Goal: Transaction & Acquisition: Purchase product/service

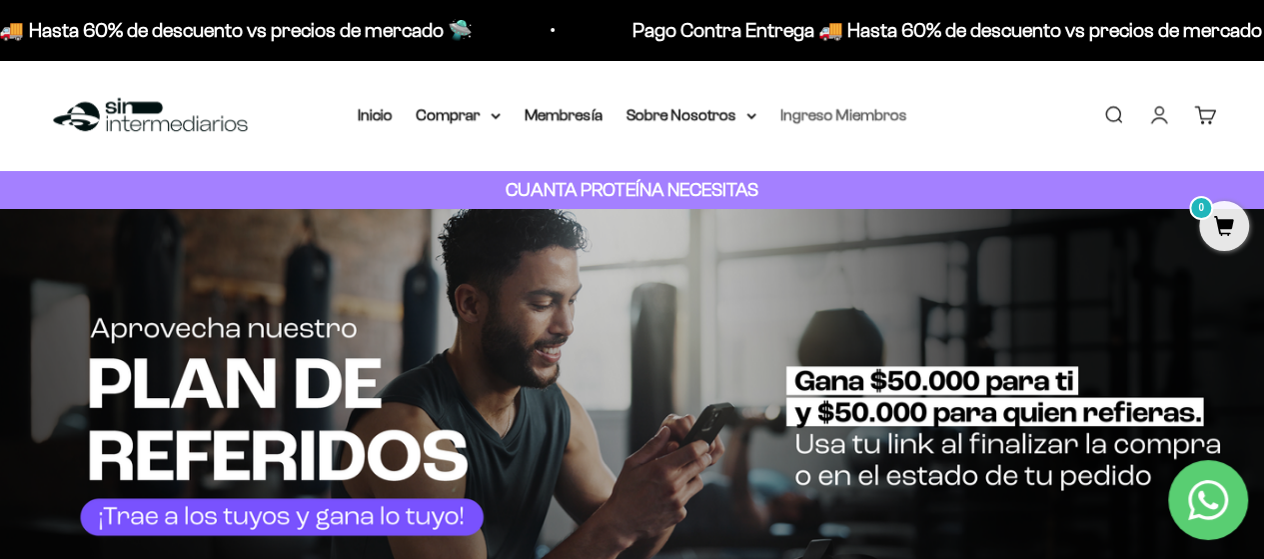
click at [830, 107] on link "Ingreso Miembros" at bounding box center [844, 114] width 127 height 17
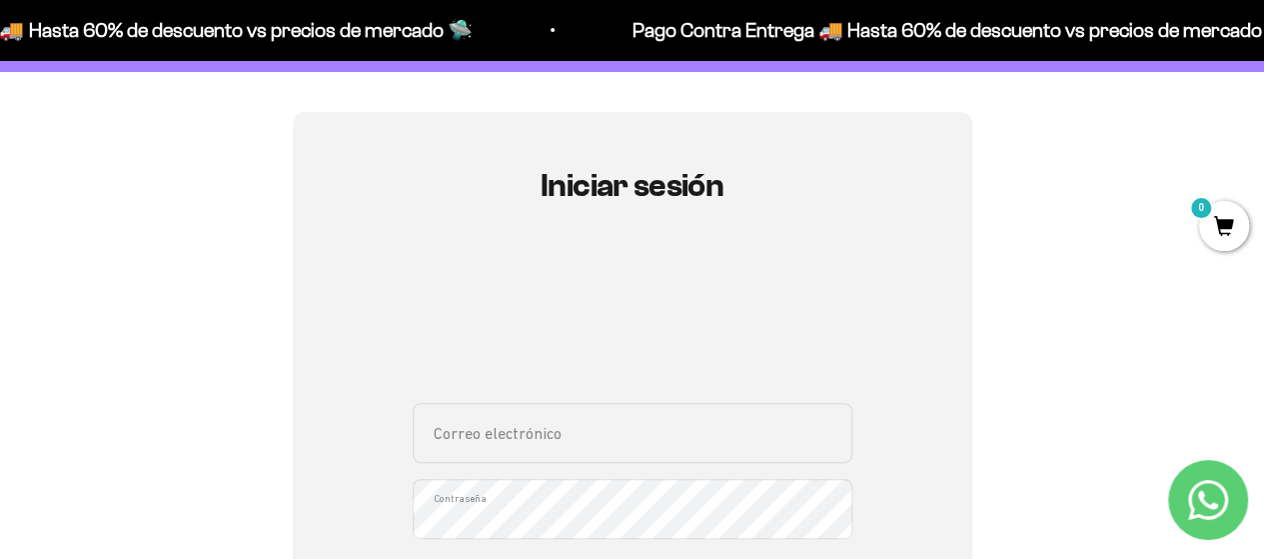
scroll to position [200, 0]
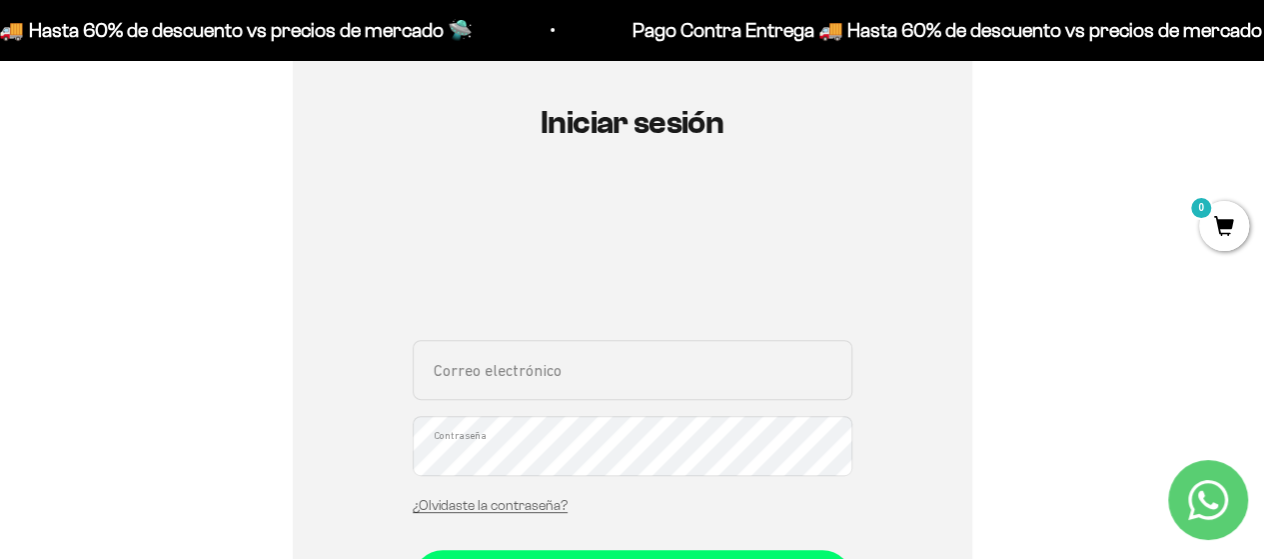
click at [512, 347] on input "Correo electrónico" at bounding box center [633, 370] width 440 height 60
type input "[EMAIL_ADDRESS][DOMAIN_NAME]"
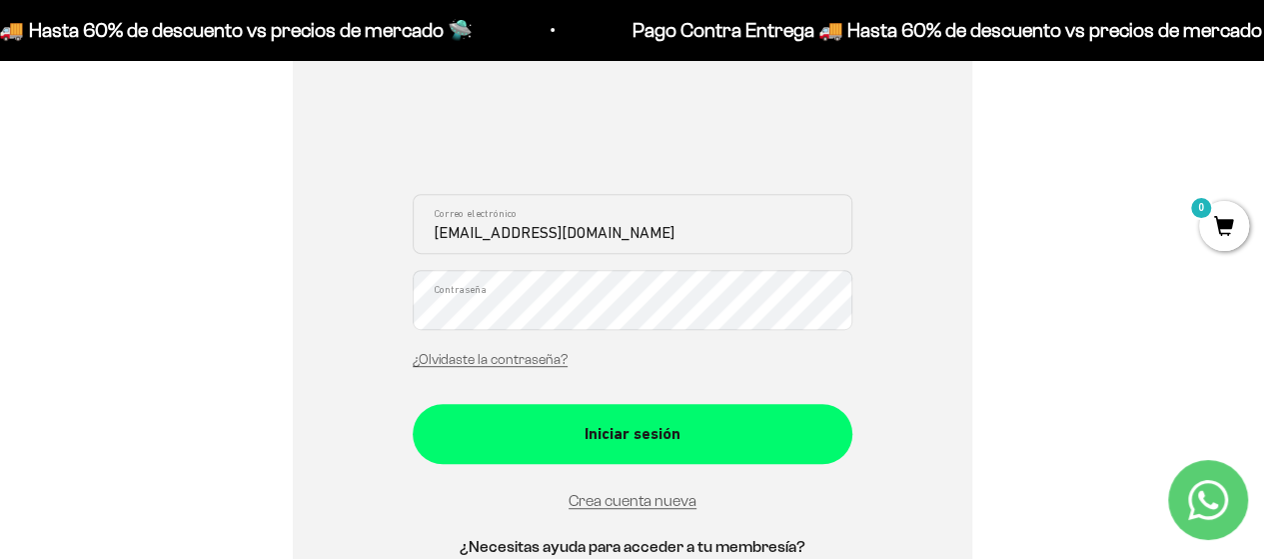
scroll to position [400, 0]
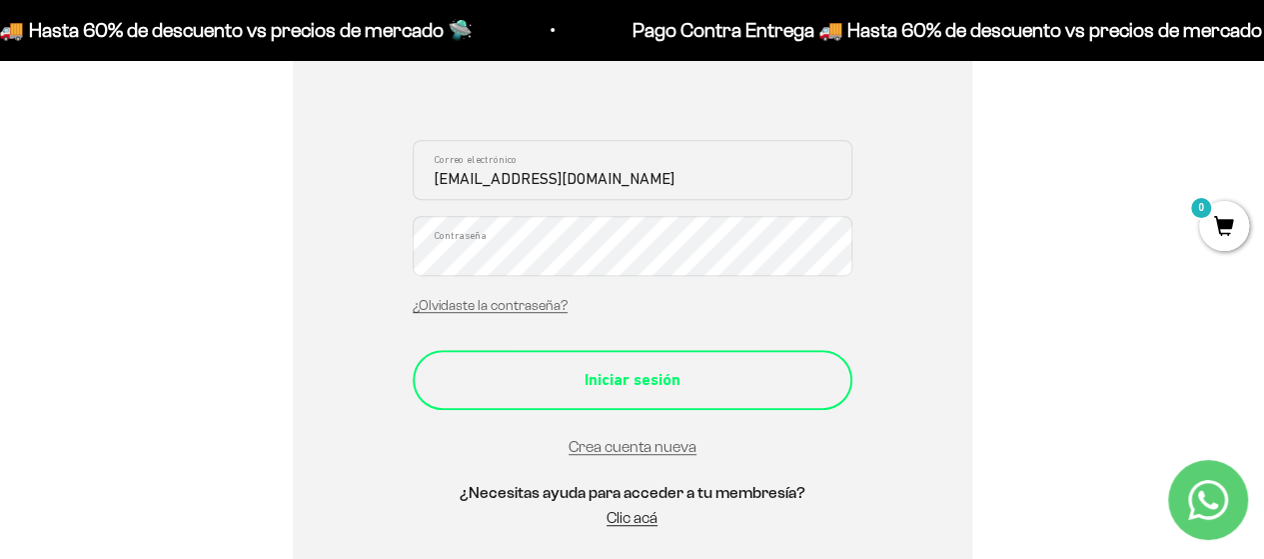
click at [812, 373] on div "Iniciar sesión" at bounding box center [633, 380] width 360 height 26
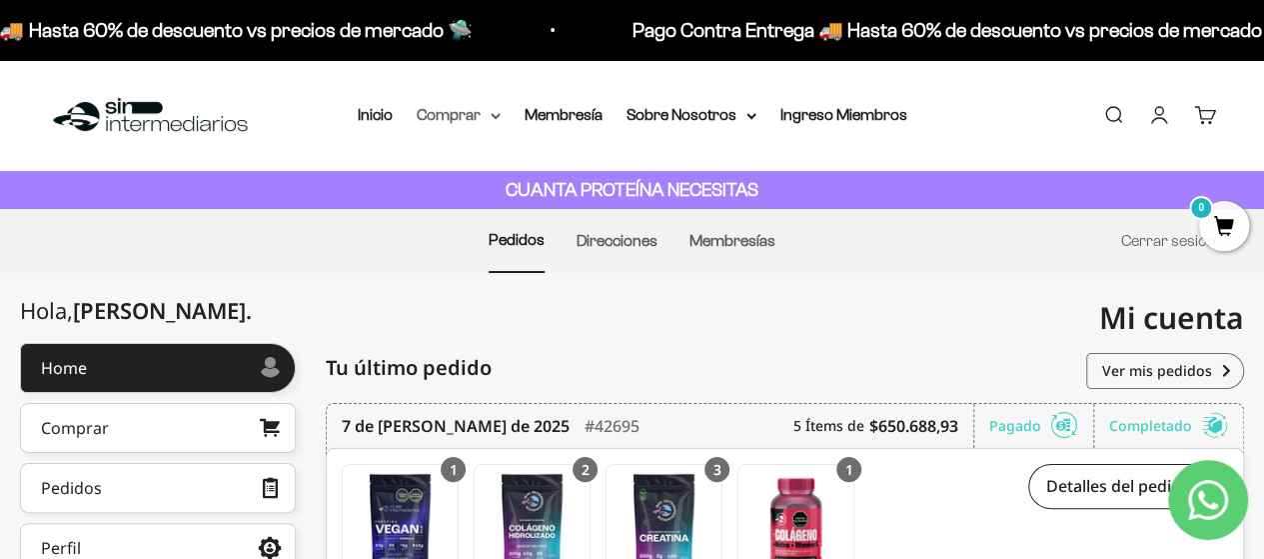
click at [482, 115] on summary "Comprar" at bounding box center [459, 115] width 84 height 26
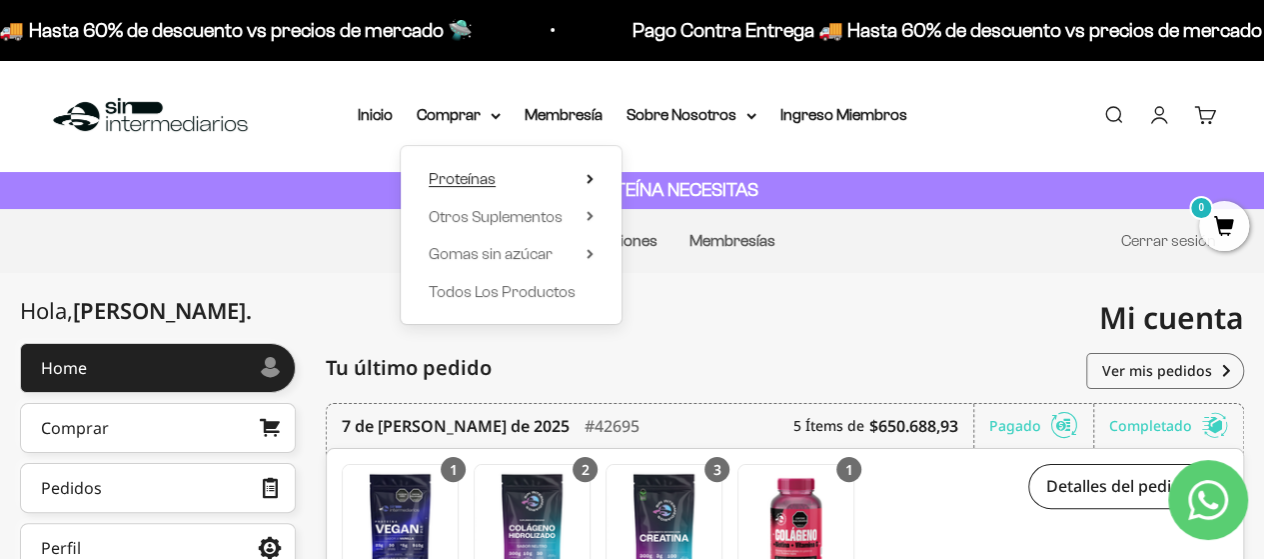
click at [474, 171] on span "Proteínas" at bounding box center [462, 178] width 67 height 17
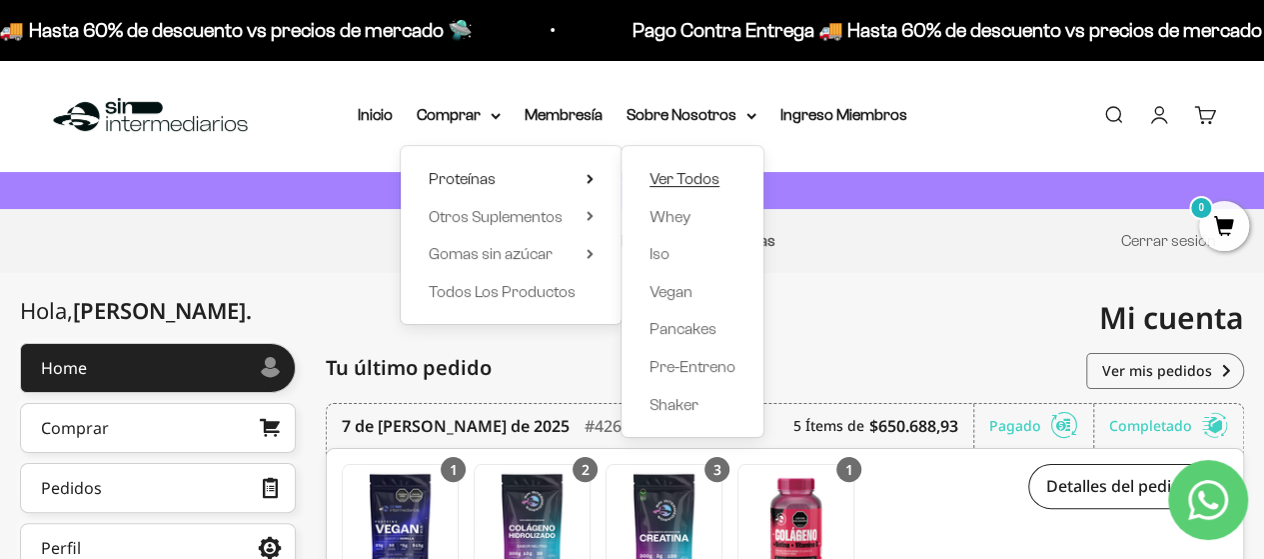
click at [682, 175] on span "Ver Todos" at bounding box center [685, 178] width 70 height 17
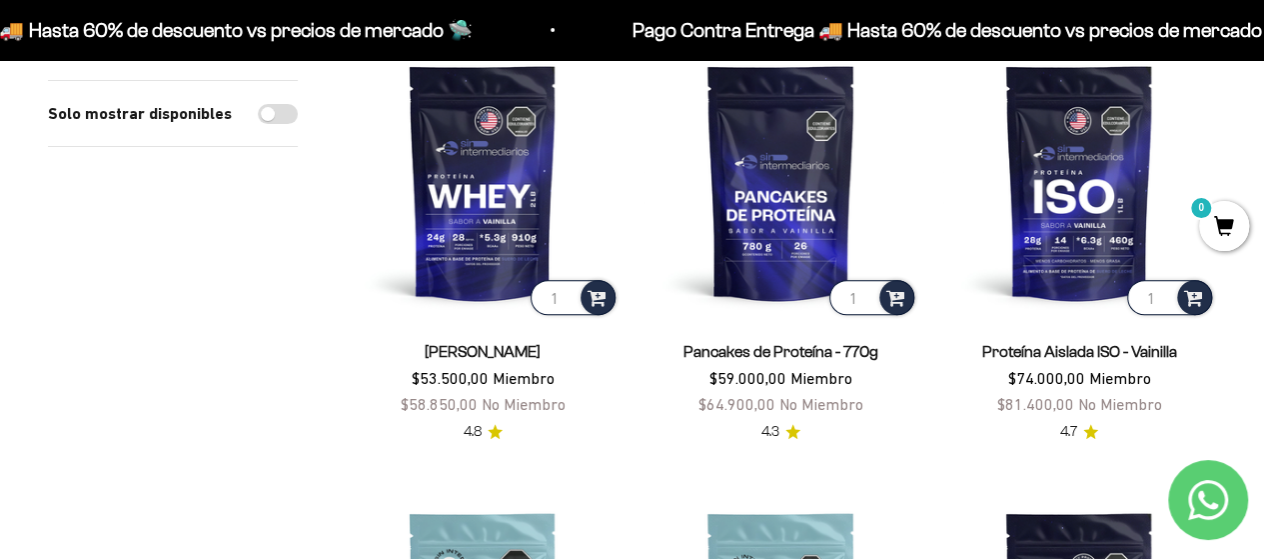
scroll to position [200, 0]
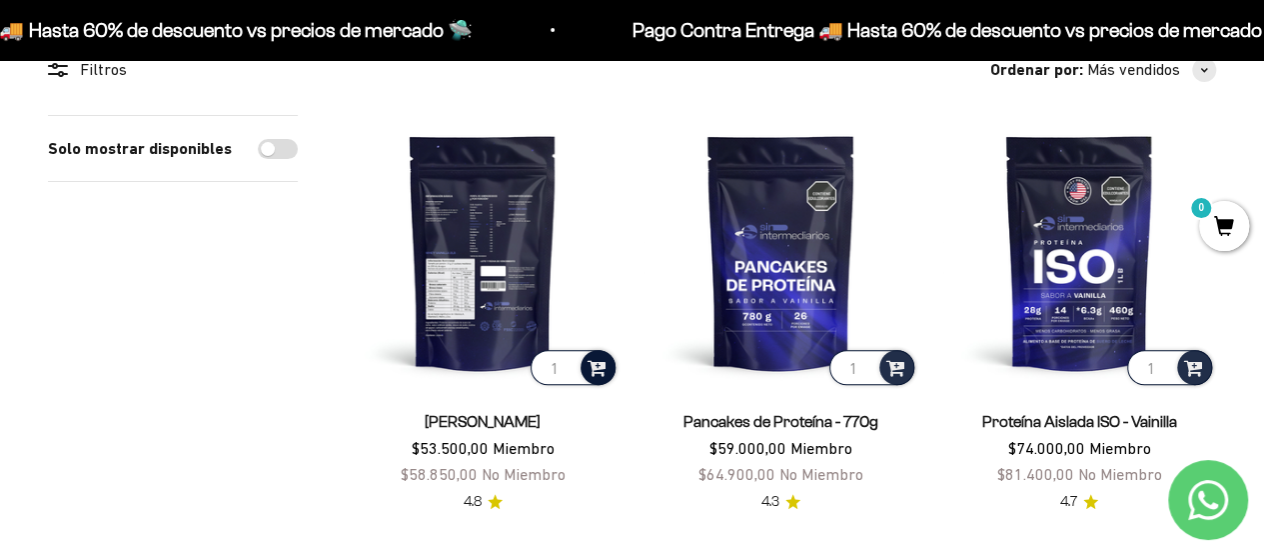
click at [610, 363] on div at bounding box center [598, 367] width 35 height 35
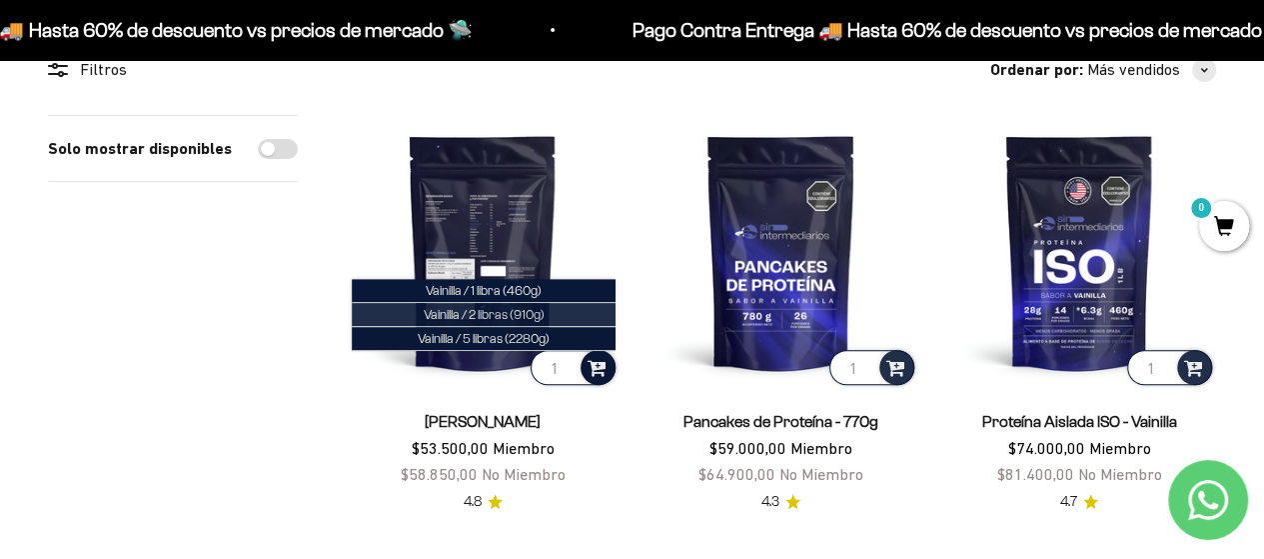
click at [528, 315] on span "Vainilla / 2 libras (910g)" at bounding box center [484, 314] width 121 height 15
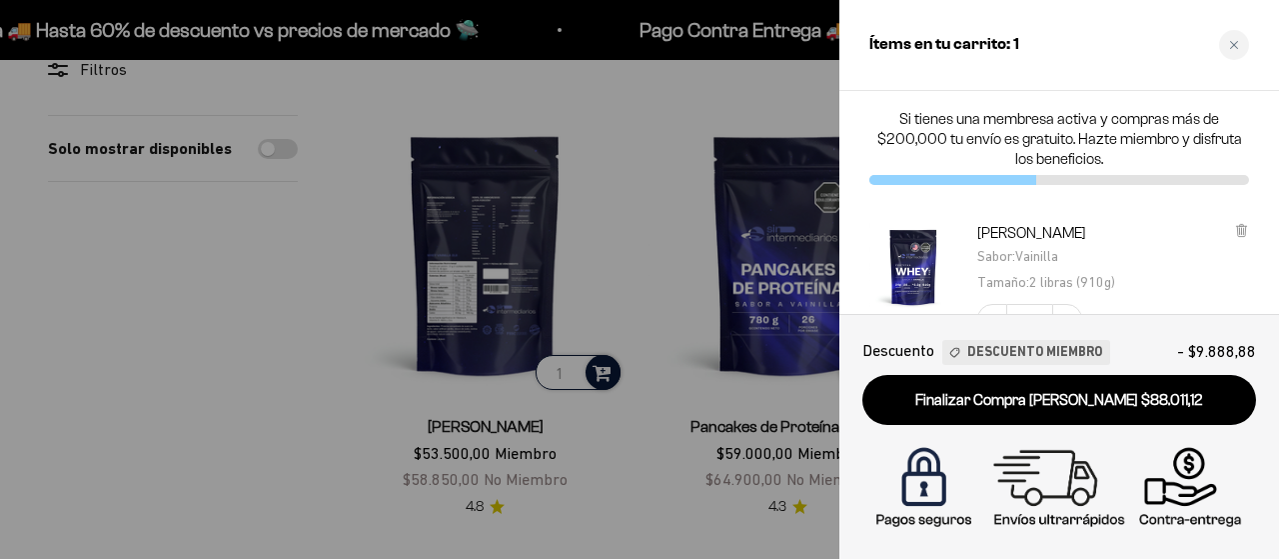
click at [652, 195] on div at bounding box center [639, 279] width 1279 height 559
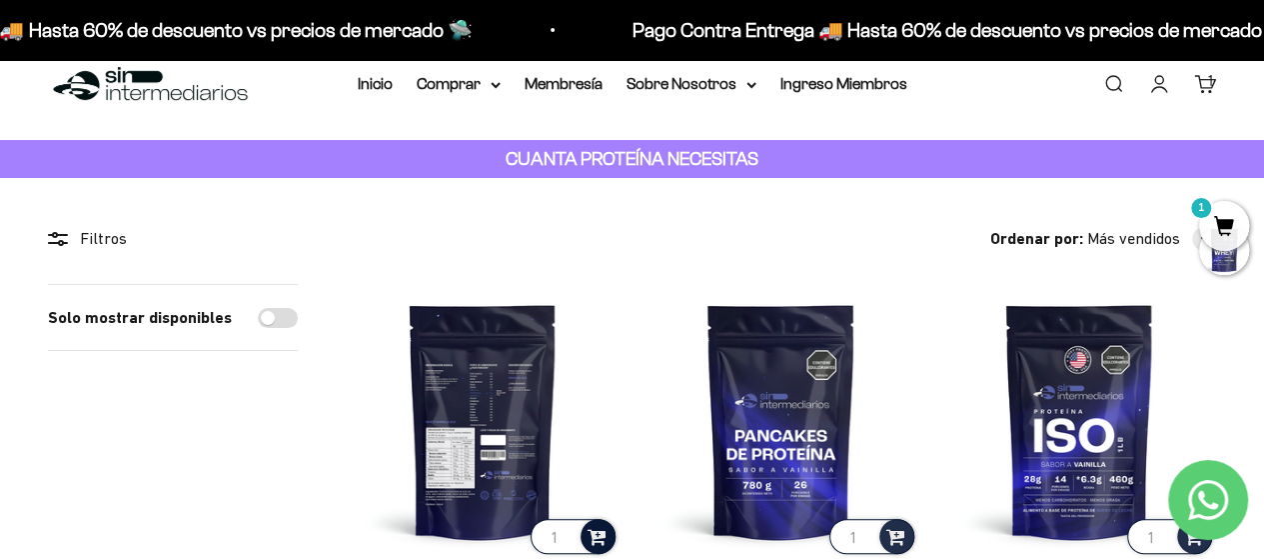
scroll to position [0, 0]
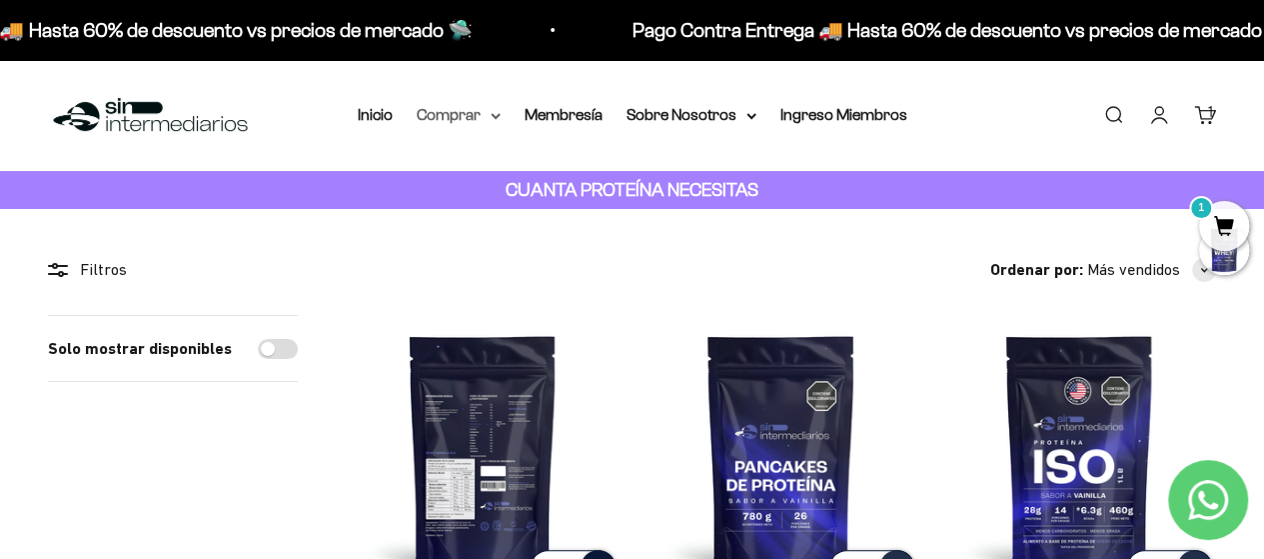
click at [489, 114] on summary "Comprar" at bounding box center [459, 115] width 84 height 26
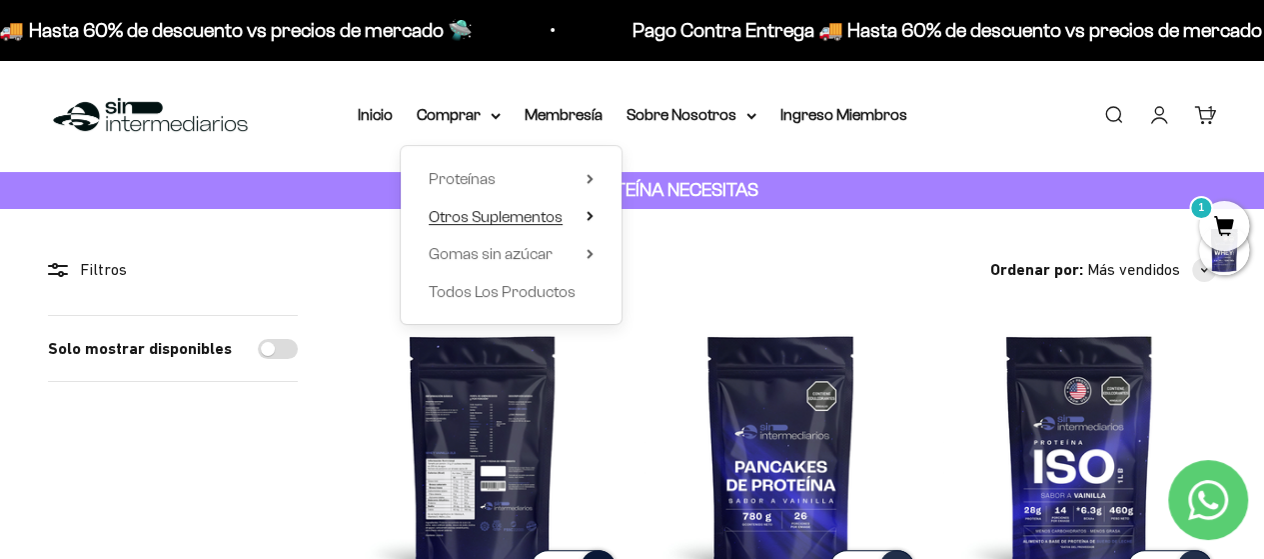
click at [588, 217] on icon at bounding box center [590, 216] width 7 height 10
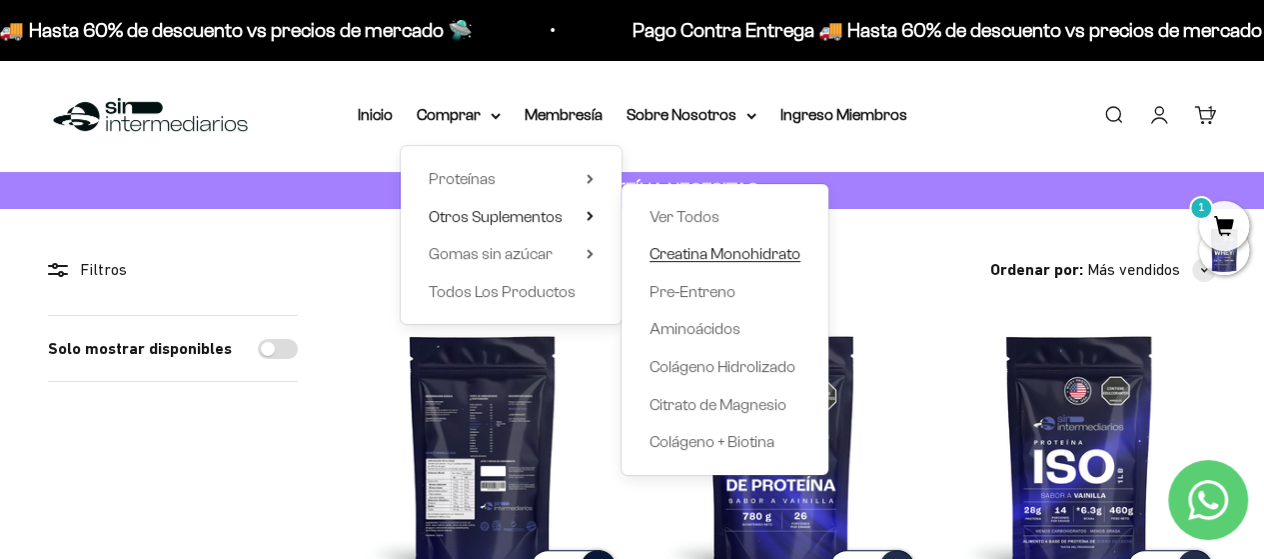
click at [705, 253] on span "Creatina Monohidrato" at bounding box center [725, 253] width 151 height 17
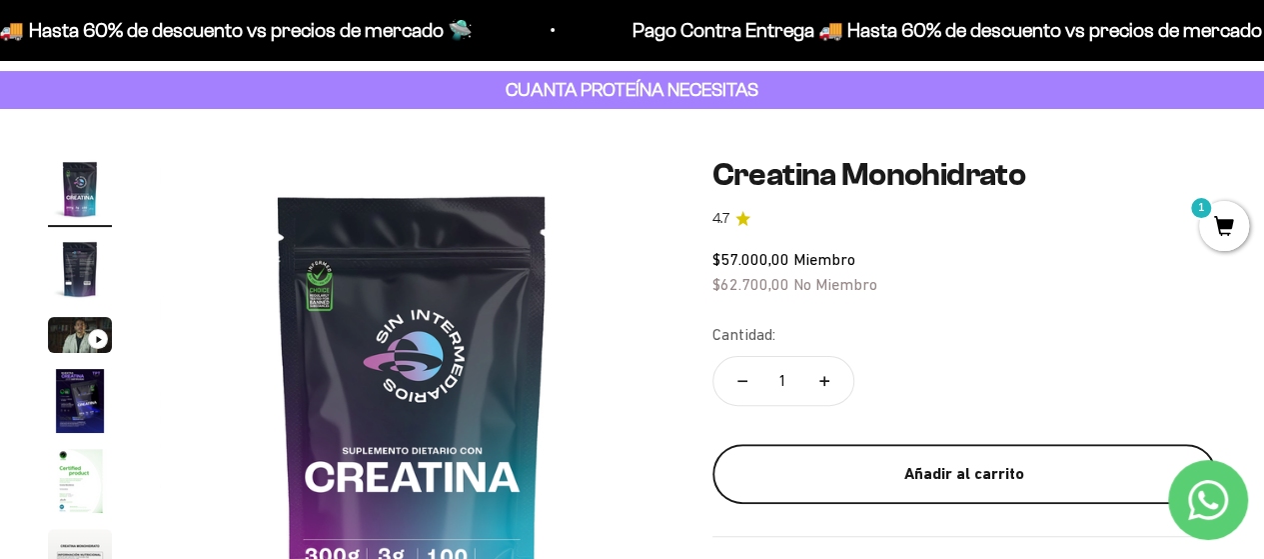
click at [1014, 467] on div "Añadir al carrito" at bounding box center [965, 474] width 424 height 26
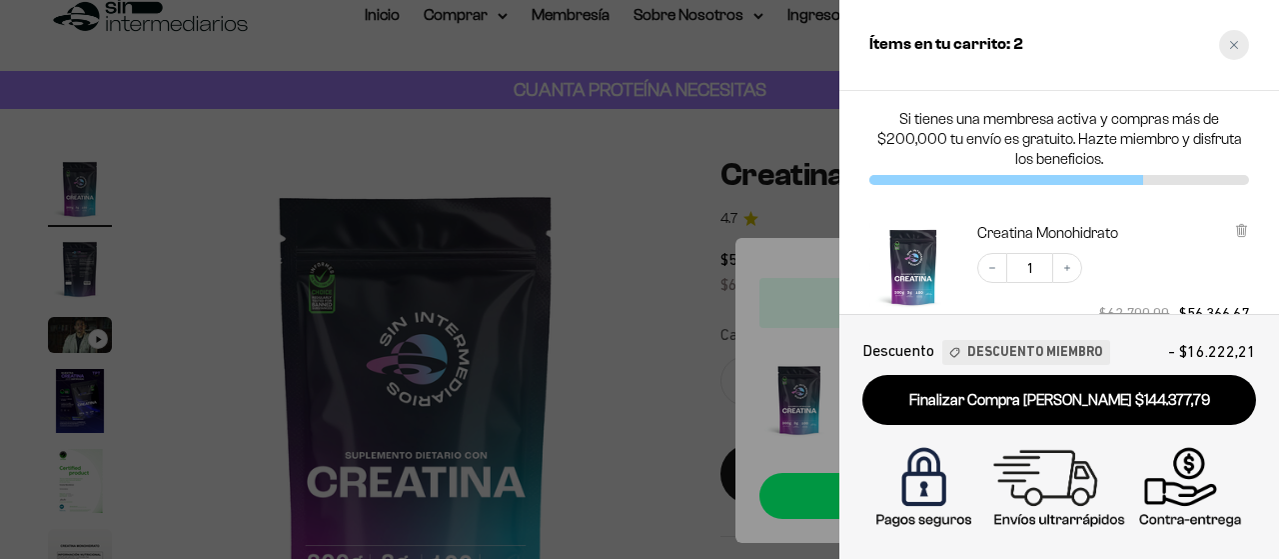
click at [1237, 47] on icon "Close cart" at bounding box center [1234, 45] width 8 height 8
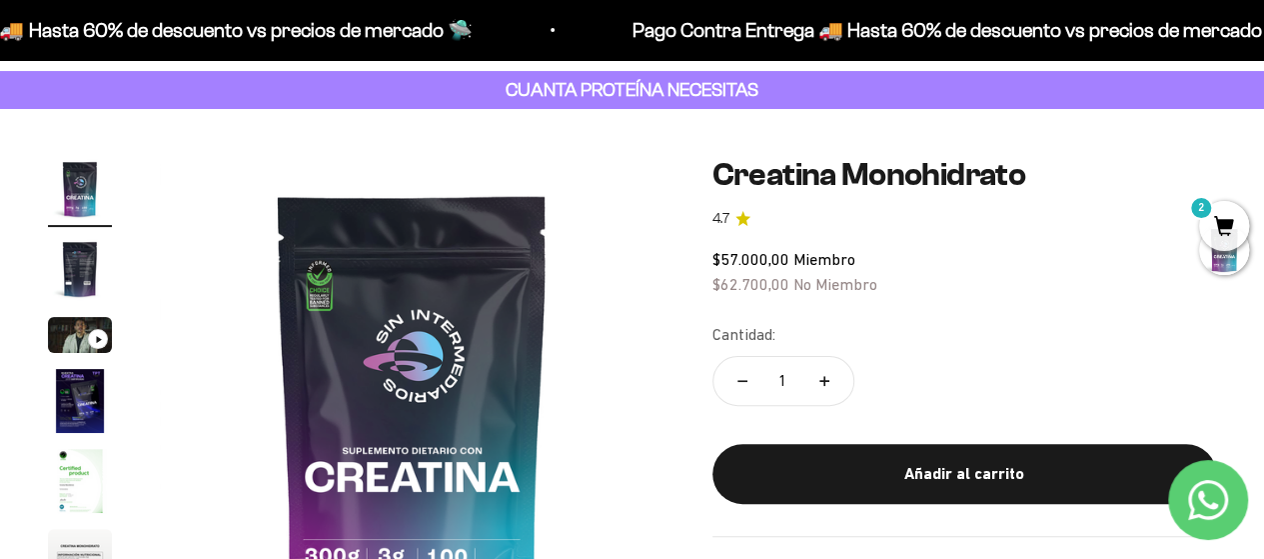
click at [1223, 226] on span "2" at bounding box center [1224, 226] width 50 height 50
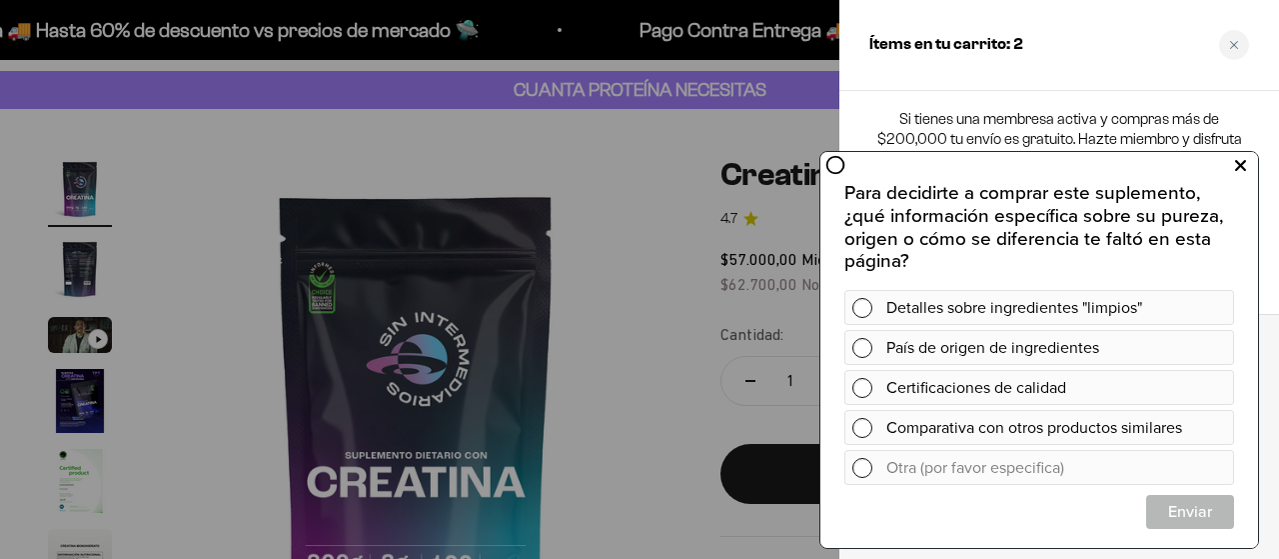
click at [1244, 168] on icon at bounding box center [1240, 165] width 11 height 26
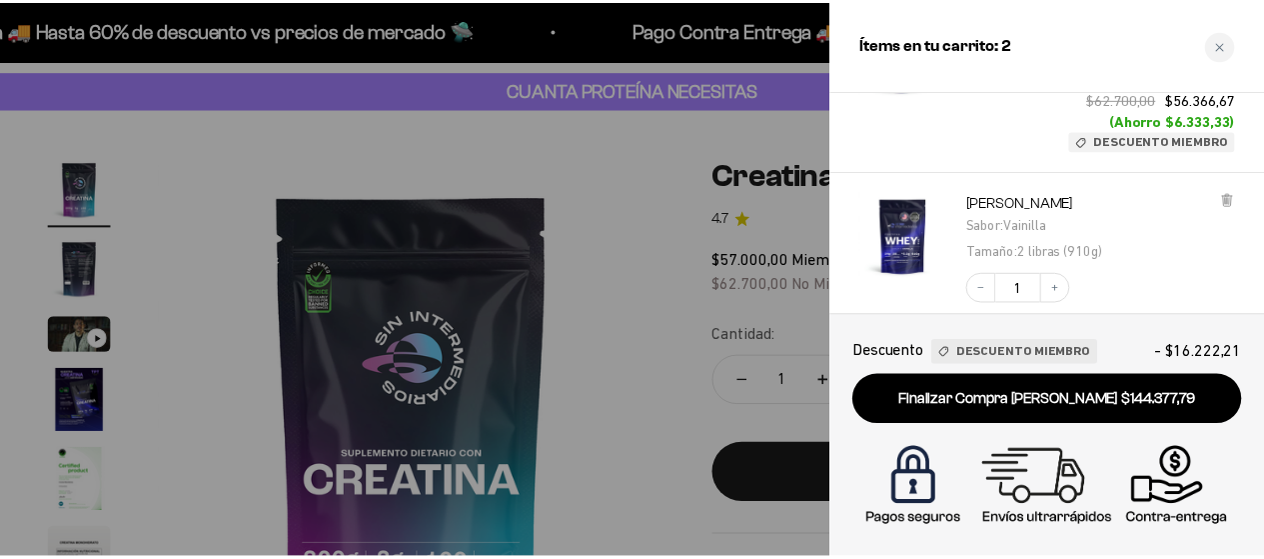
scroll to position [100, 0]
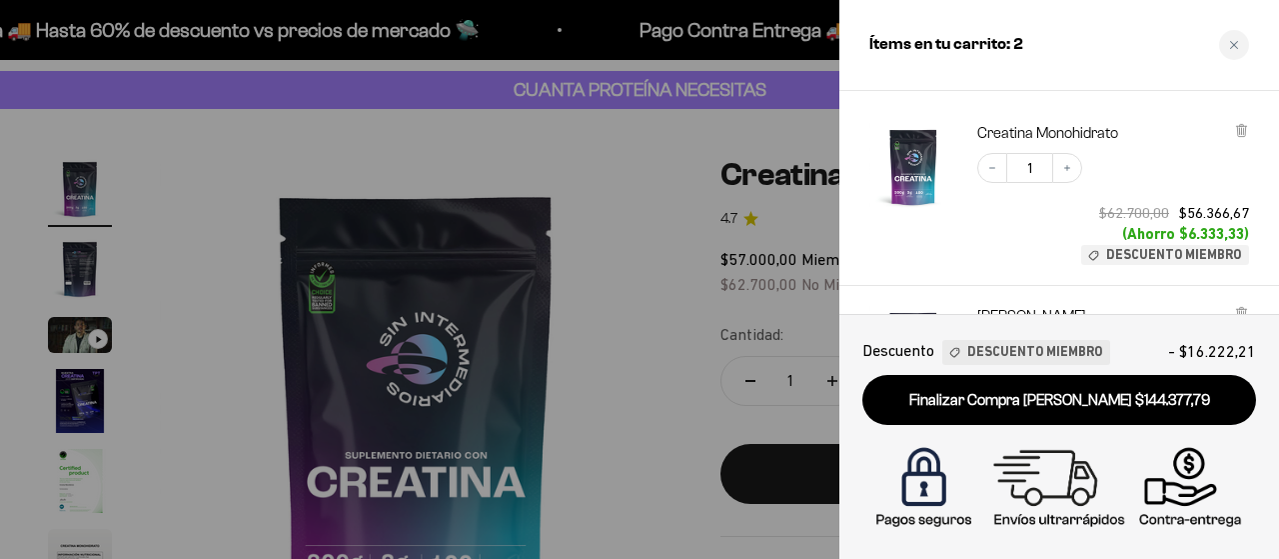
click at [628, 367] on div at bounding box center [639, 279] width 1279 height 559
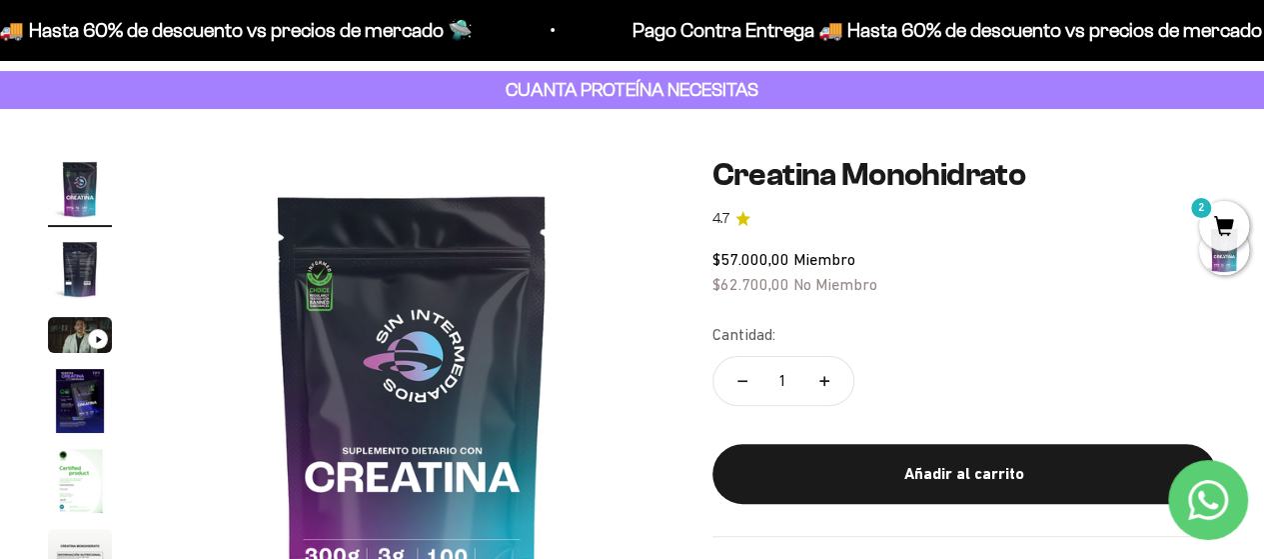
click at [1229, 229] on span "2" at bounding box center [1224, 226] width 50 height 50
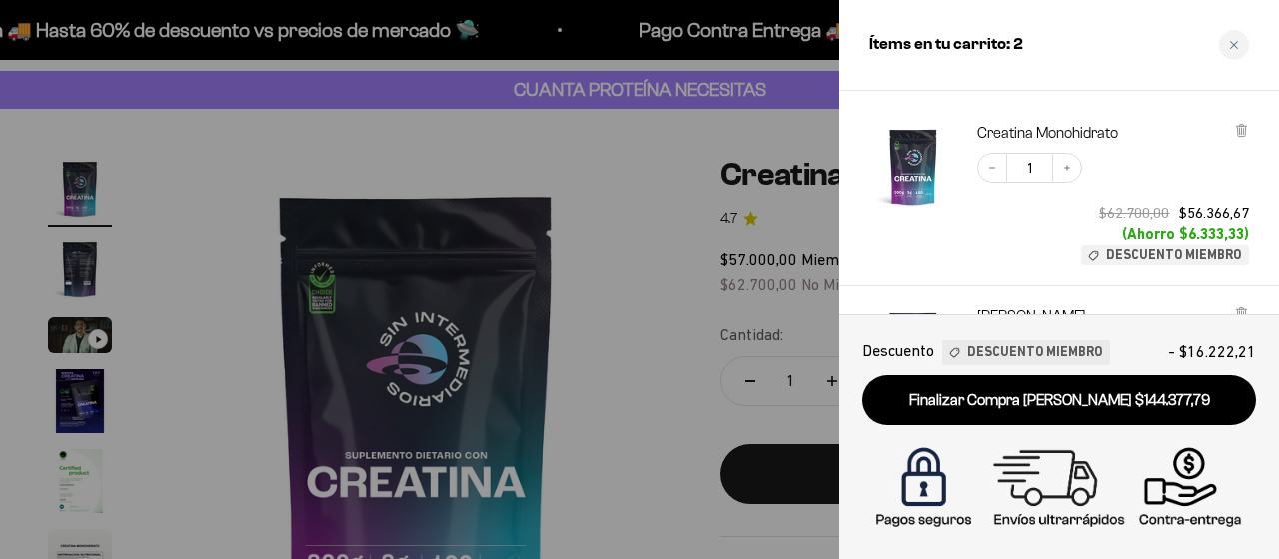
click at [599, 173] on div at bounding box center [639, 279] width 1279 height 559
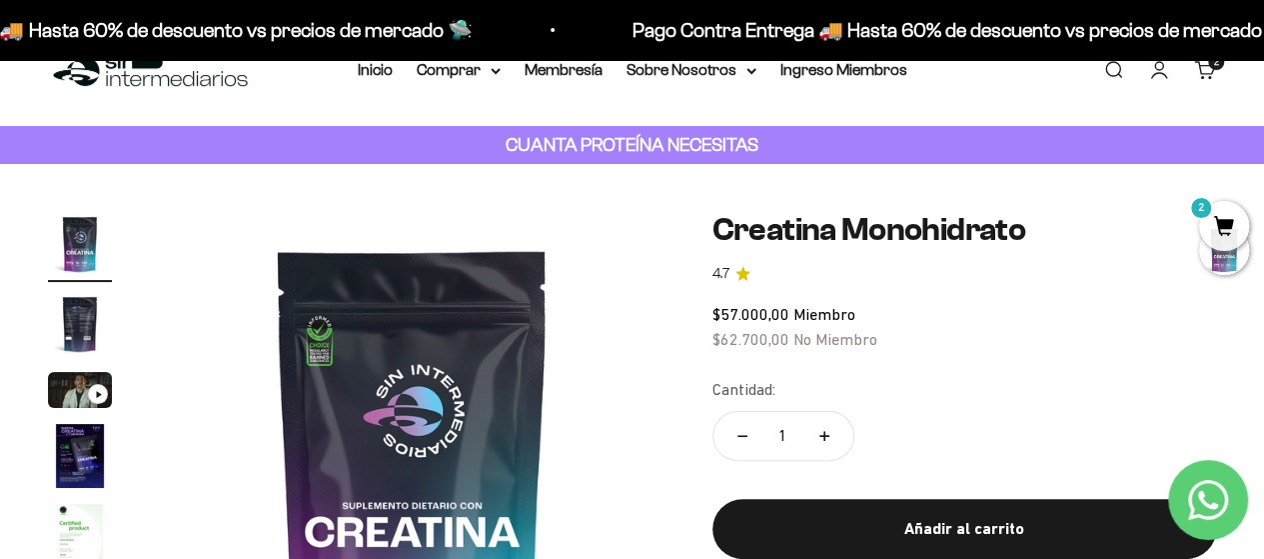
scroll to position [0, 0]
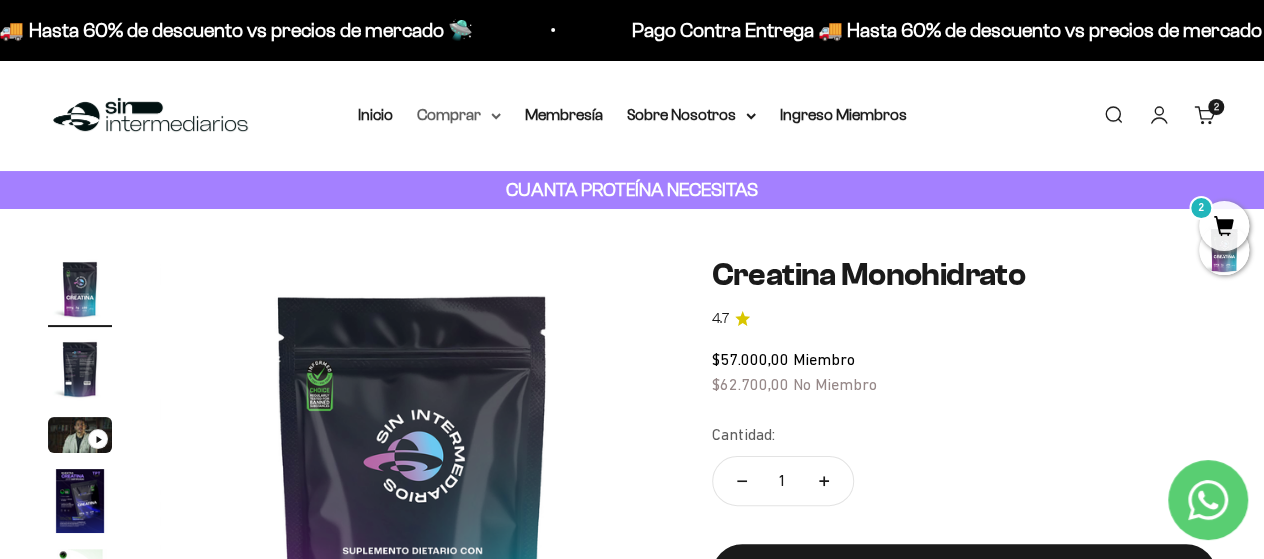
click at [479, 114] on summary "Comprar" at bounding box center [459, 115] width 84 height 26
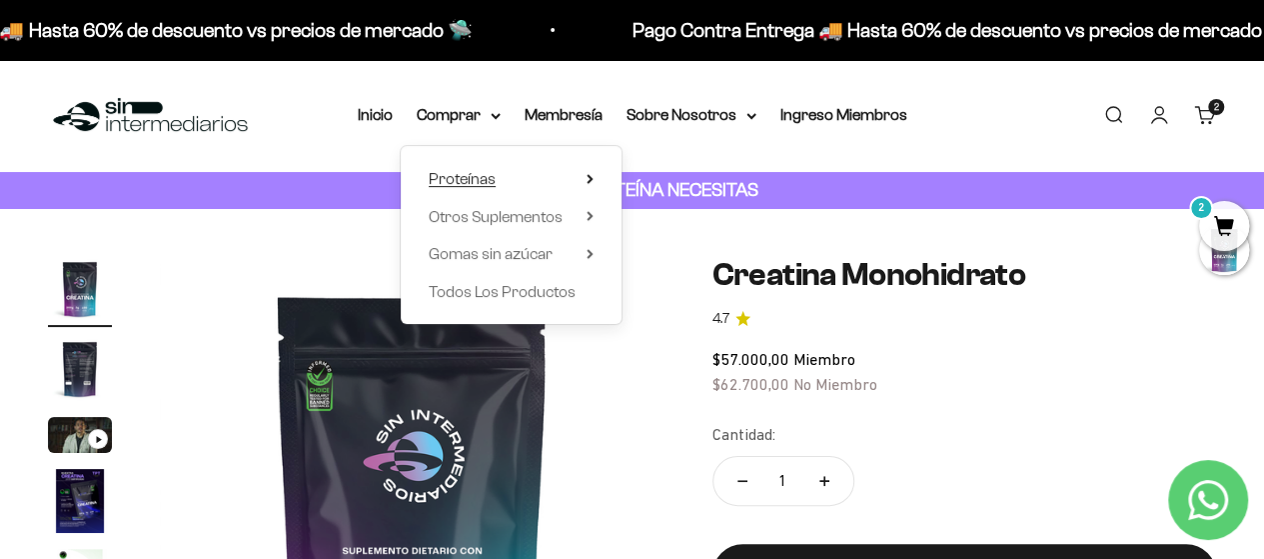
click at [584, 178] on summary "Proteínas" at bounding box center [511, 179] width 165 height 26
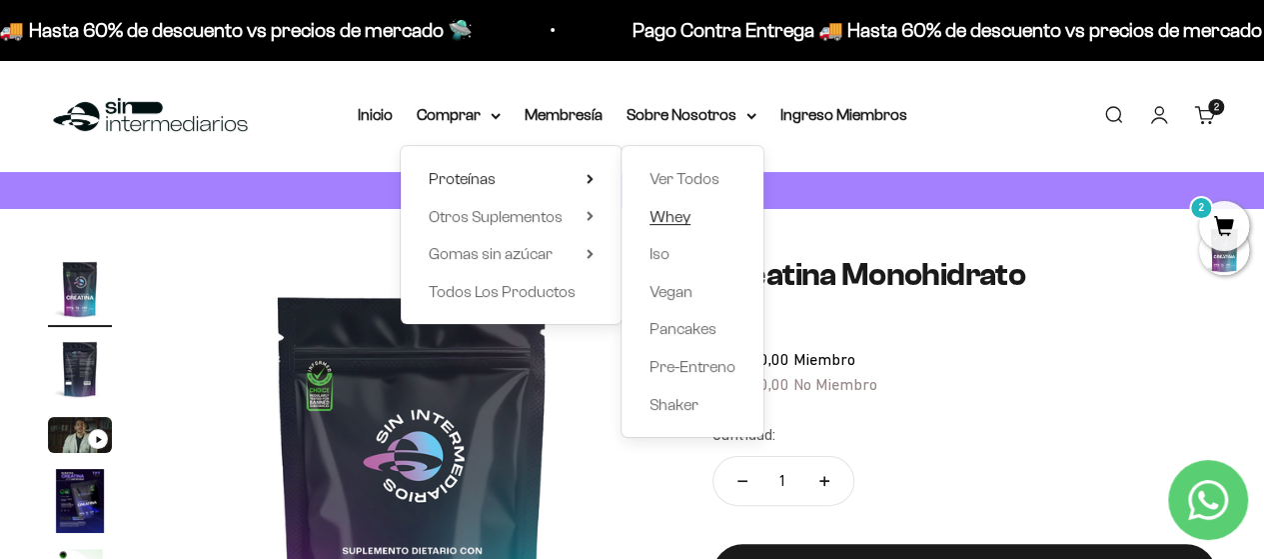
click at [670, 221] on span "Whey" at bounding box center [670, 216] width 41 height 17
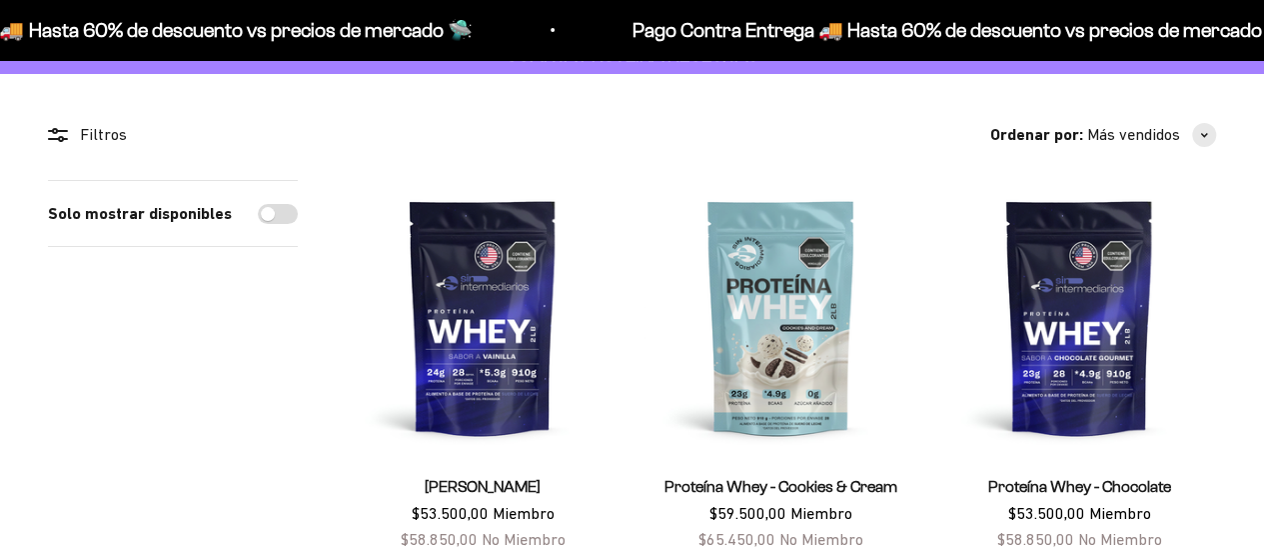
scroll to position [300, 0]
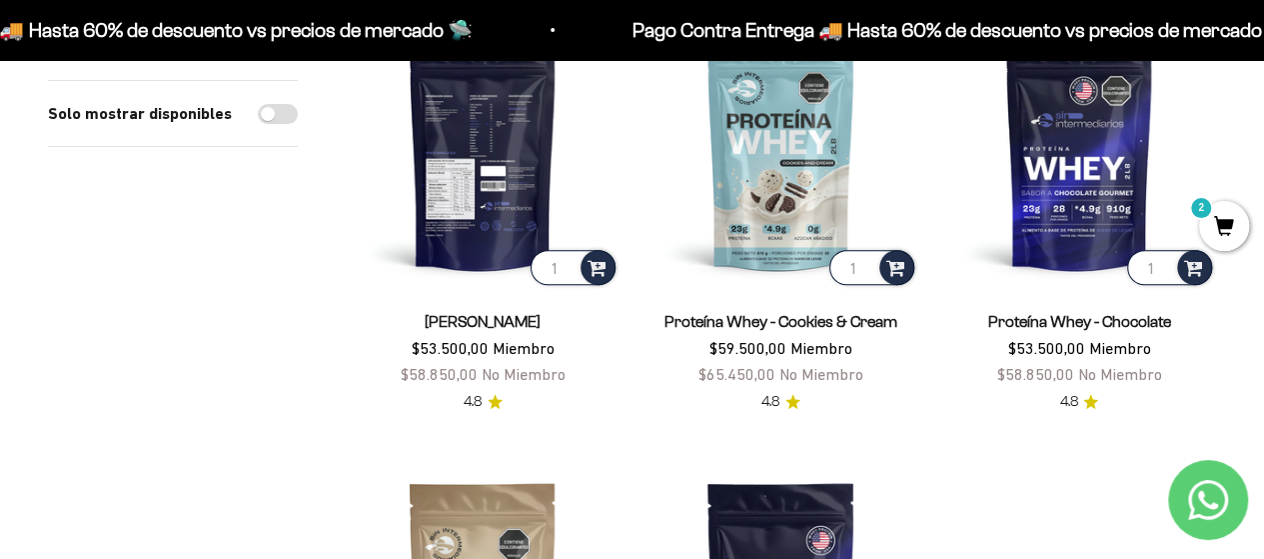
click at [451, 174] on img at bounding box center [483, 152] width 274 height 274
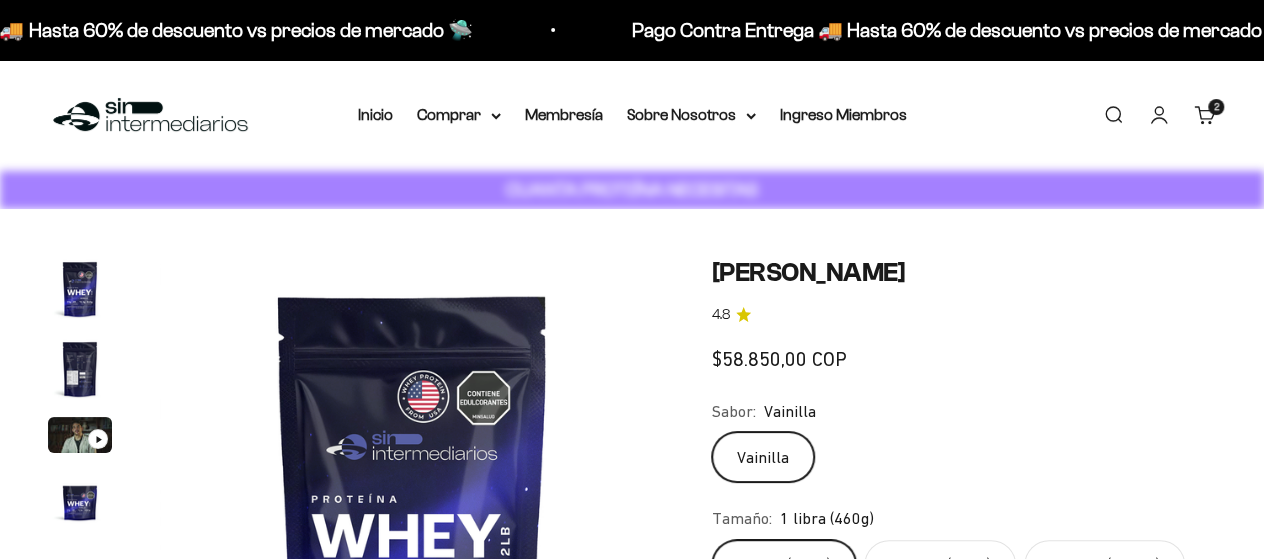
click at [946, 540] on label "2 libras (910g)" at bounding box center [941, 565] width 152 height 50
click at [713, 539] on input "2 libras (910g)" at bounding box center [712, 539] width 1 height 1
radio input "true"
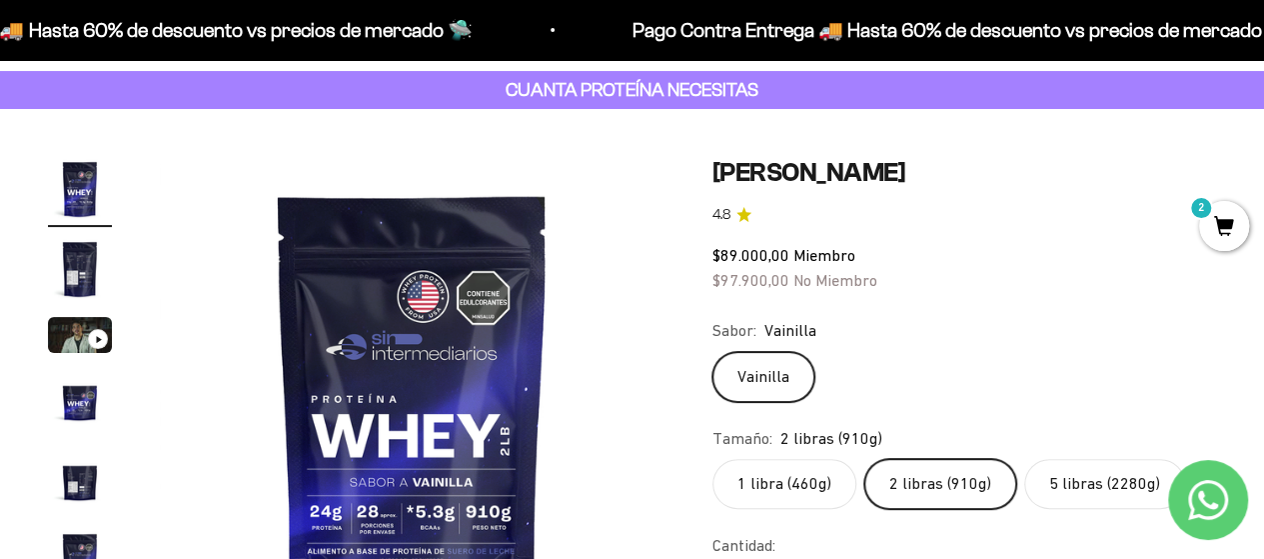
click at [1223, 219] on span "2" at bounding box center [1224, 226] width 50 height 50
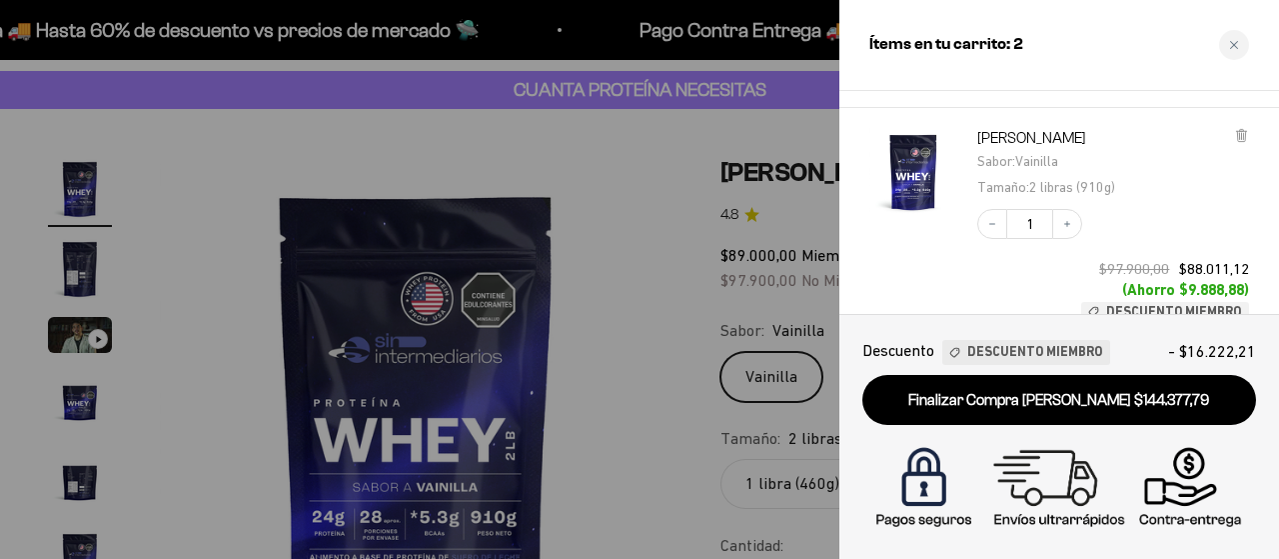
scroll to position [478, 0]
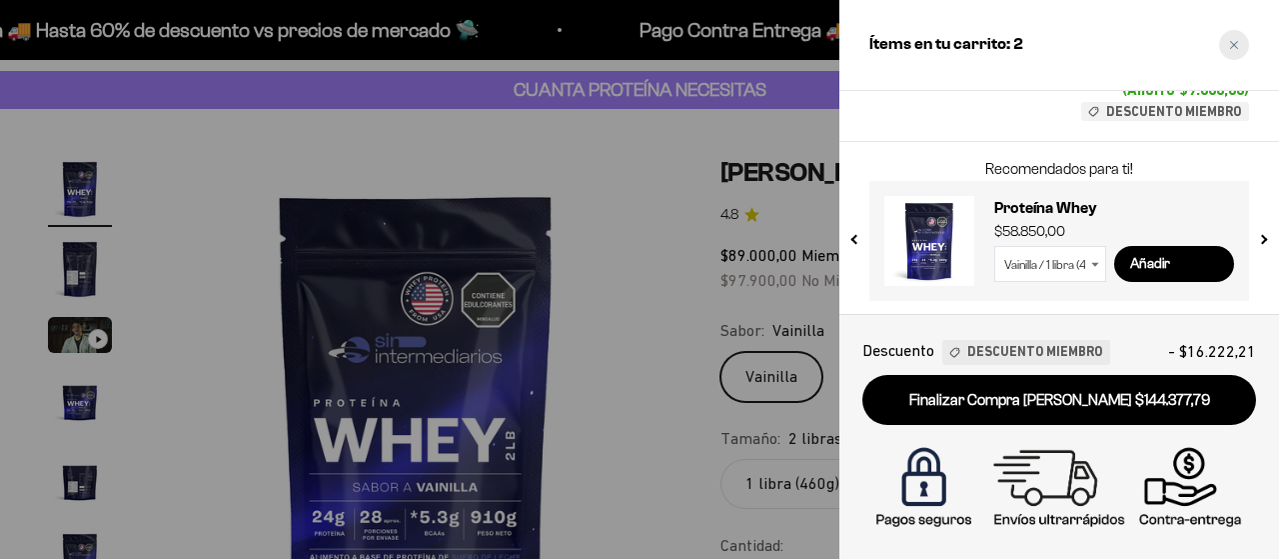
click at [1231, 50] on div "Close cart" at bounding box center [1234, 45] width 30 height 30
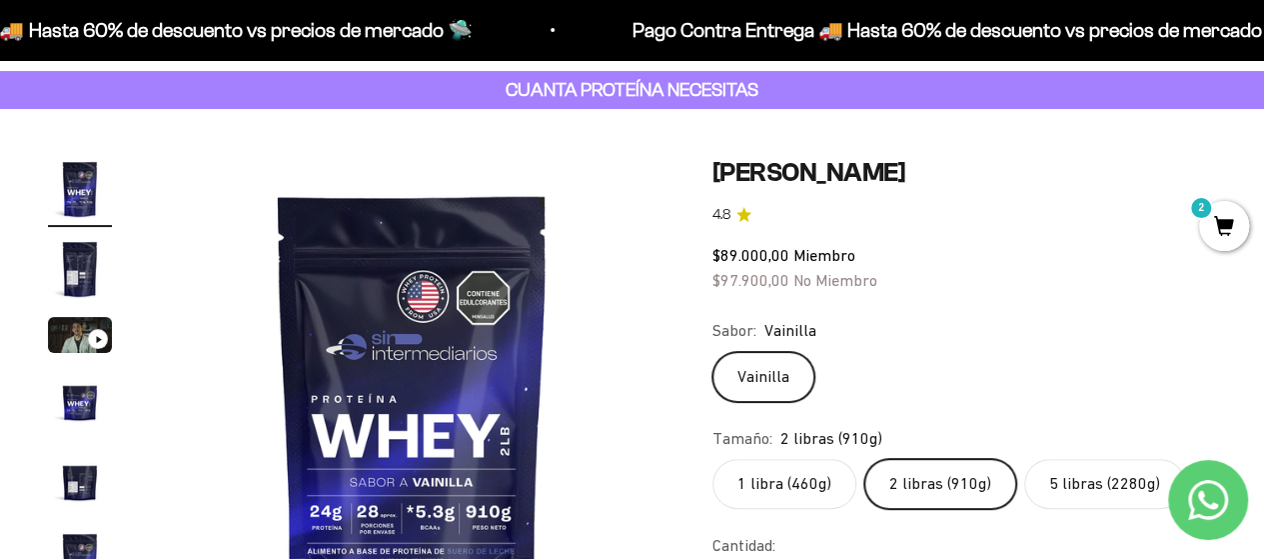
click at [1207, 218] on span "2" at bounding box center [1224, 226] width 50 height 50
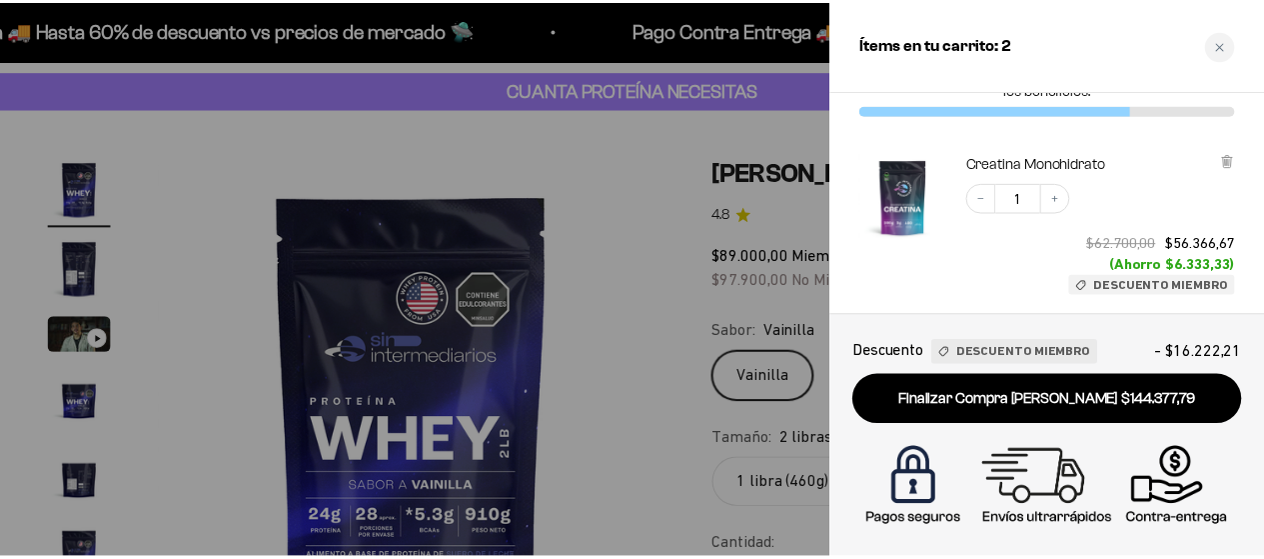
scroll to position [0, 0]
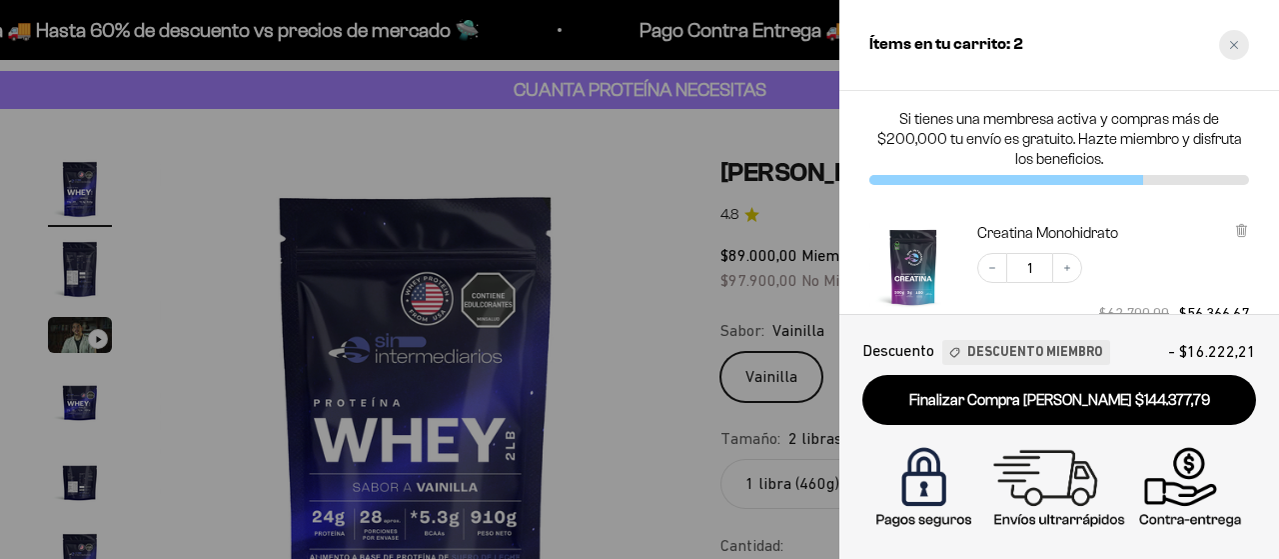
click at [1243, 43] on div "Close cart" at bounding box center [1234, 45] width 30 height 30
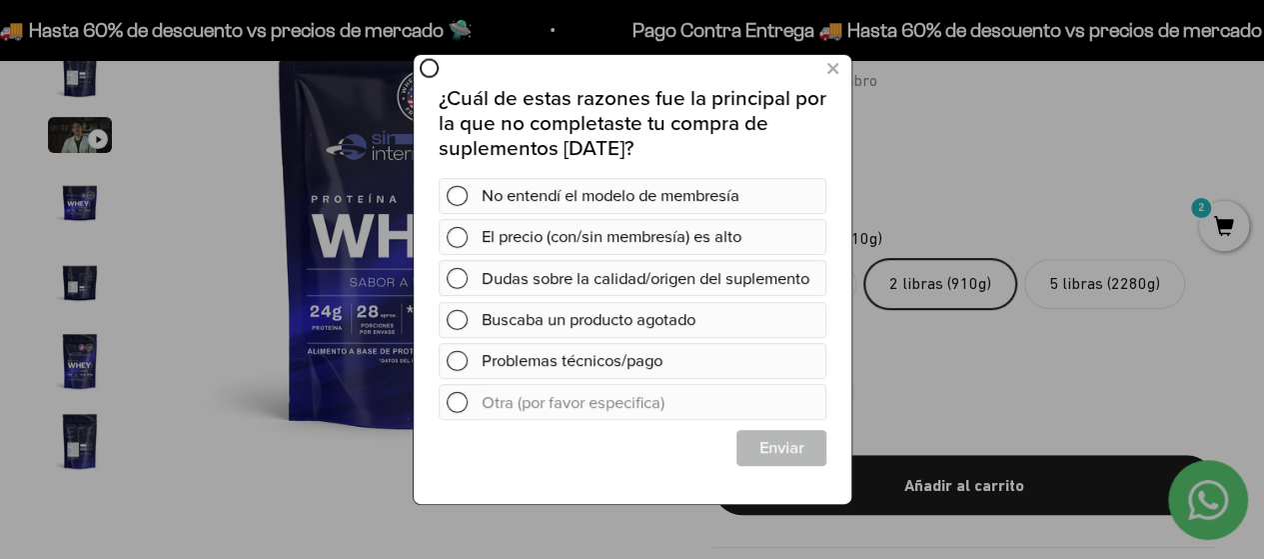
scroll to position [300, 0]
click at [834, 71] on icon at bounding box center [832, 68] width 11 height 27
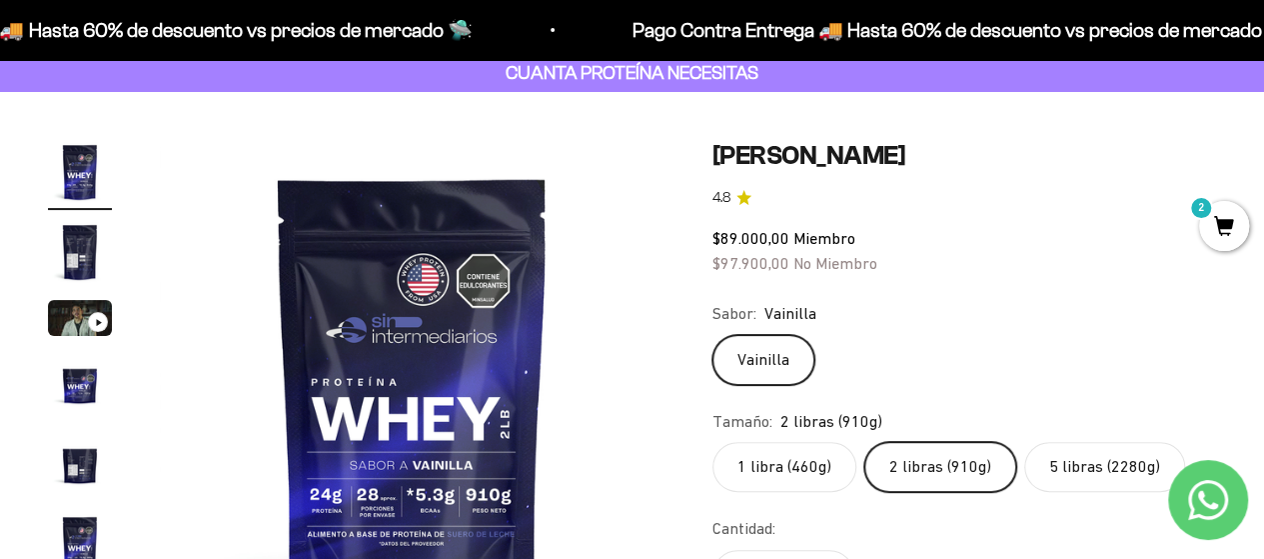
scroll to position [0, 0]
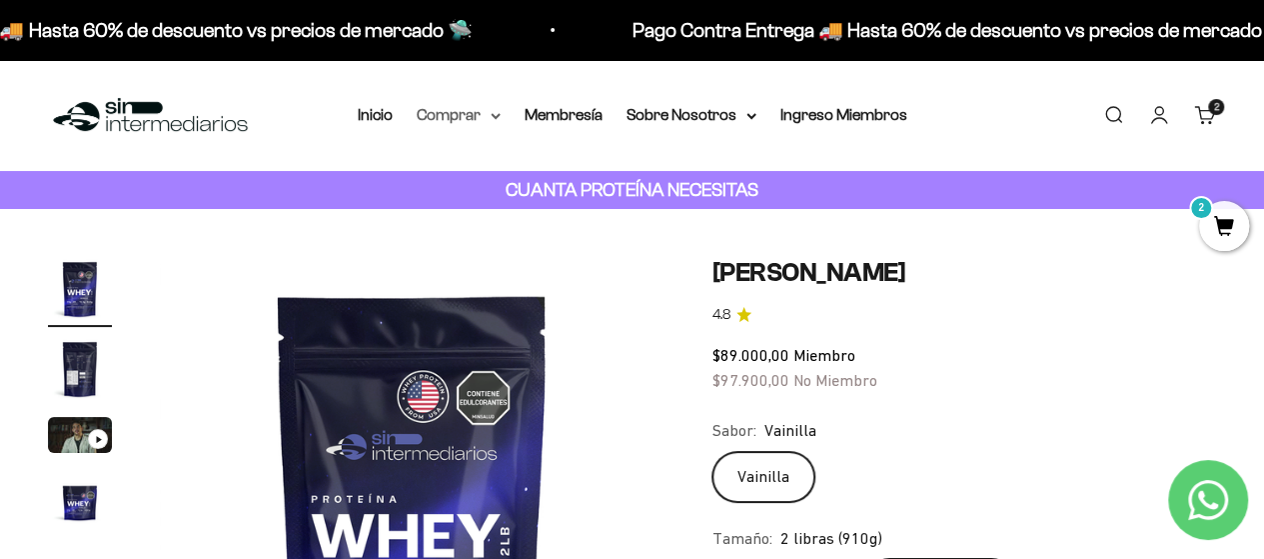
click at [498, 113] on icon at bounding box center [496, 116] width 10 height 7
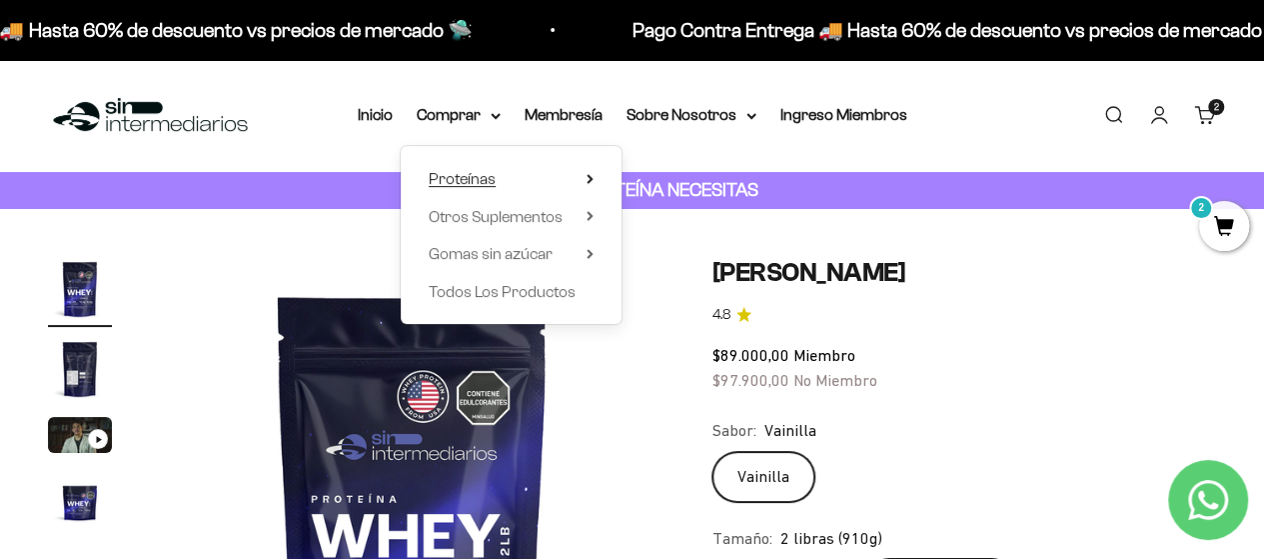
click at [591, 183] on icon at bounding box center [590, 179] width 7 height 10
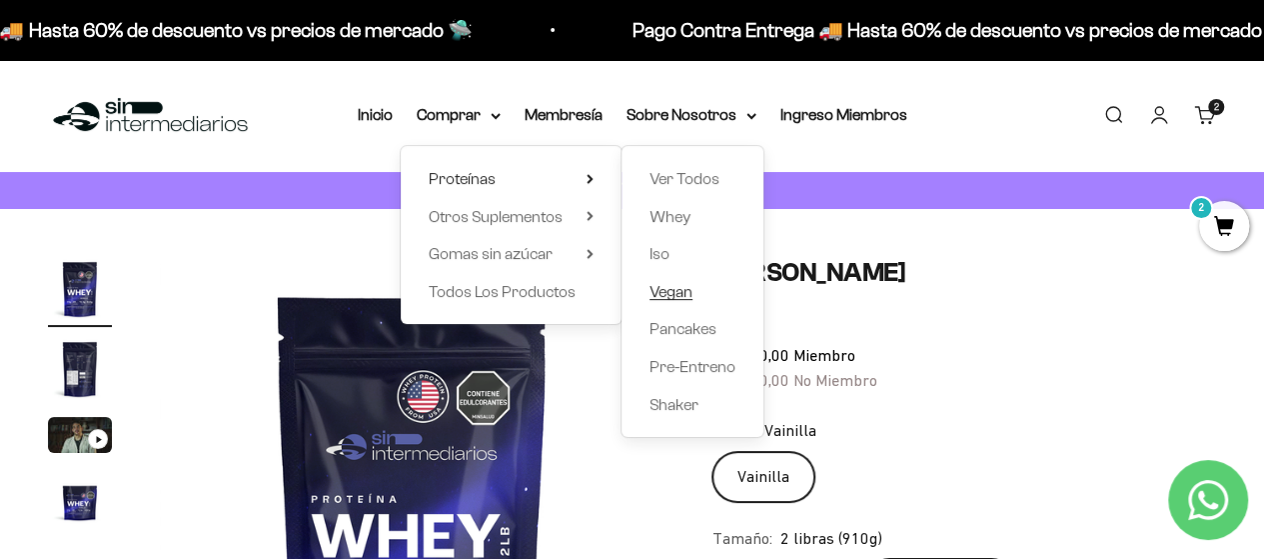
click at [674, 300] on span "Vegan" at bounding box center [671, 292] width 43 height 26
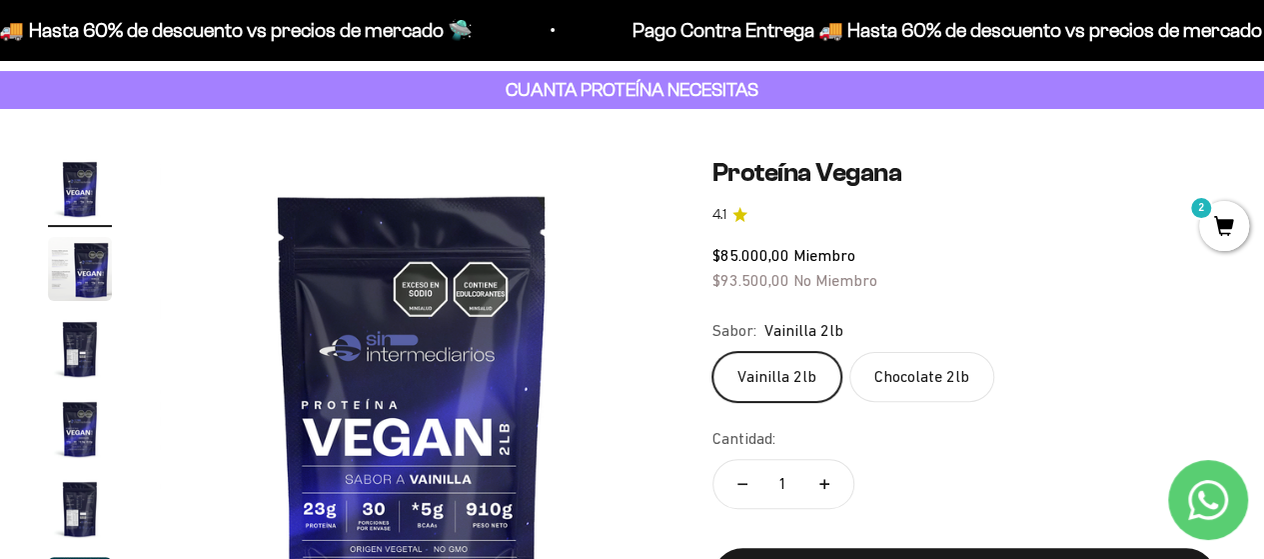
click at [922, 359] on label "Chocolate 2lb" at bounding box center [922, 377] width 145 height 50
click at [713, 352] on input "Chocolate 2lb" at bounding box center [712, 351] width 1 height 1
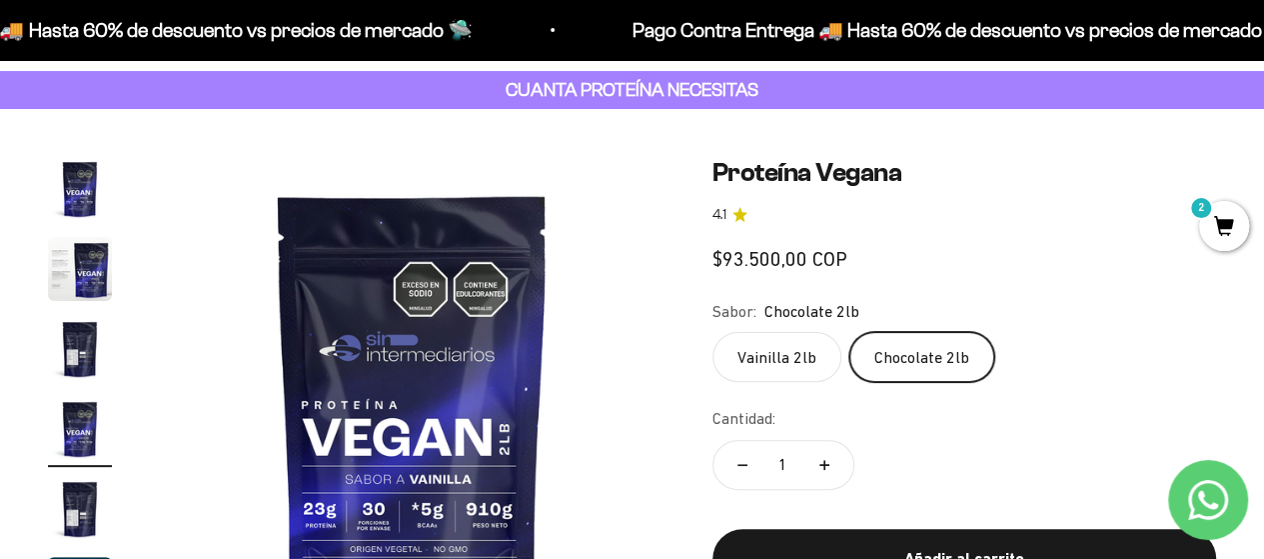
scroll to position [0, 1548]
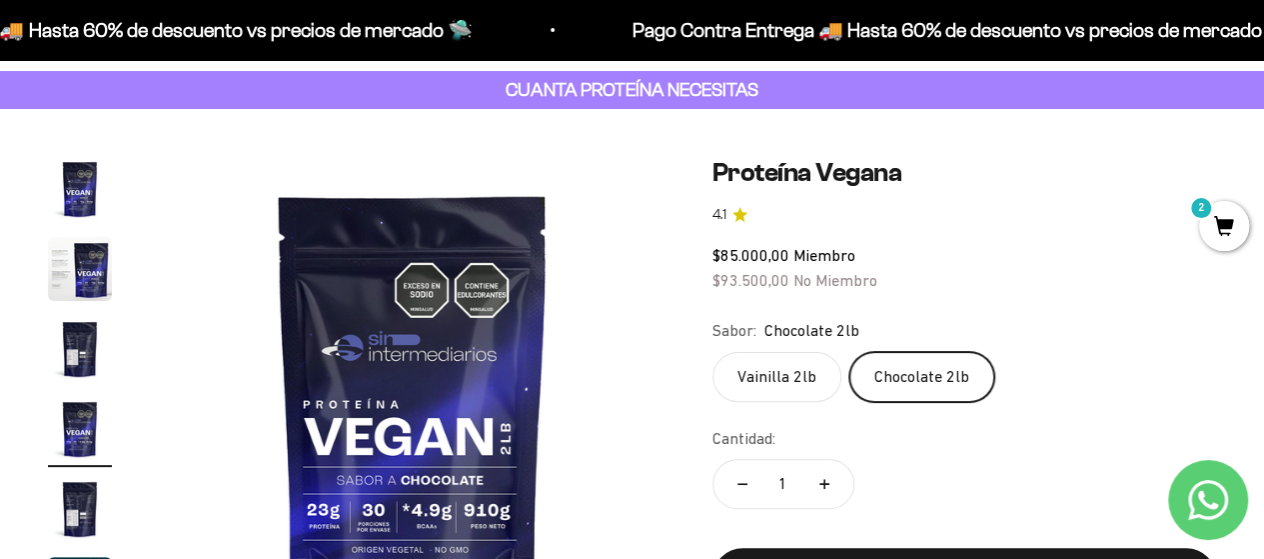
click at [776, 368] on label "Vainilla 2lb" at bounding box center [777, 377] width 129 height 50
click at [713, 352] on input "Vainilla 2lb" at bounding box center [712, 351] width 1 height 1
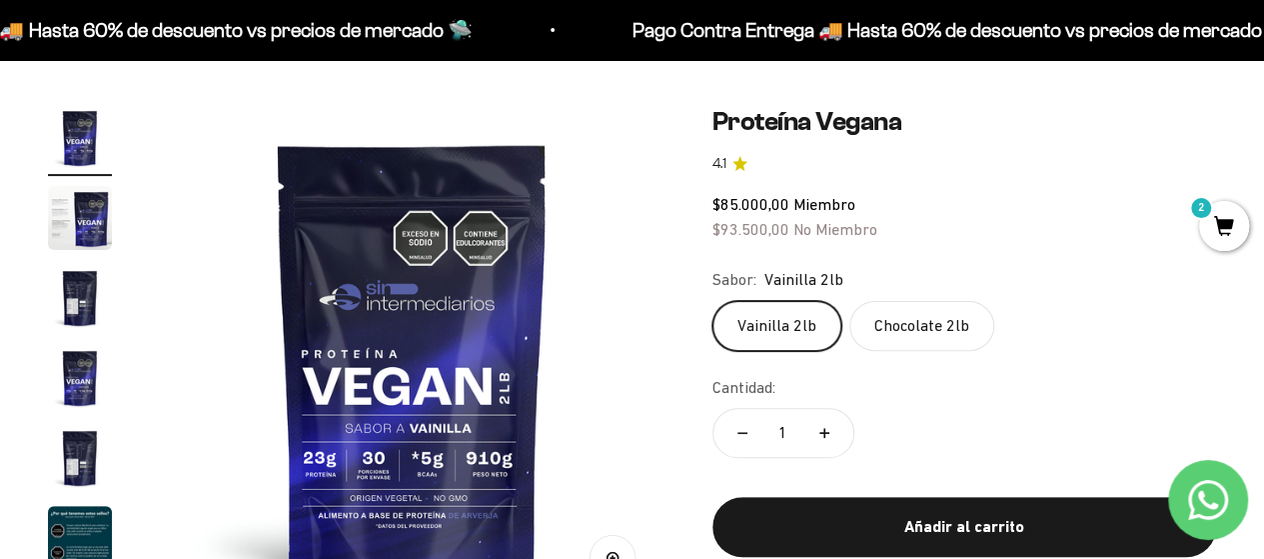
scroll to position [200, 0]
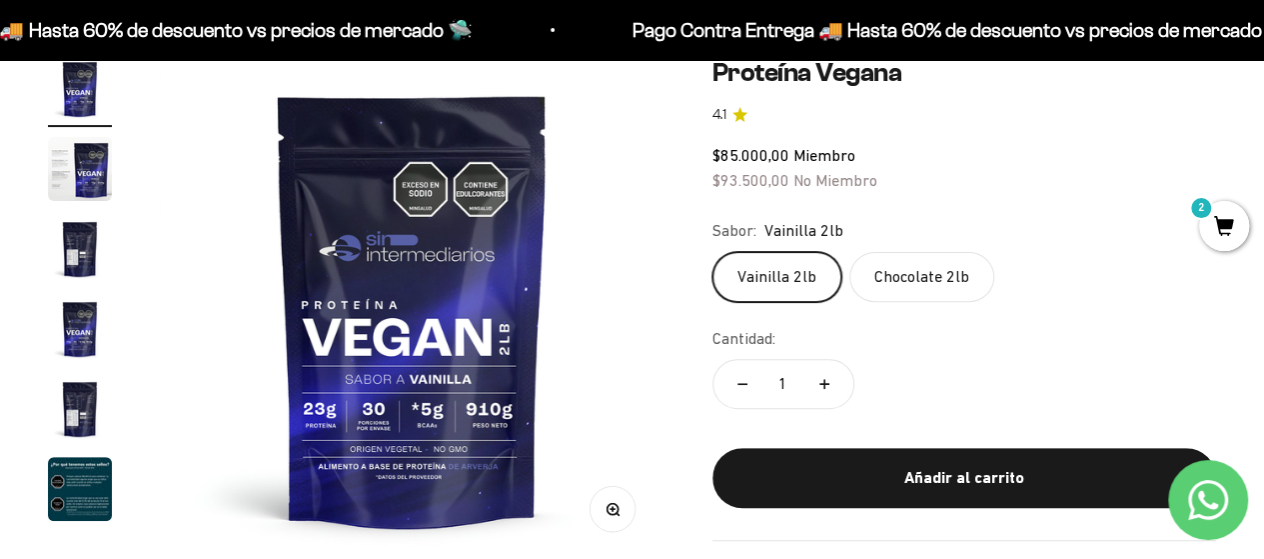
click at [75, 251] on img "Ir al artículo 3" at bounding box center [80, 249] width 64 height 64
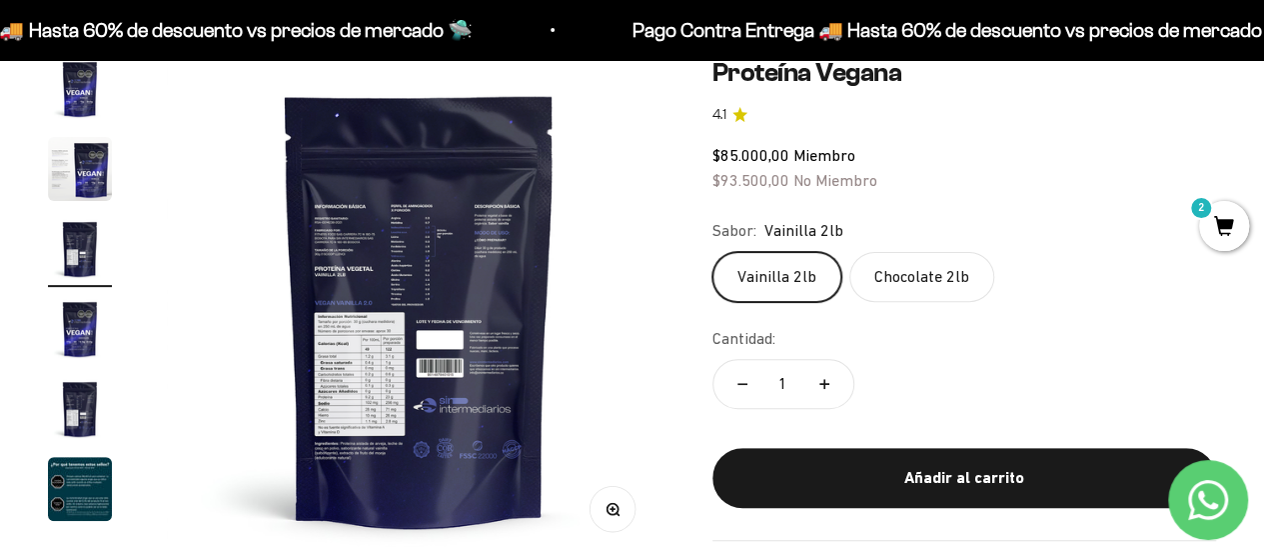
scroll to position [0, 1032]
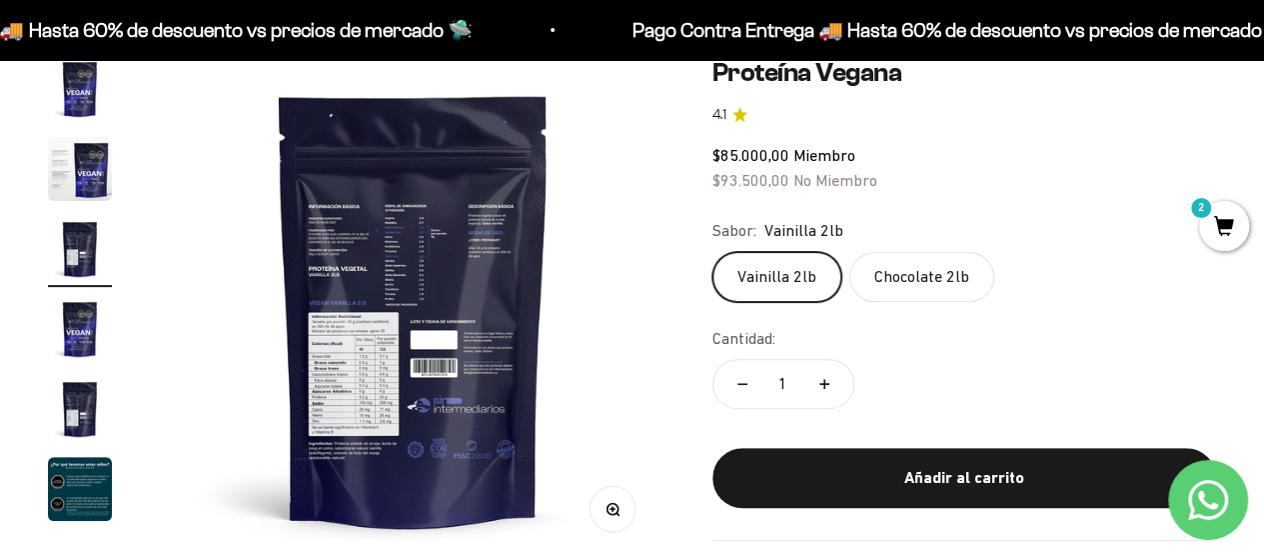
click at [84, 411] on img "Ir al artículo 5" at bounding box center [80, 409] width 64 height 64
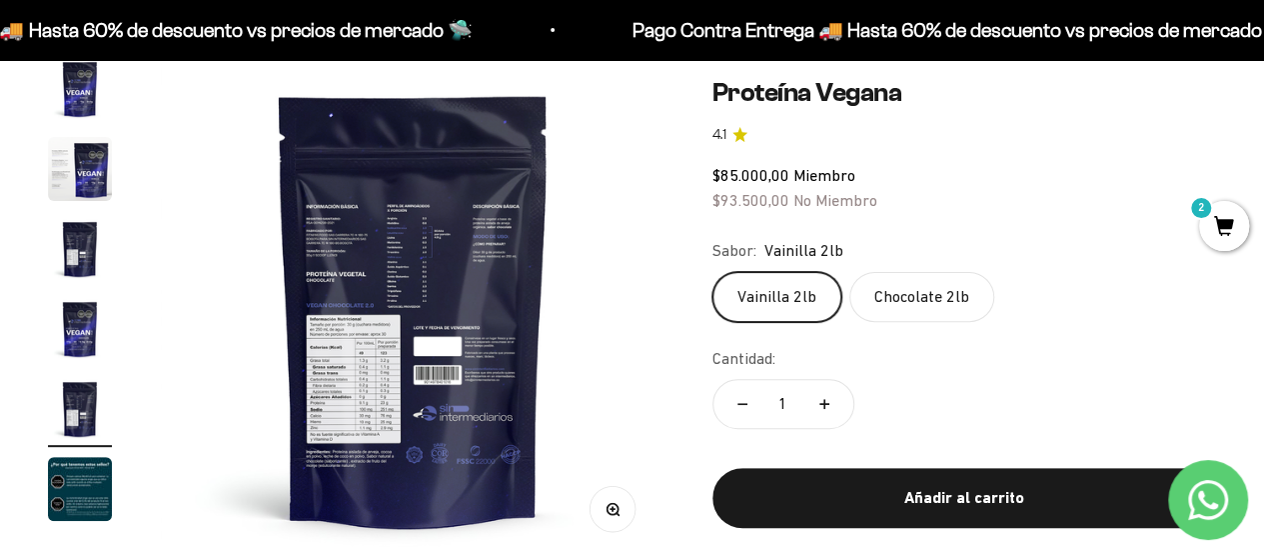
scroll to position [0, 0]
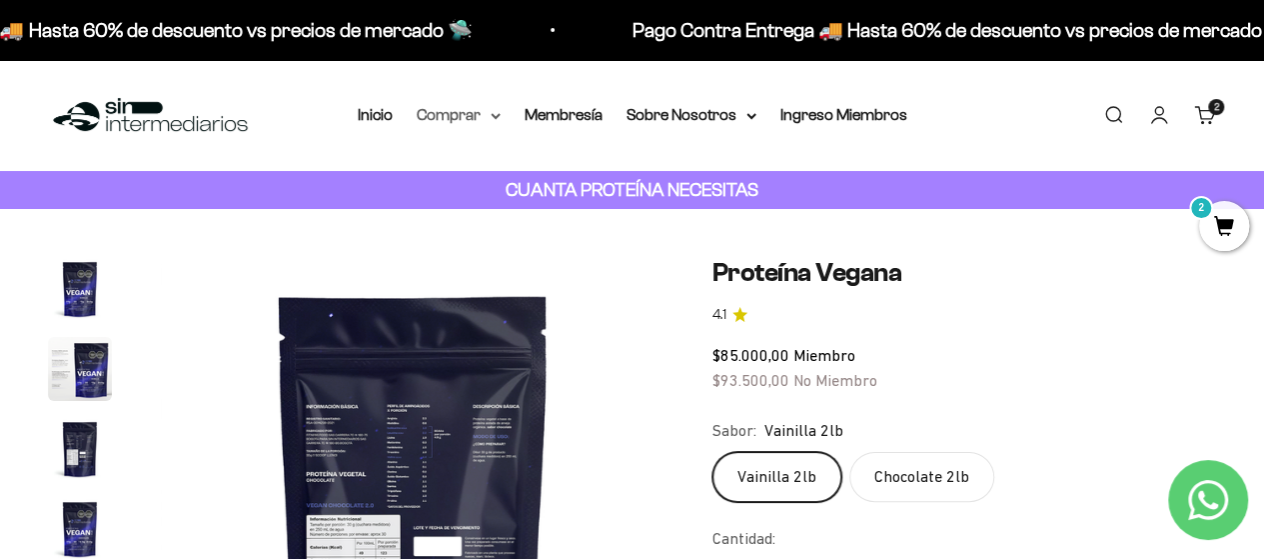
click at [495, 111] on summary "Comprar" at bounding box center [459, 115] width 84 height 26
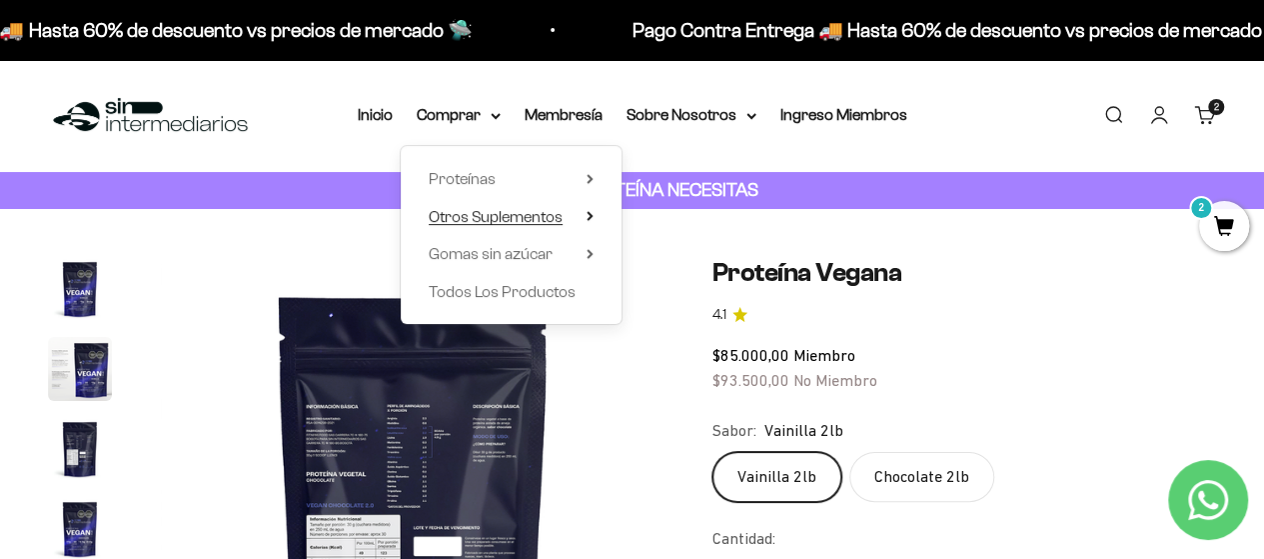
click at [590, 211] on icon at bounding box center [590, 216] width 7 height 10
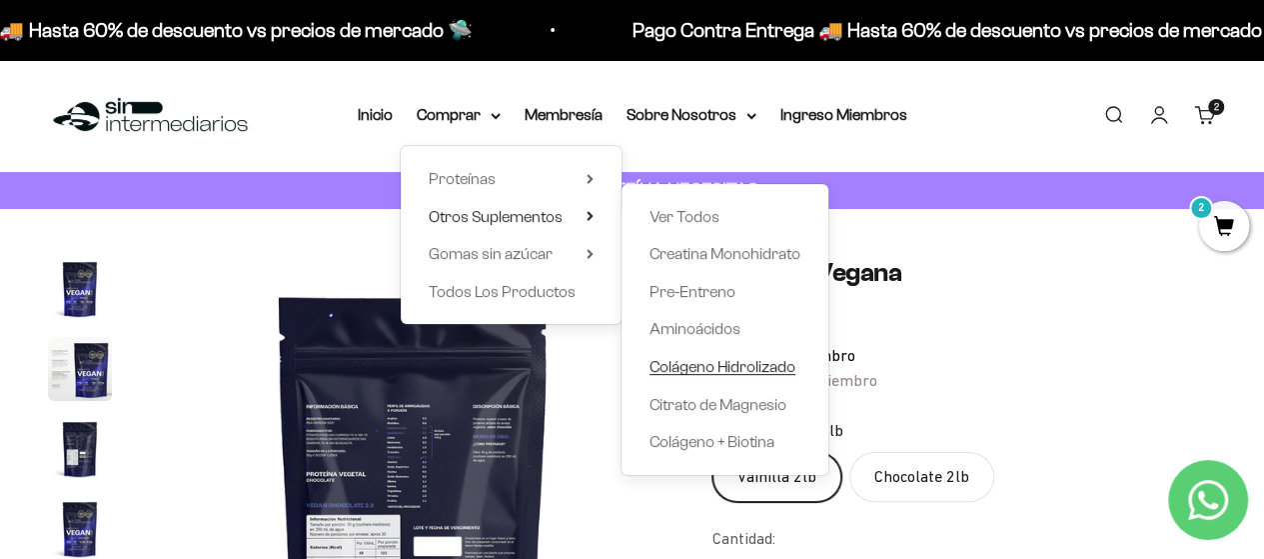
click at [706, 368] on span "Colágeno Hidrolizado" at bounding box center [723, 366] width 146 height 17
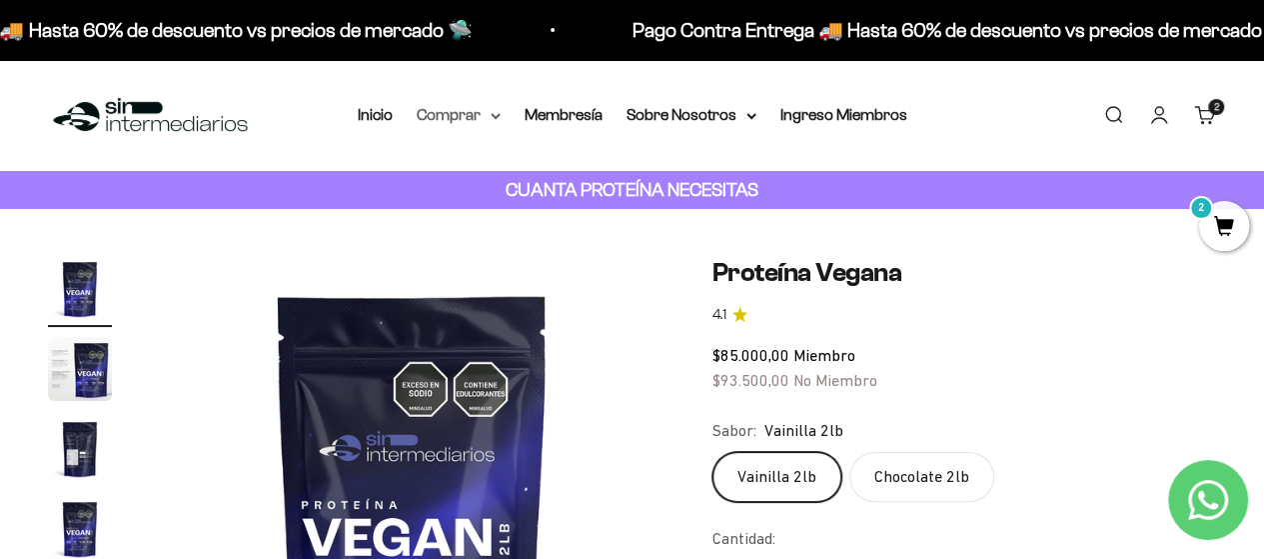
click at [494, 113] on icon at bounding box center [496, 116] width 10 height 7
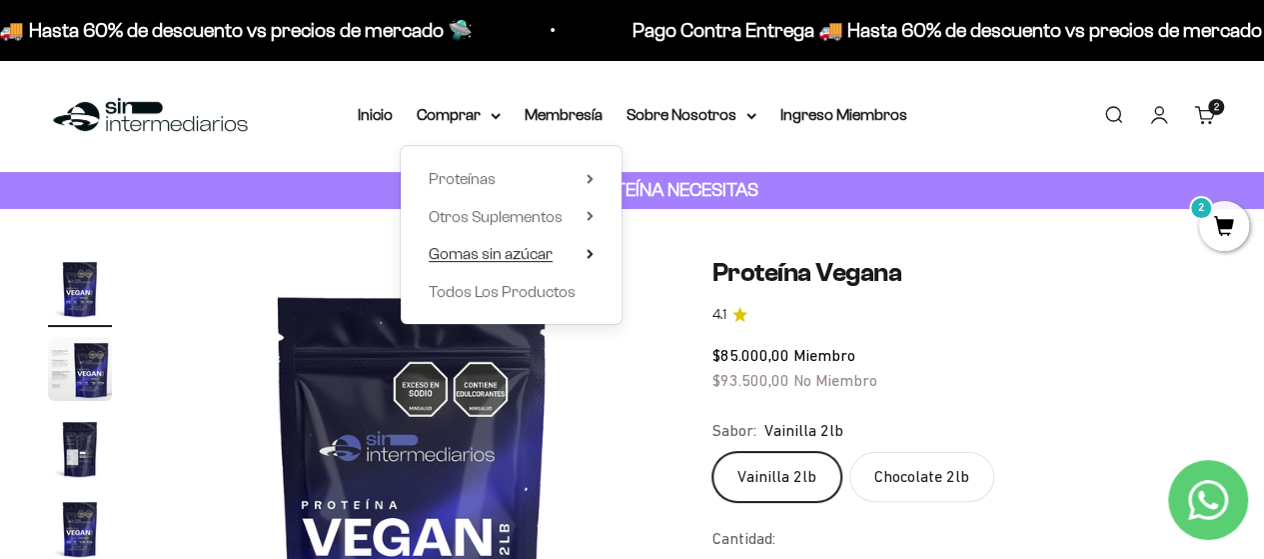
click at [592, 256] on icon at bounding box center [590, 254] width 7 height 10
click at [591, 216] on icon at bounding box center [590, 216] width 4 height 8
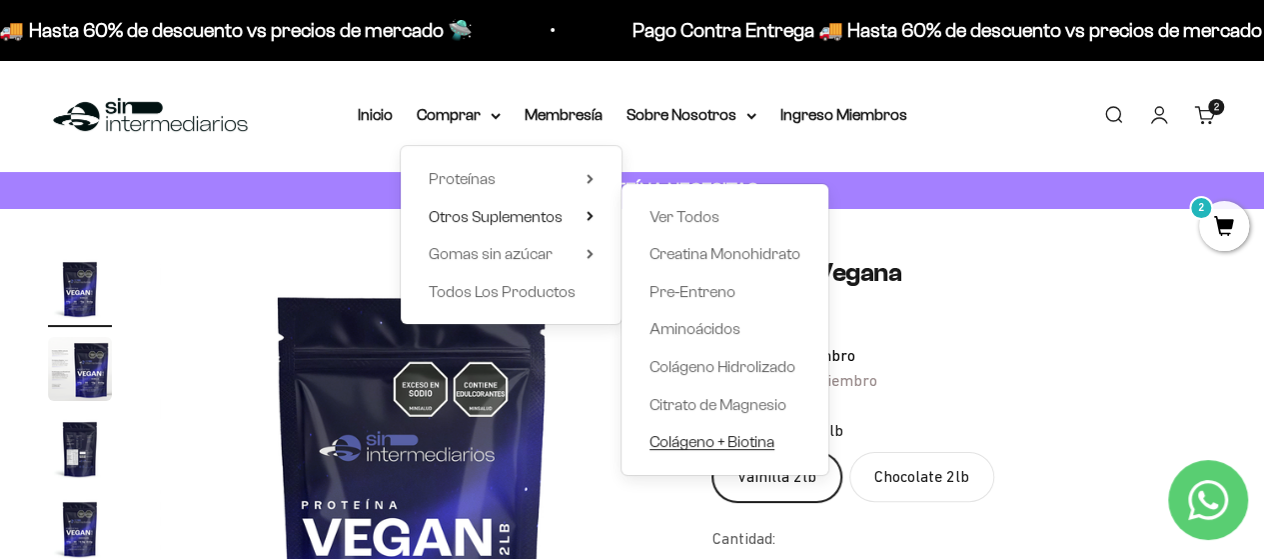
click at [696, 443] on span "Colágeno + Biotina" at bounding box center [712, 441] width 125 height 17
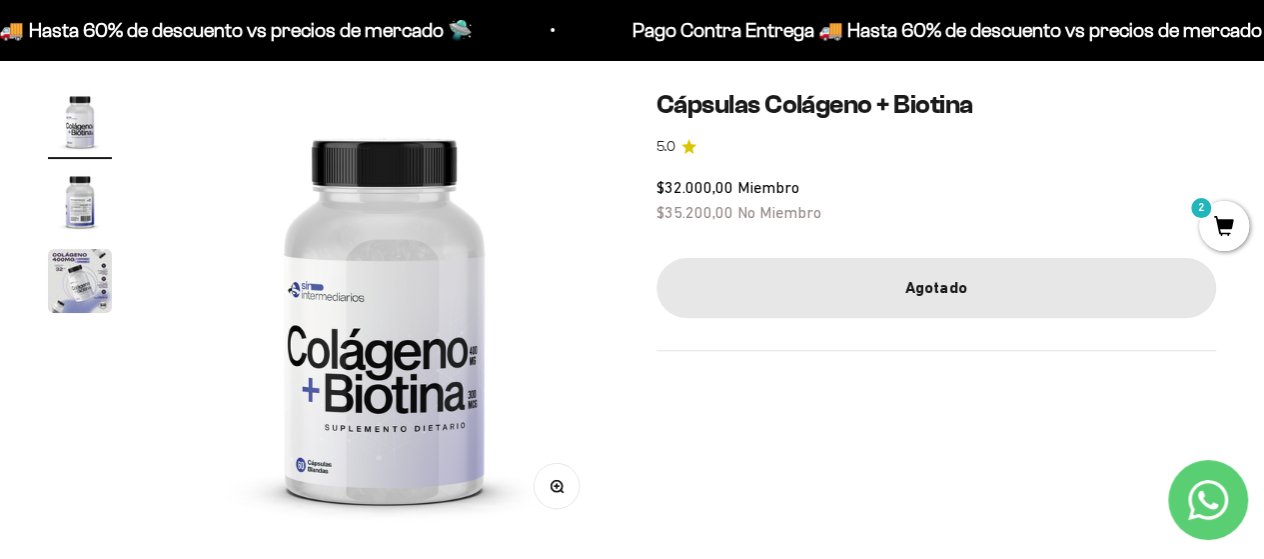
scroll to position [200, 0]
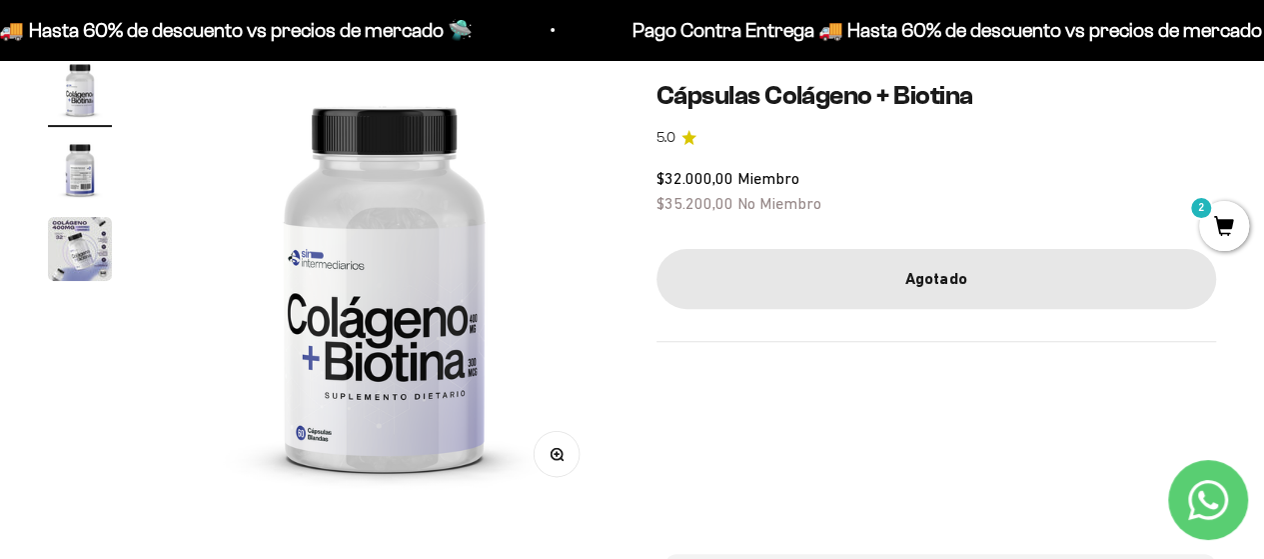
click at [80, 179] on img "Ir al artículo 2" at bounding box center [80, 169] width 64 height 64
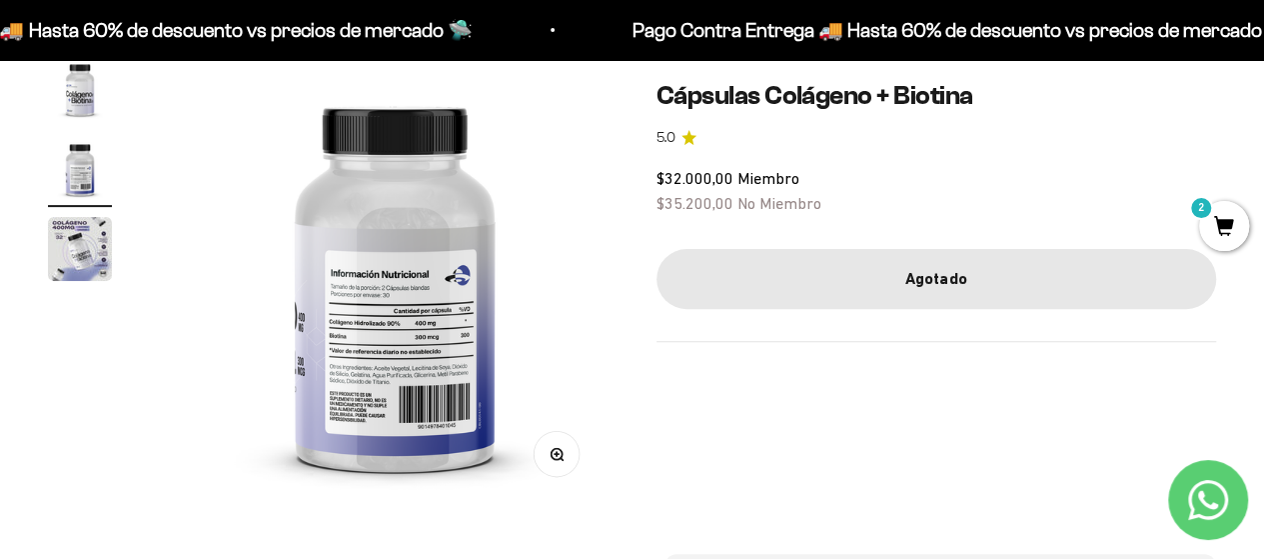
scroll to position [0, 460]
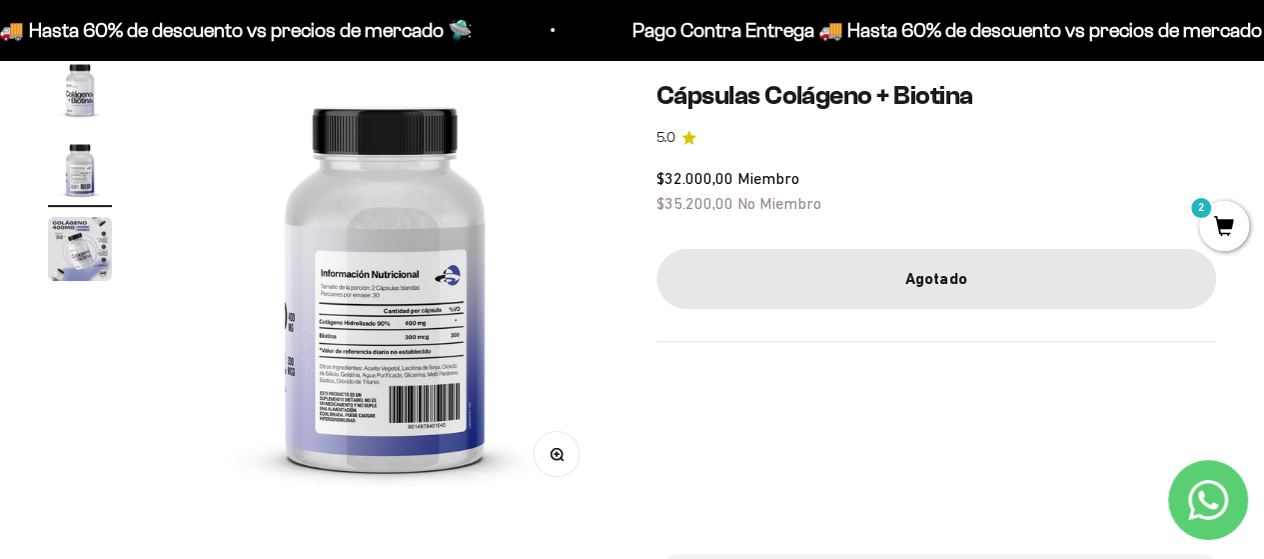
click at [92, 163] on img "Ir al artículo 2" at bounding box center [80, 169] width 64 height 64
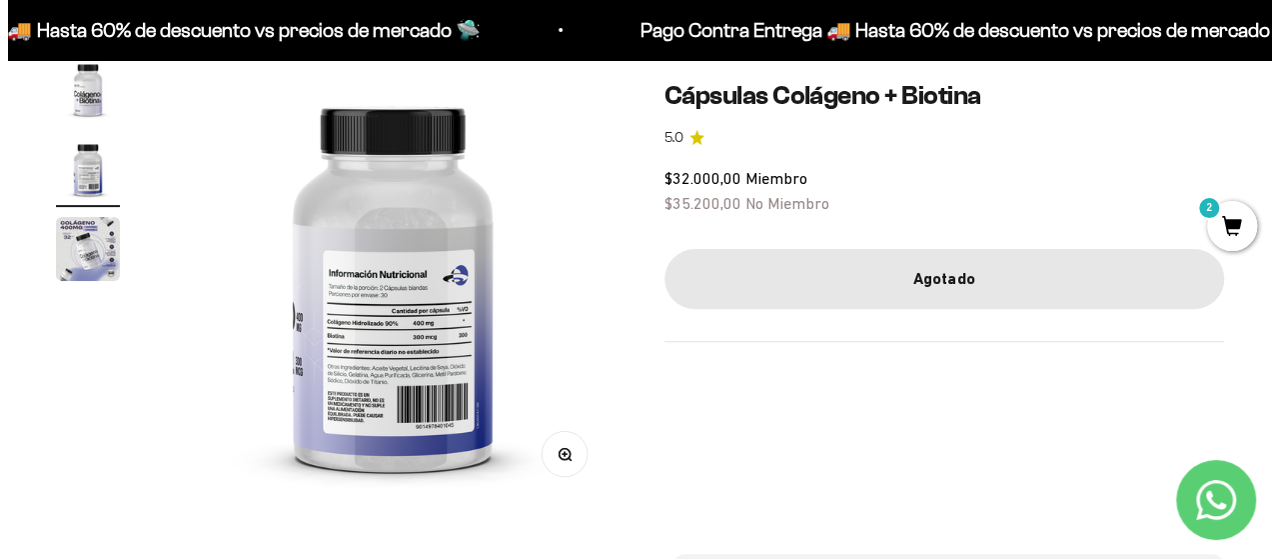
scroll to position [0, 0]
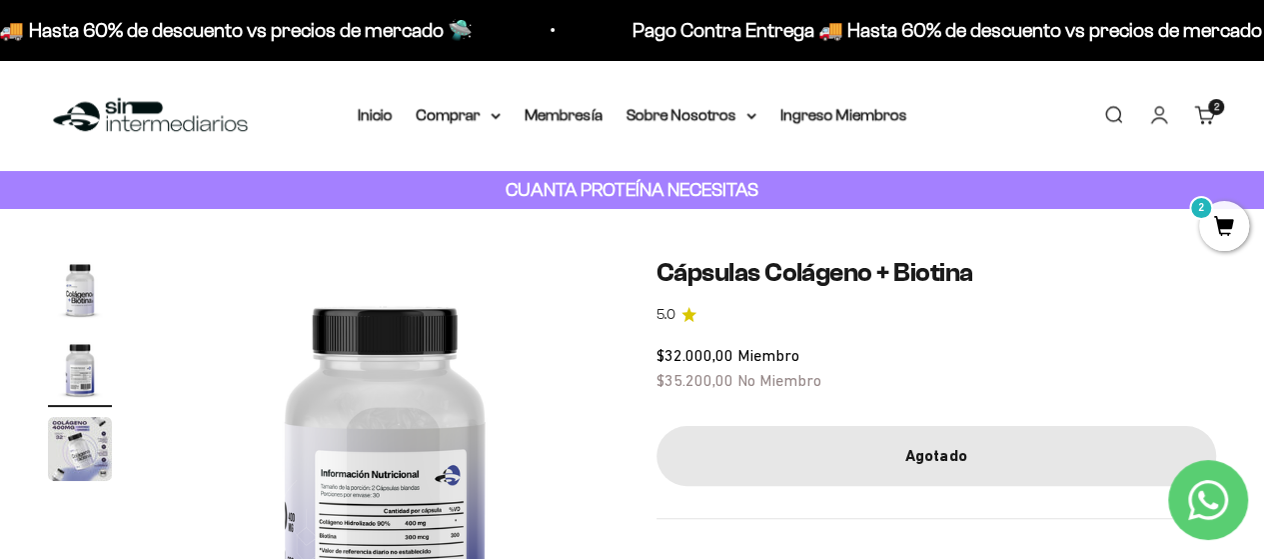
click at [1221, 213] on span "2" at bounding box center [1224, 226] width 50 height 50
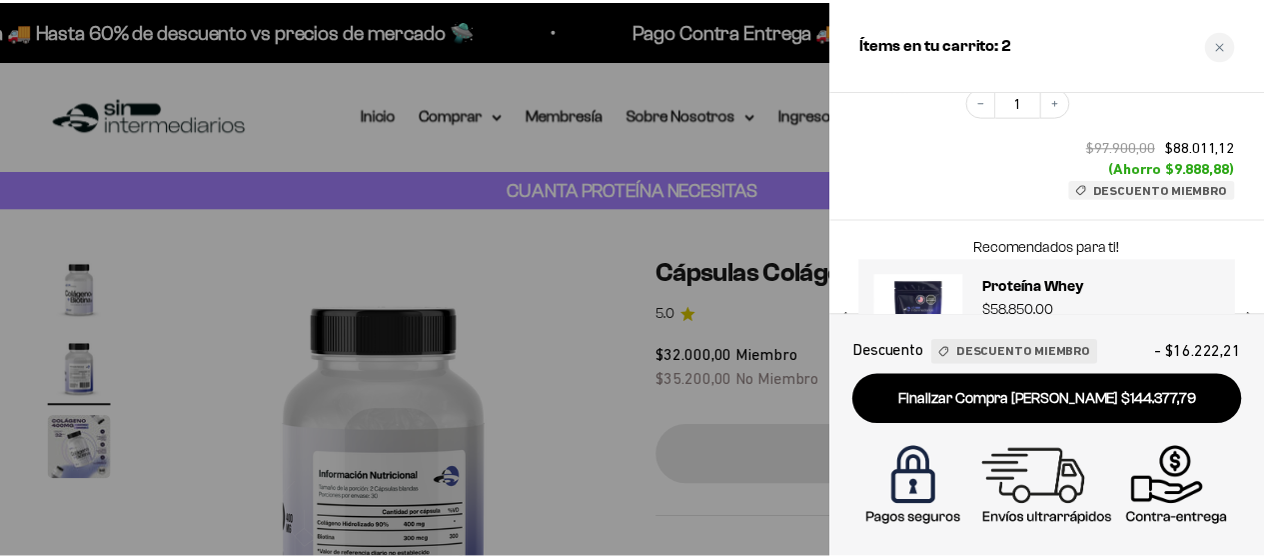
scroll to position [300, 0]
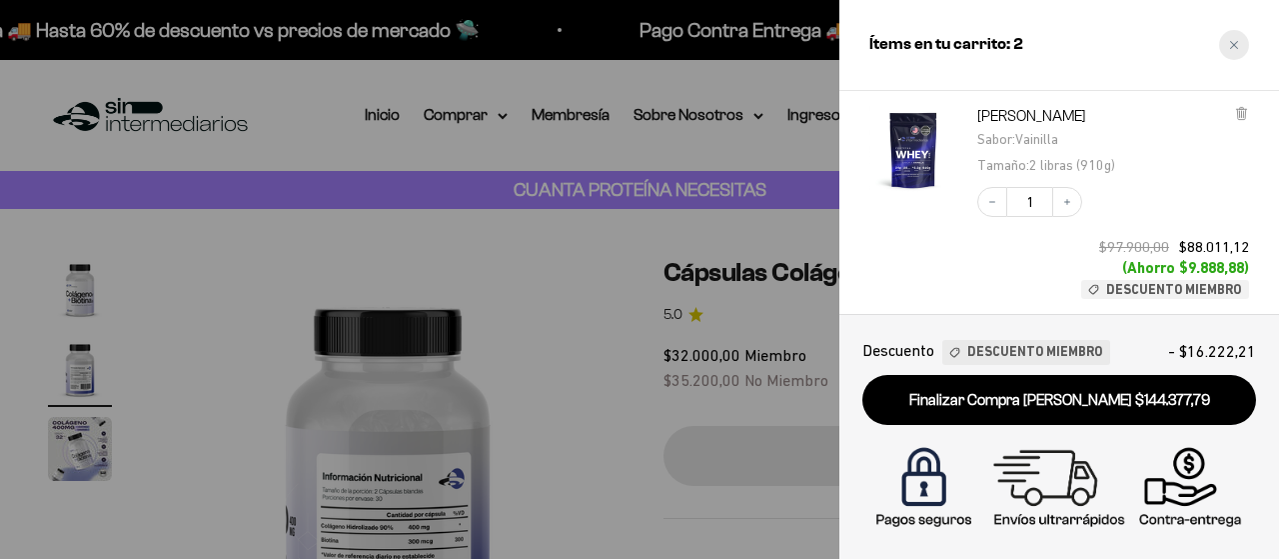
click at [1231, 39] on div "Close cart" at bounding box center [1234, 45] width 30 height 30
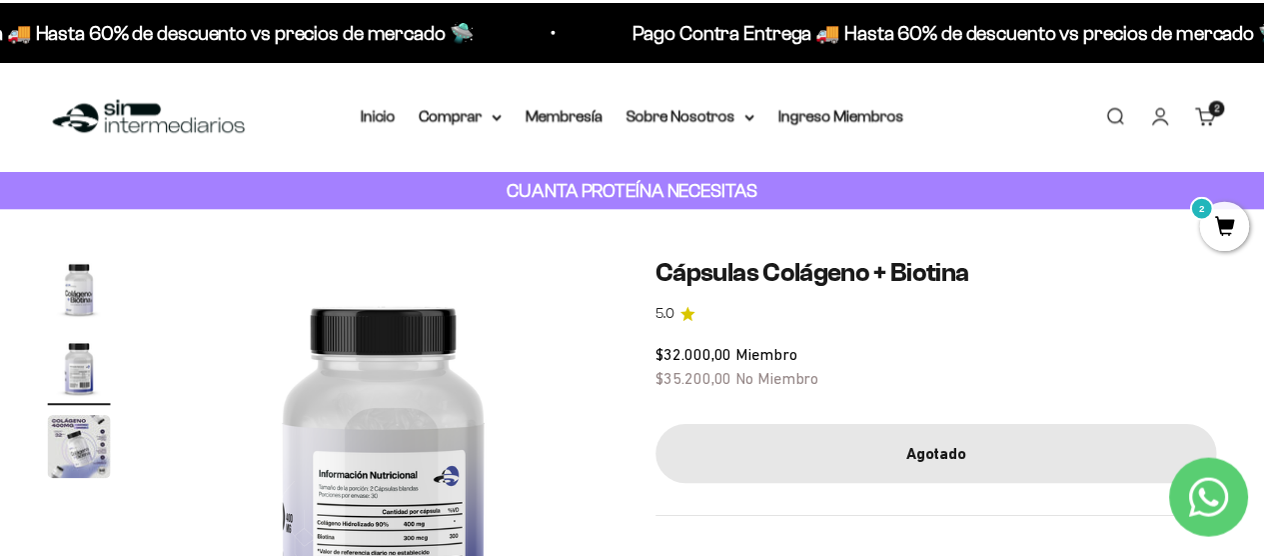
scroll to position [0, 460]
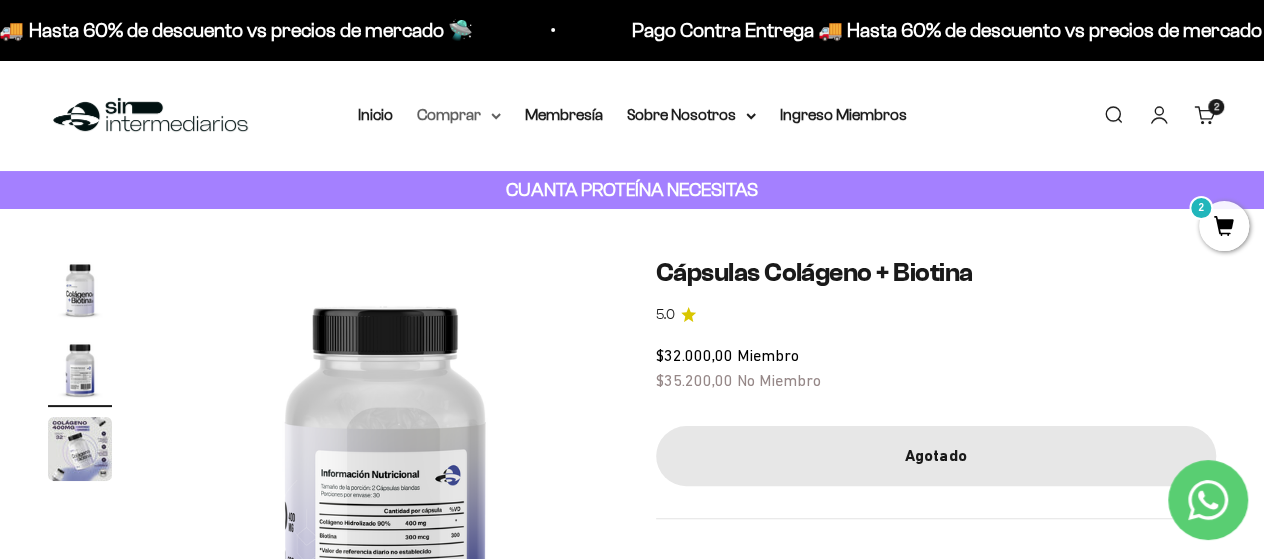
click at [499, 117] on icon at bounding box center [496, 116] width 10 height 7
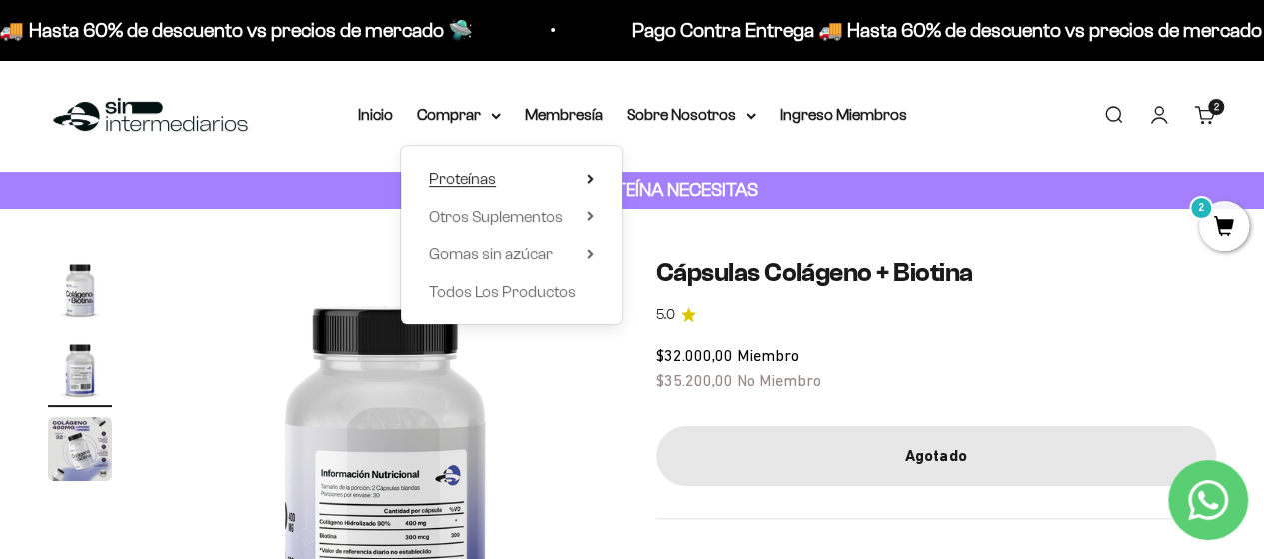
click at [586, 176] on summary "Proteínas" at bounding box center [511, 179] width 165 height 26
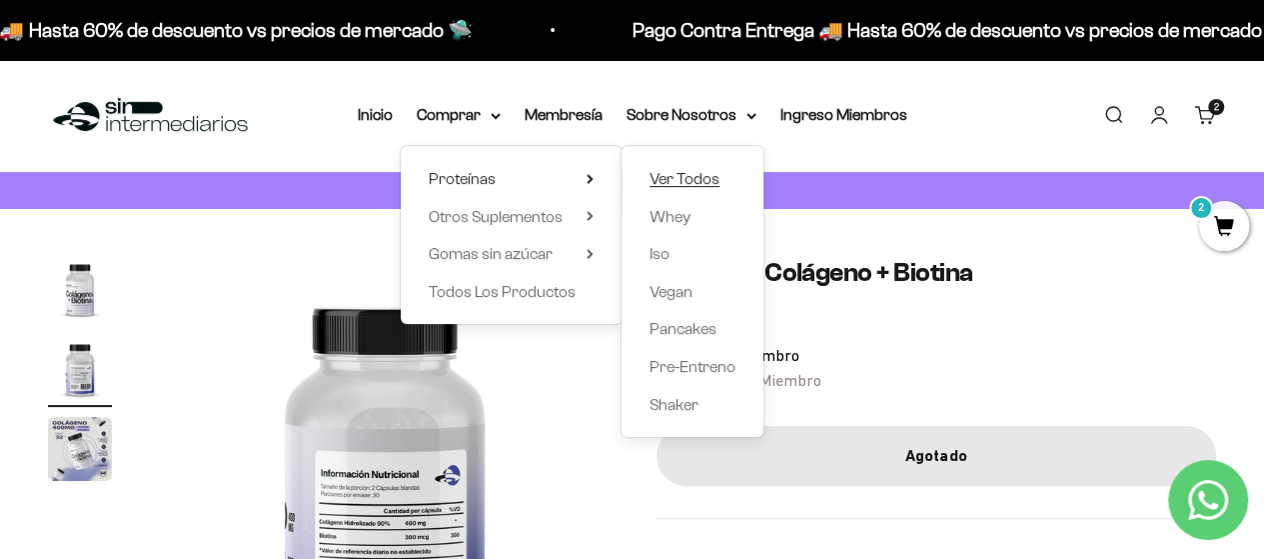
click at [706, 179] on span "Ver Todos" at bounding box center [685, 178] width 70 height 17
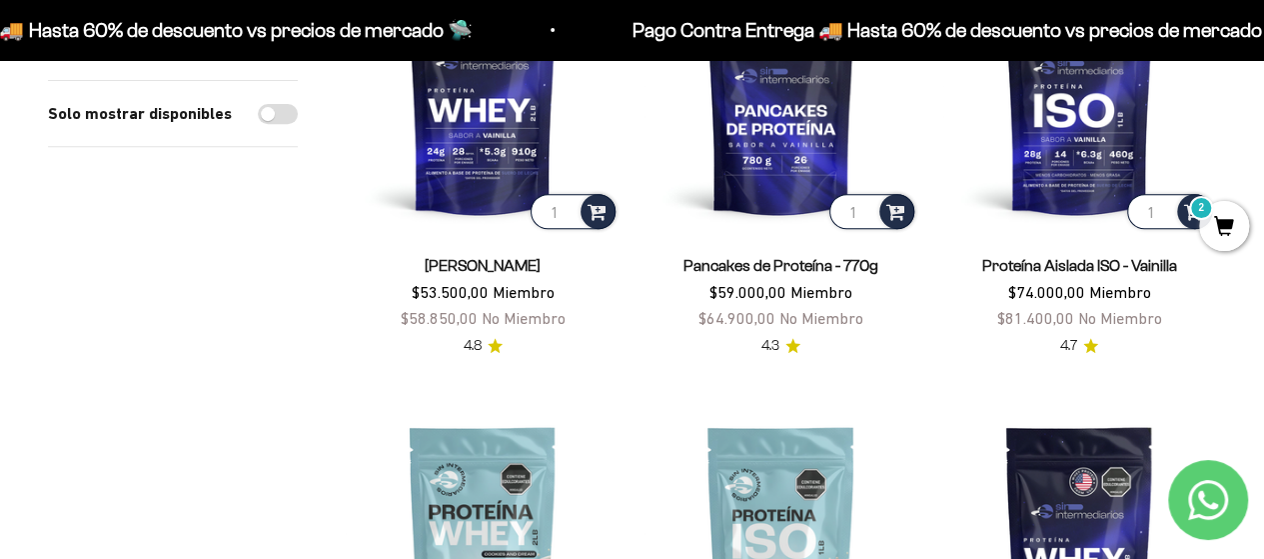
scroll to position [400, 0]
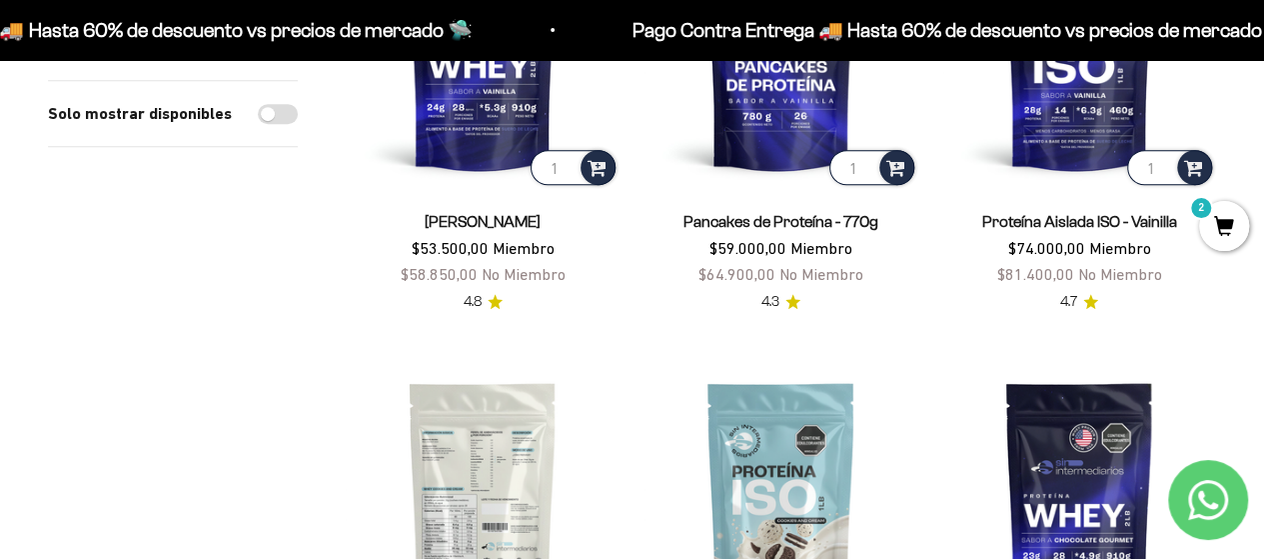
click at [475, 451] on img at bounding box center [483, 499] width 274 height 274
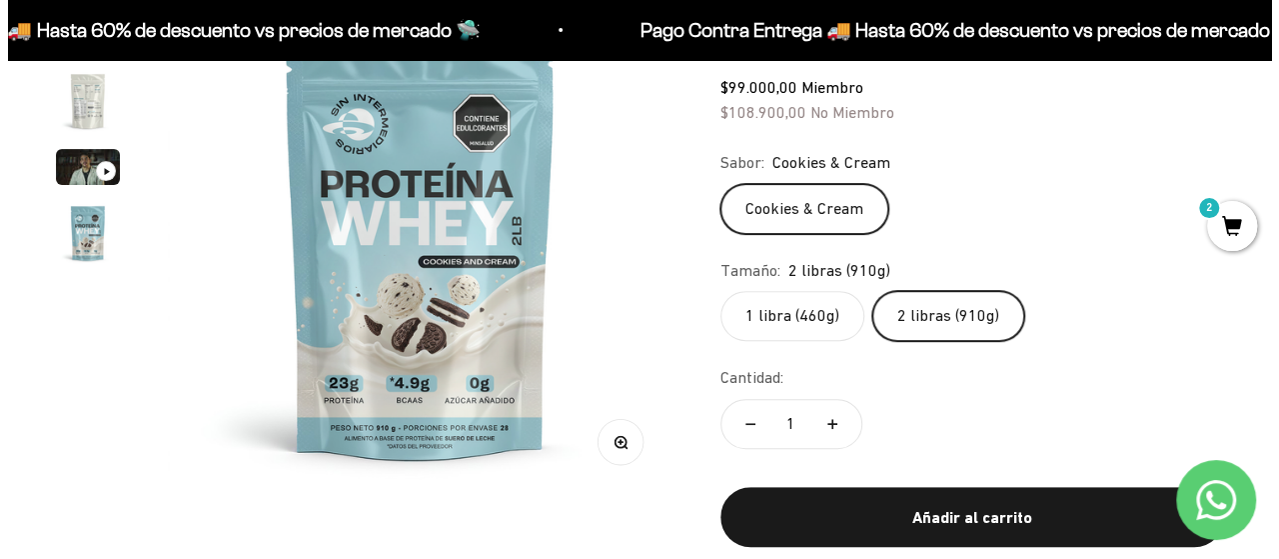
scroll to position [300, 0]
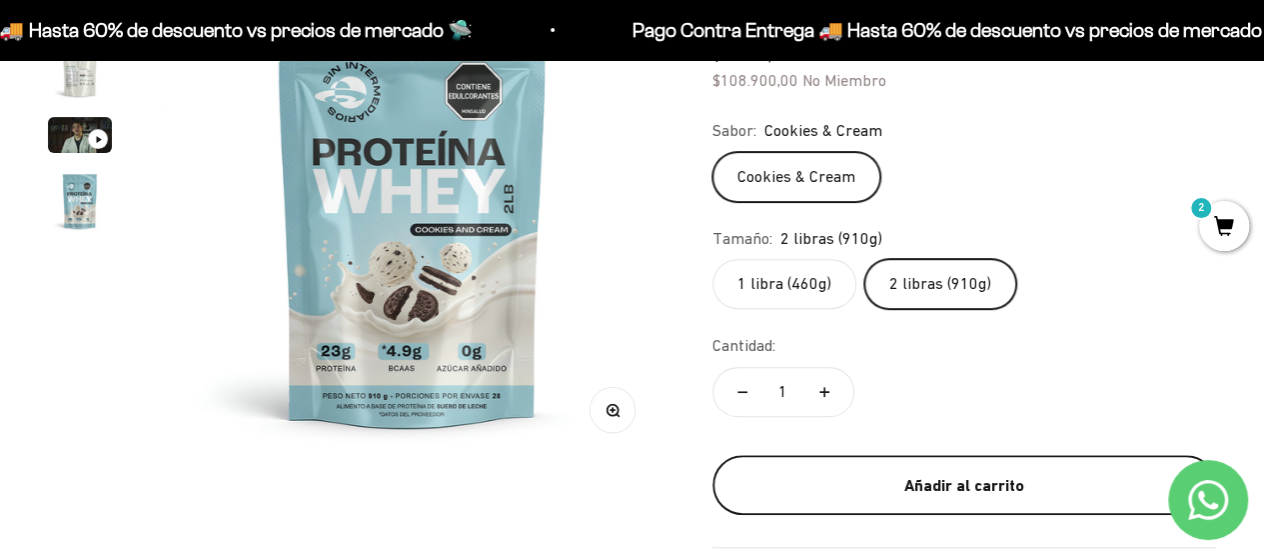
click at [939, 481] on div "Añadir al carrito" at bounding box center [965, 486] width 424 height 26
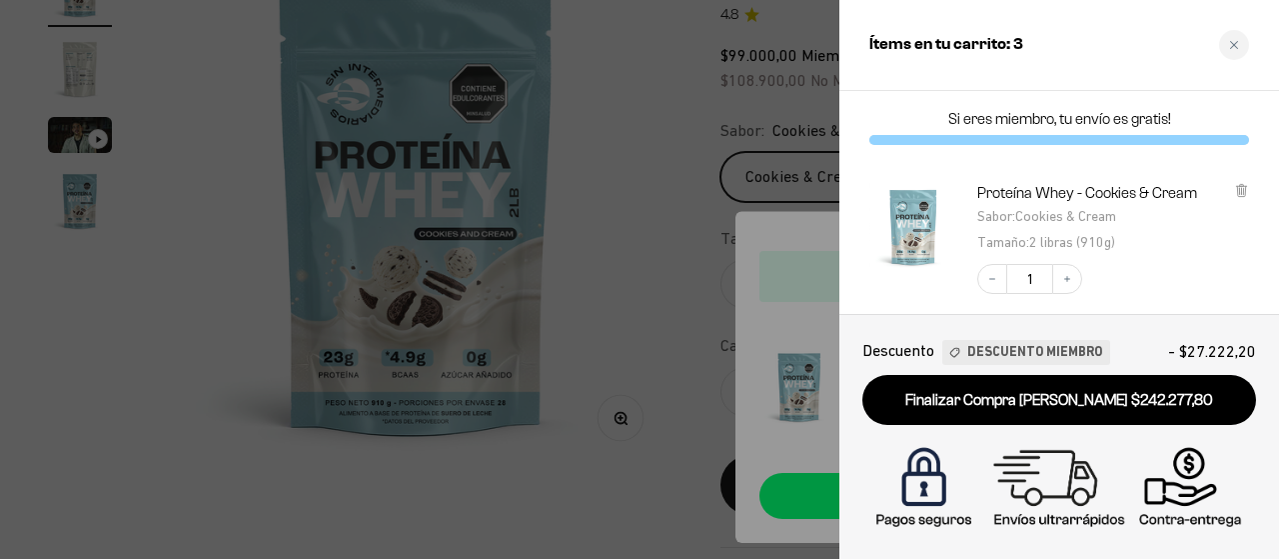
scroll to position [100, 0]
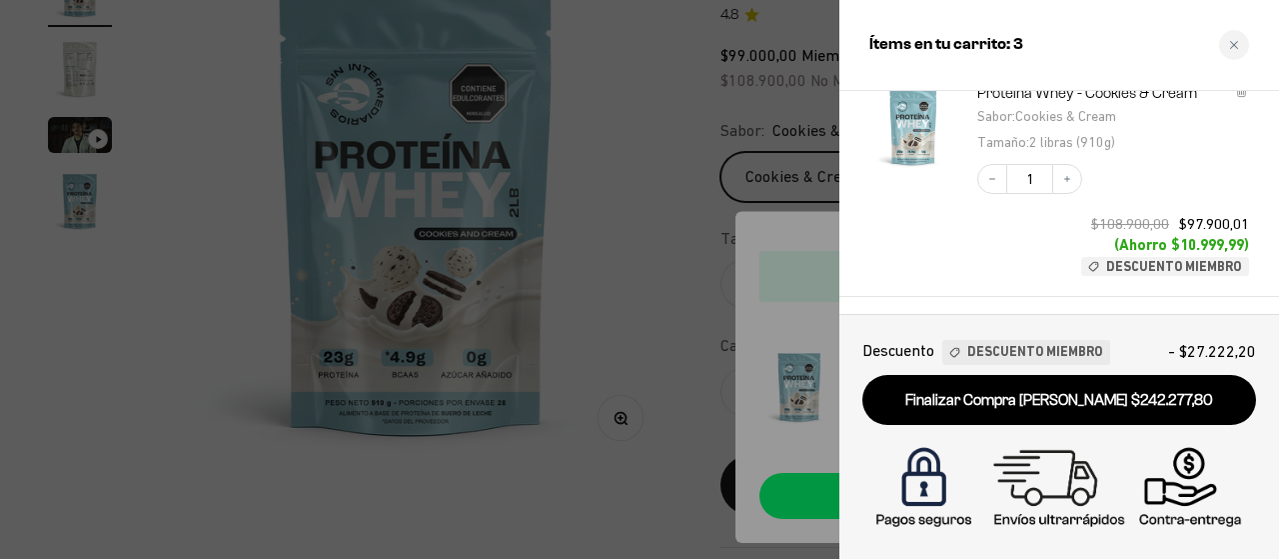
click at [570, 193] on div at bounding box center [639, 279] width 1279 height 559
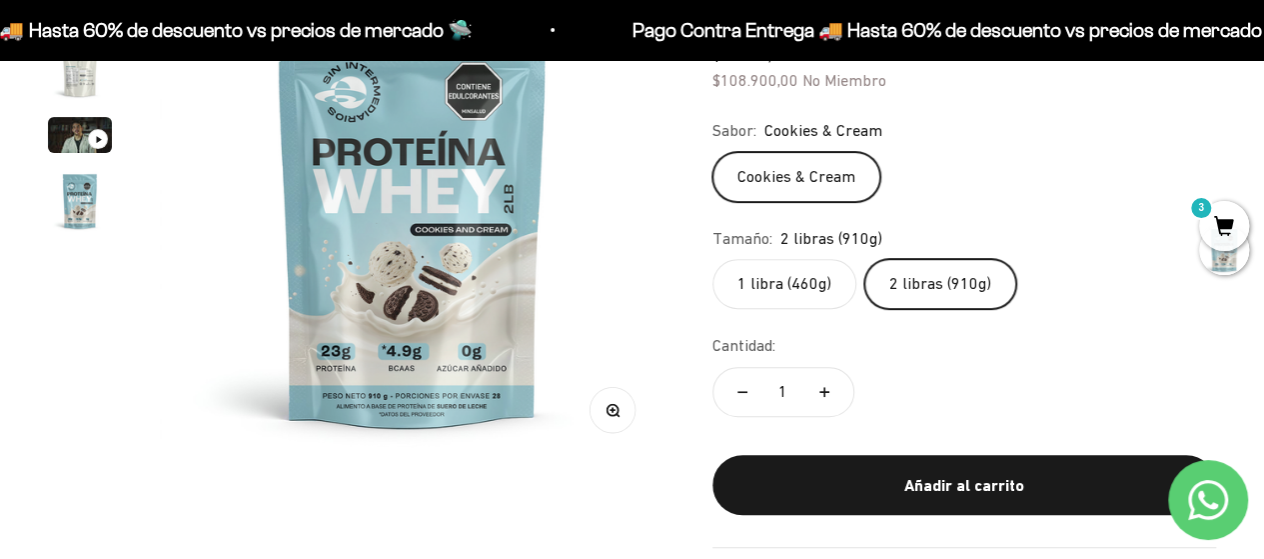
click at [1222, 240] on span "3" at bounding box center [1224, 226] width 50 height 50
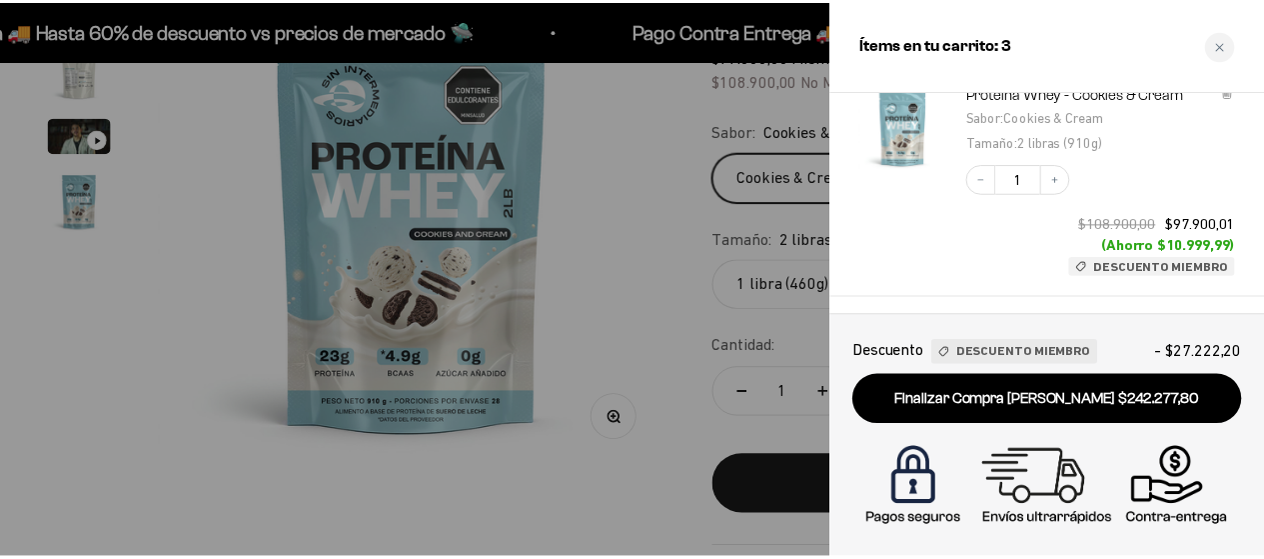
scroll to position [0, 0]
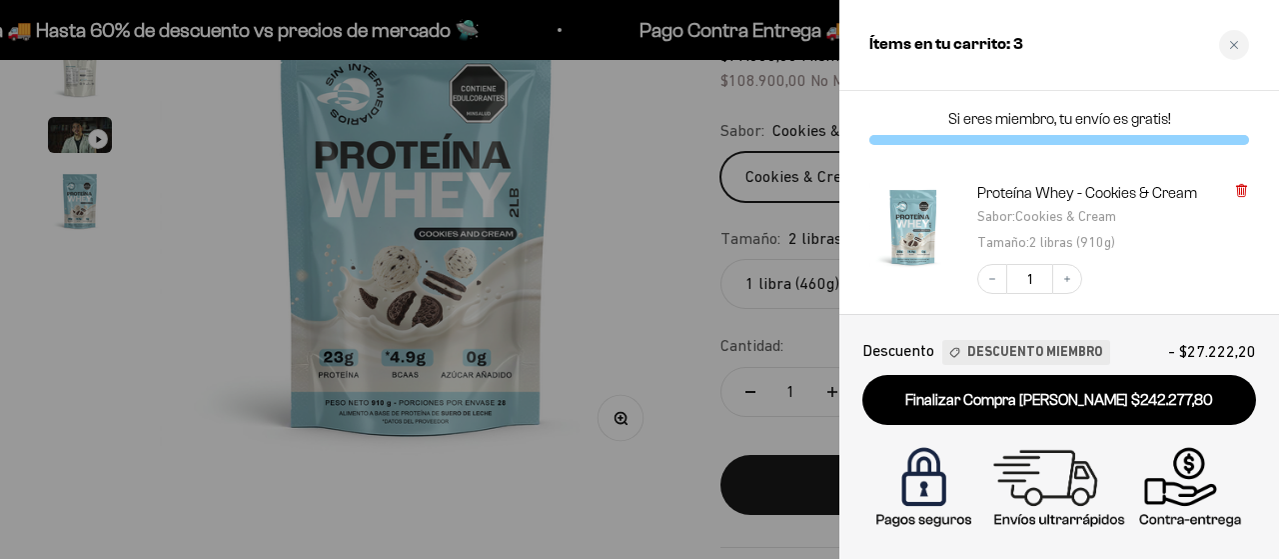
click at [1238, 189] on icon at bounding box center [1241, 191] width 8 height 10
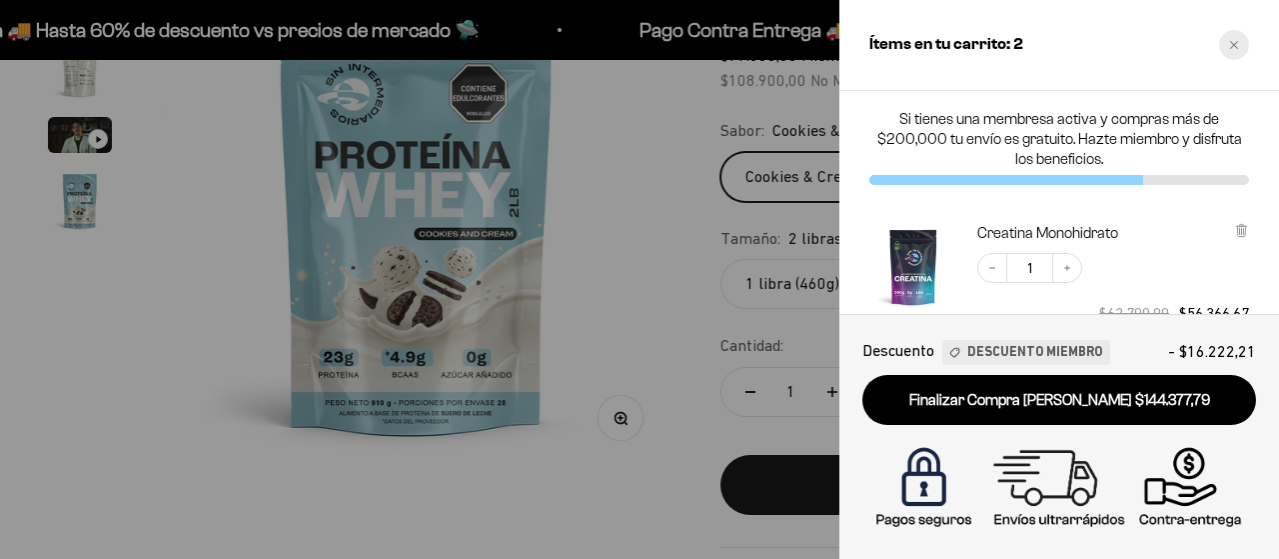
click at [1231, 51] on div "Close cart" at bounding box center [1234, 45] width 30 height 30
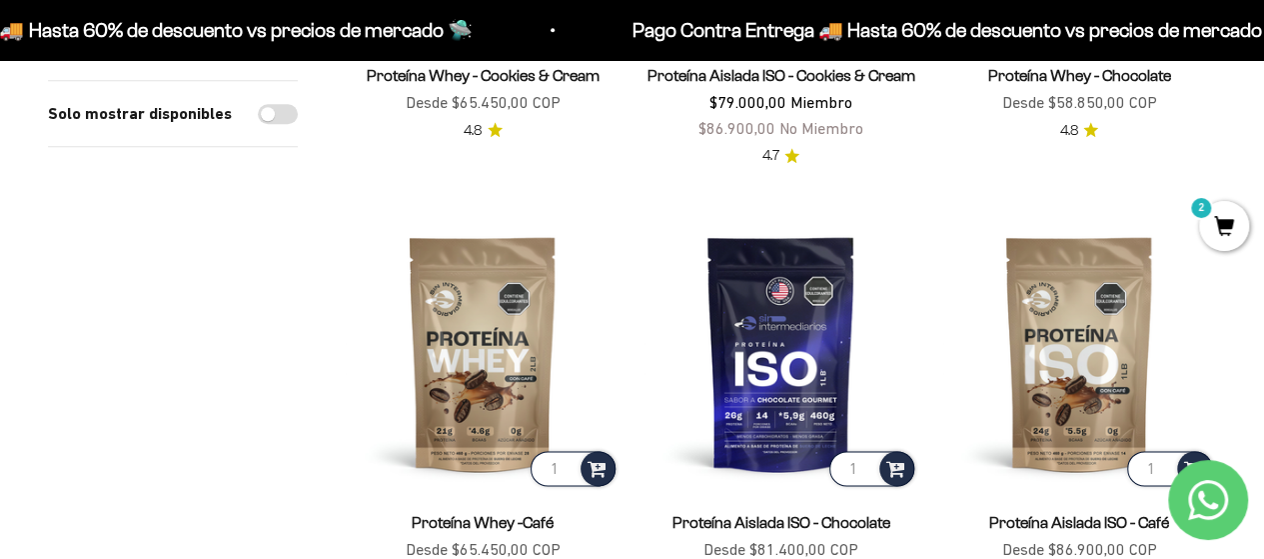
scroll to position [1000, 0]
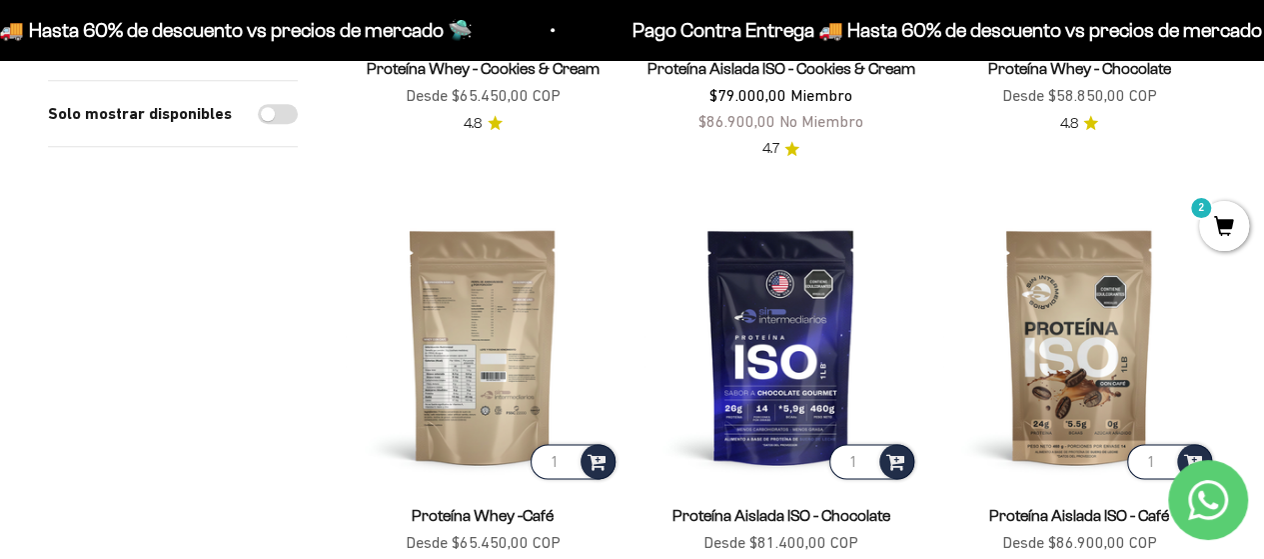
click at [472, 285] on img at bounding box center [483, 346] width 274 height 274
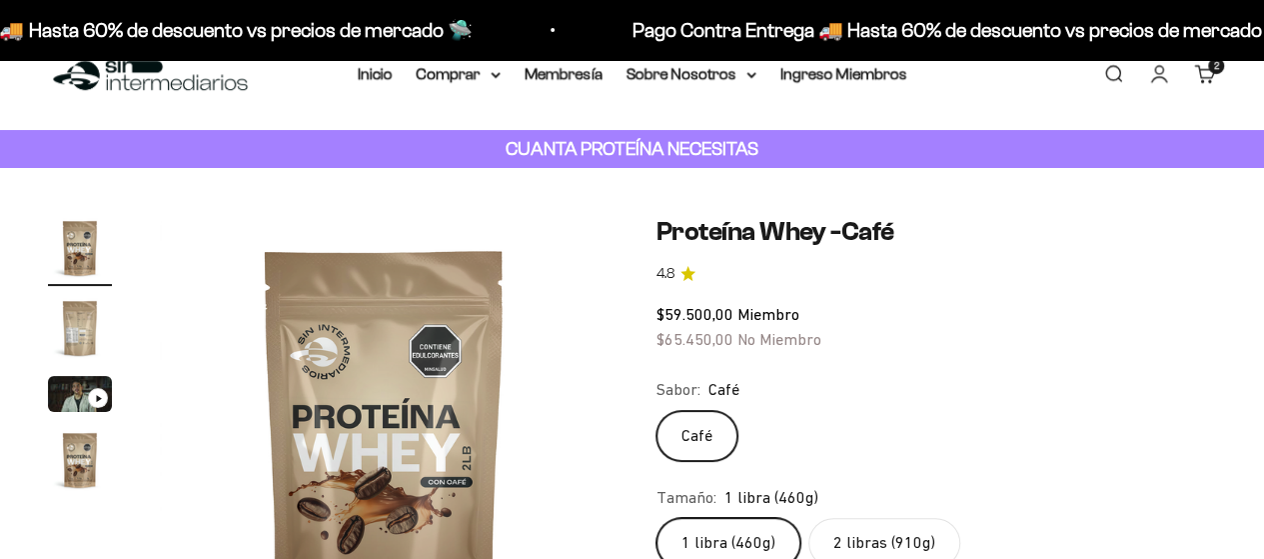
click at [885, 518] on label "2 libras (910g)" at bounding box center [885, 543] width 152 height 50
click at [657, 517] on input "2 libras (910g)" at bounding box center [656, 517] width 1 height 1
radio input "true"
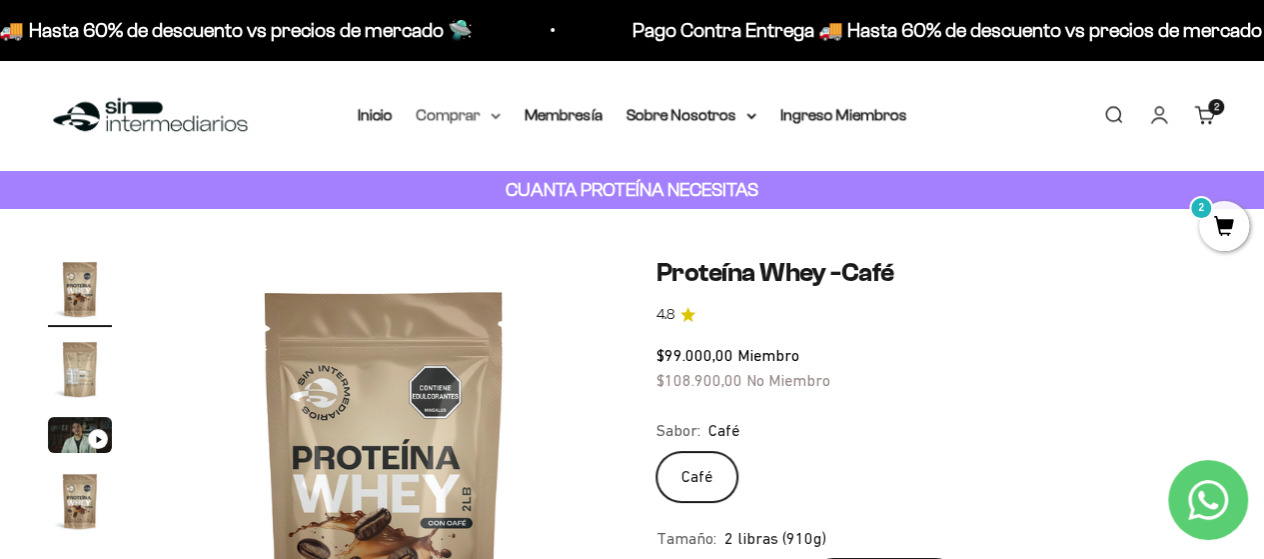
click at [496, 111] on summary "Comprar" at bounding box center [459, 115] width 84 height 26
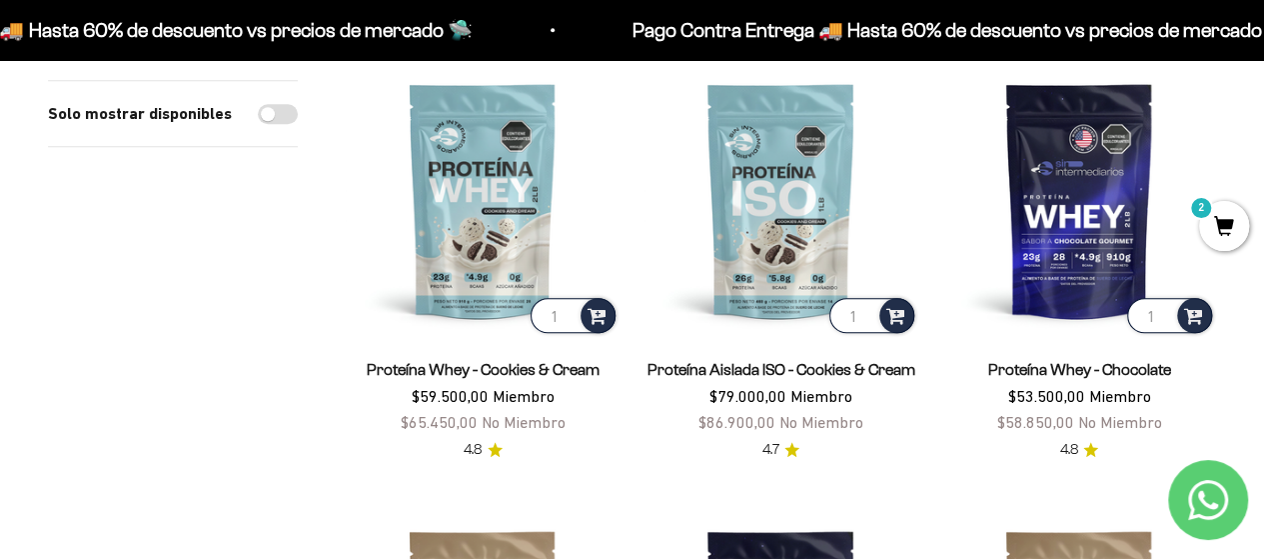
scroll to position [600, 0]
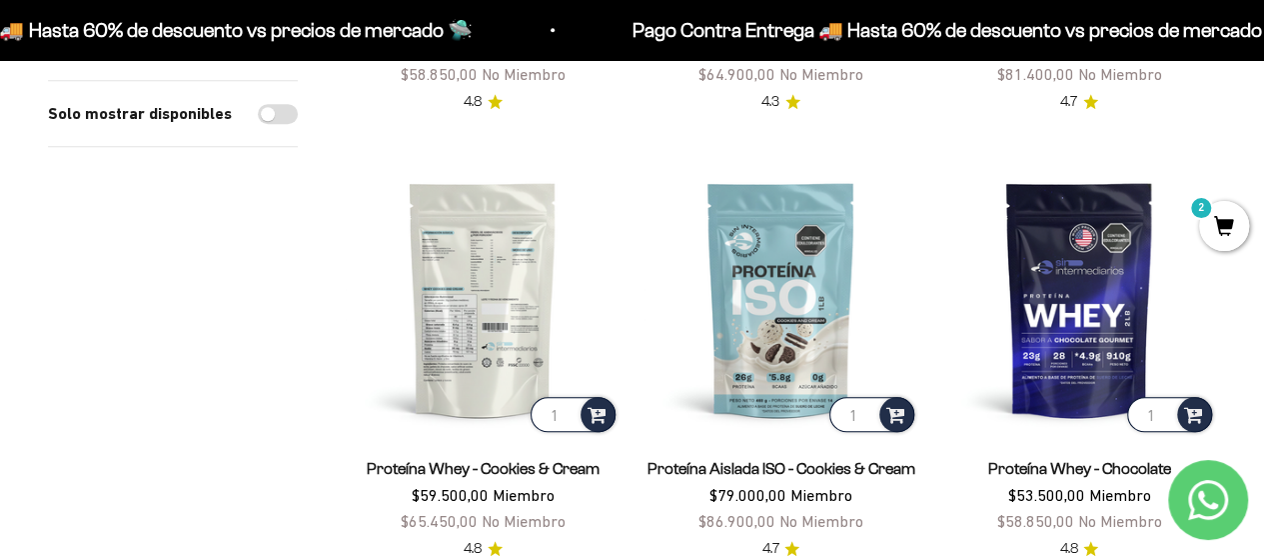
click at [494, 243] on img at bounding box center [483, 299] width 274 height 274
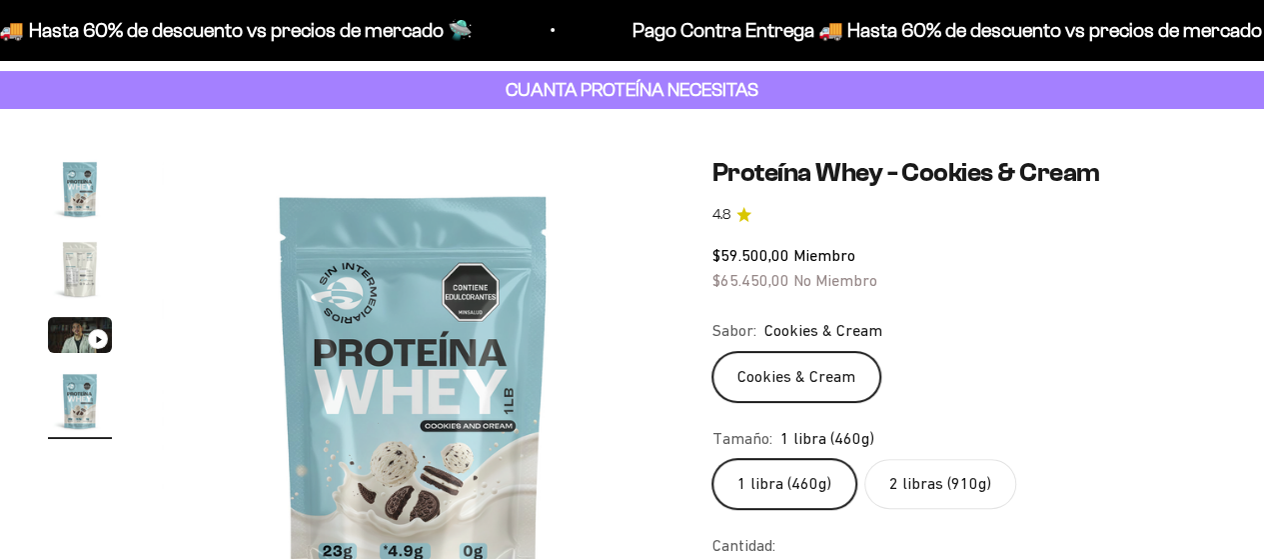
scroll to position [200, 0]
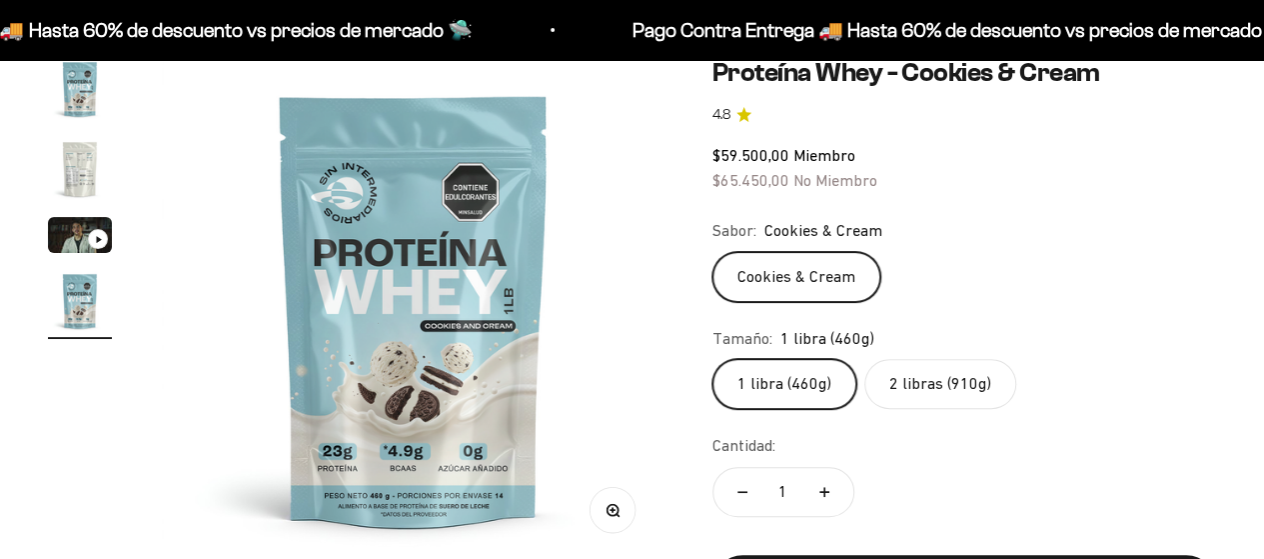
click at [955, 377] on label "2 libras (910g)" at bounding box center [941, 384] width 152 height 50
click at [713, 359] on input "2 libras (910g)" at bounding box center [712, 358] width 1 height 1
radio input "true"
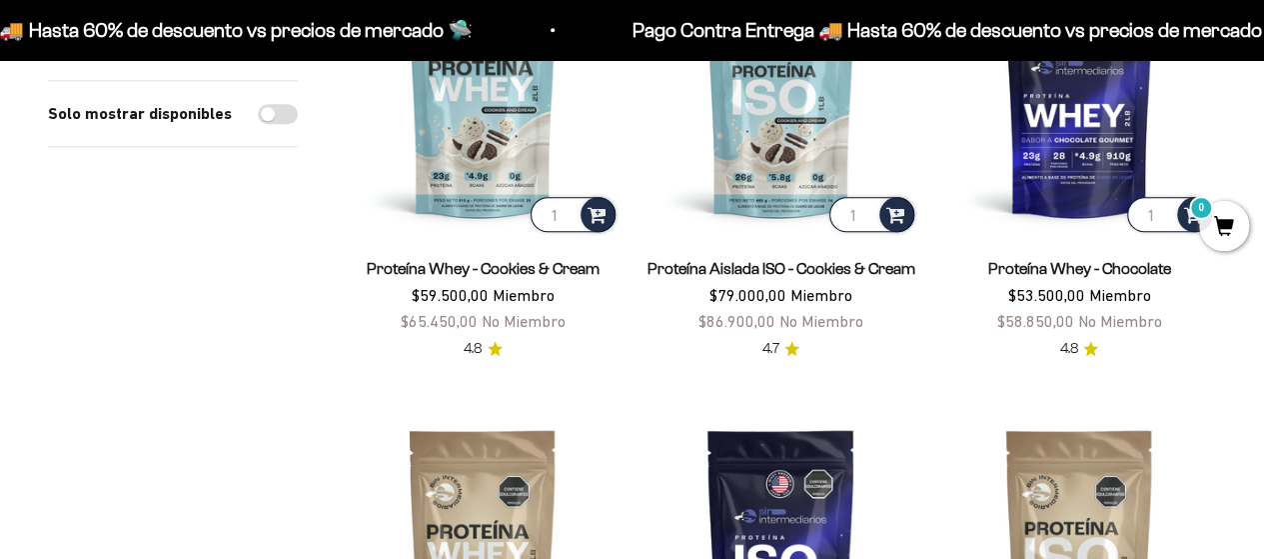
scroll to position [600, 0]
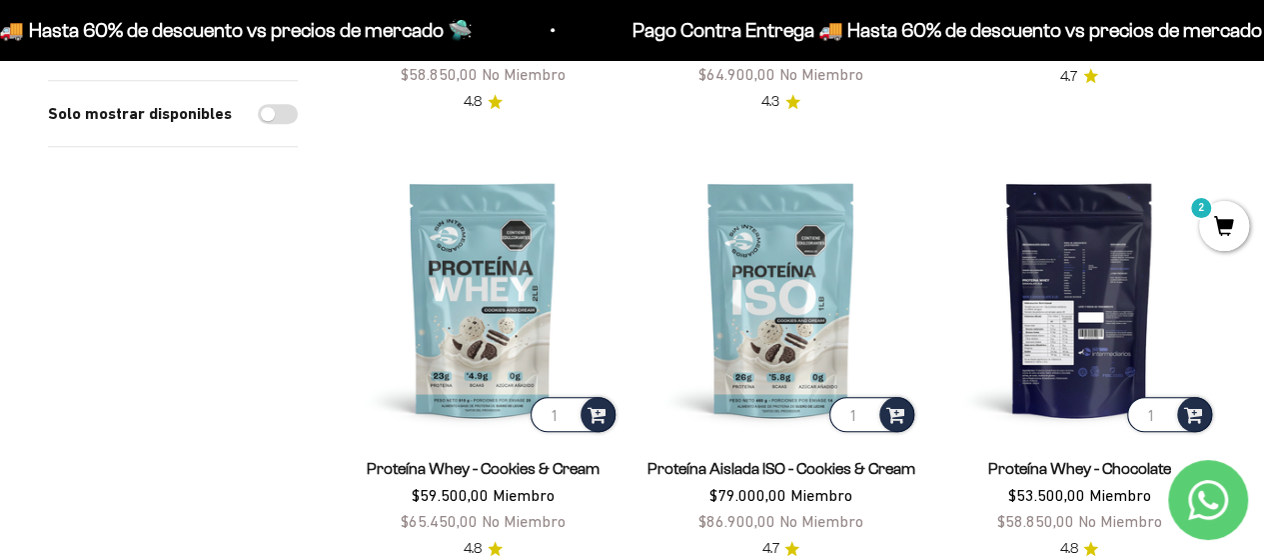
click at [1062, 292] on img at bounding box center [1080, 299] width 274 height 274
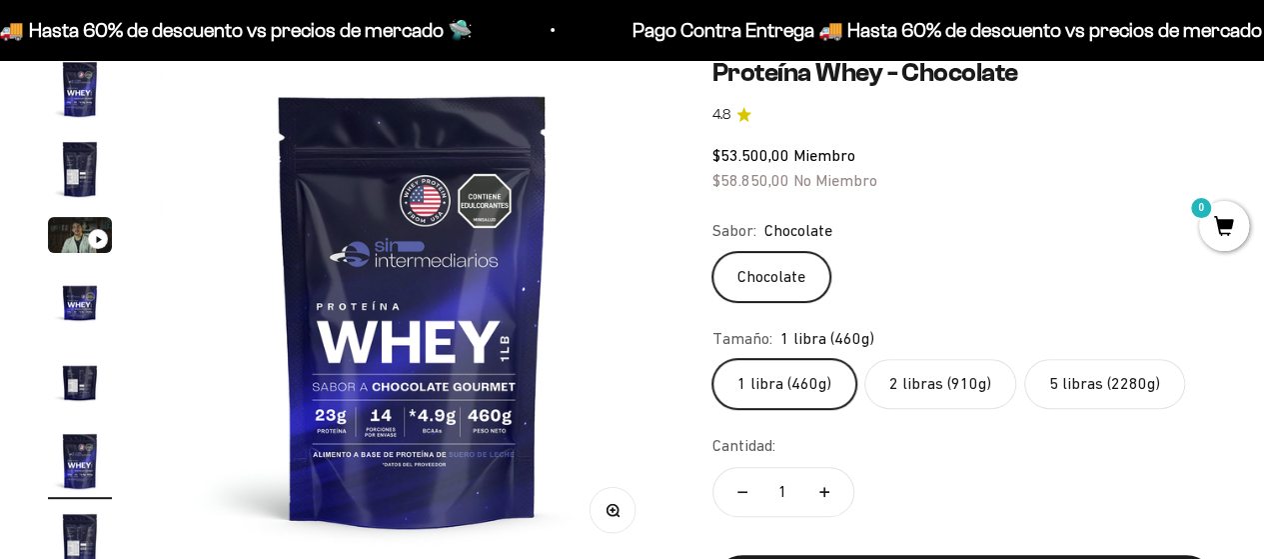
click at [942, 385] on label "2 libras (910g)" at bounding box center [941, 384] width 152 height 50
click at [713, 359] on input "2 libras (910g)" at bounding box center [712, 358] width 1 height 1
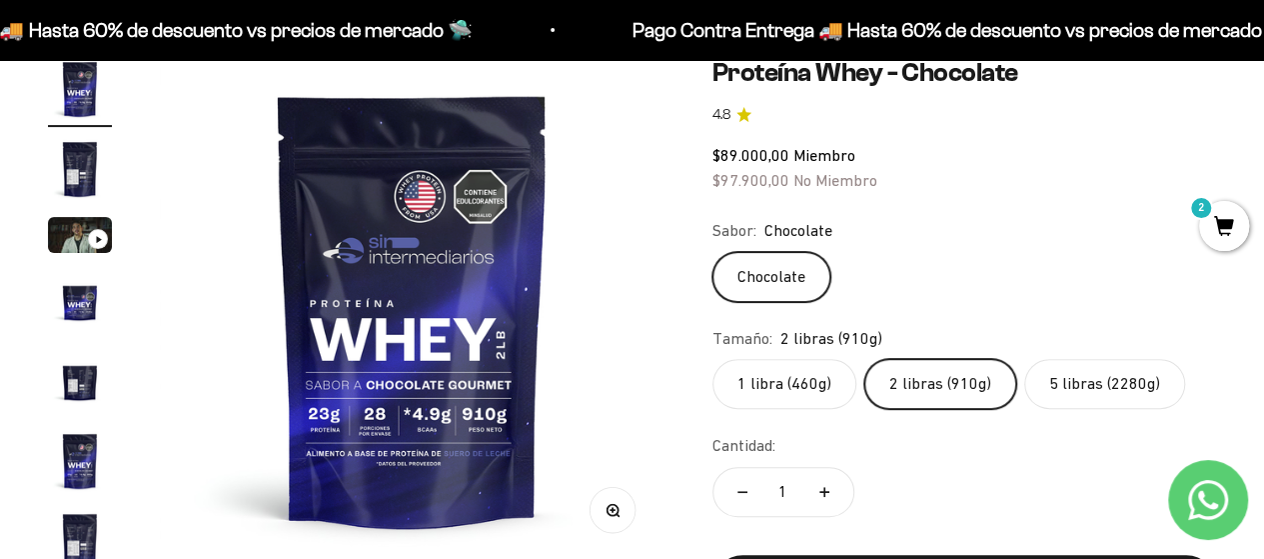
click at [1063, 405] on label "5 libras (2280g)" at bounding box center [1105, 384] width 161 height 50
click at [713, 359] on input "5 libras (2280g)" at bounding box center [712, 358] width 1 height 1
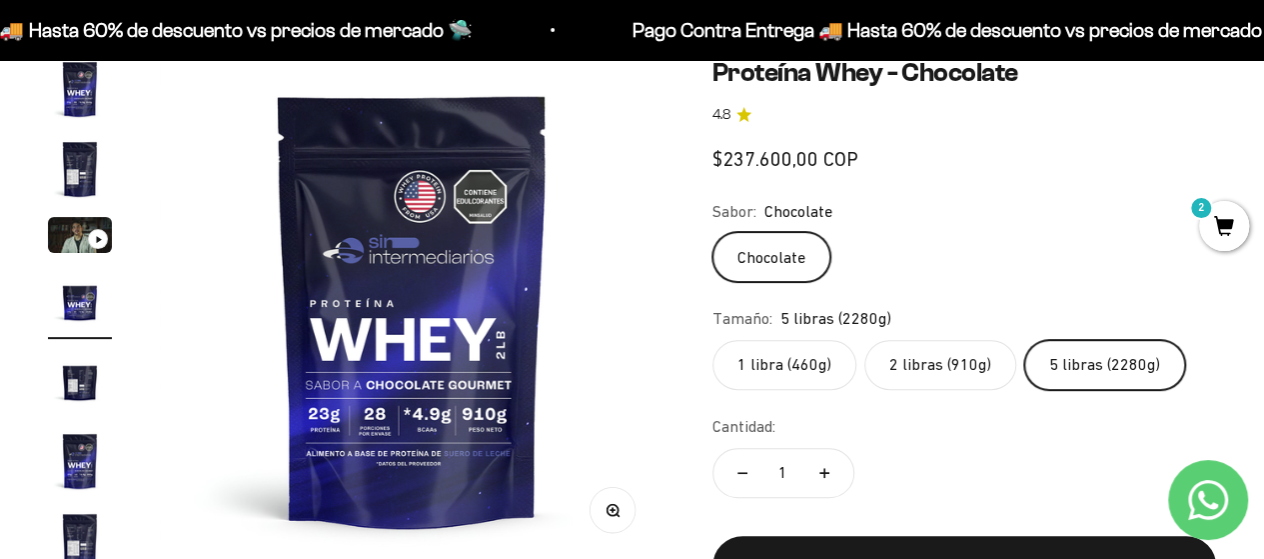
scroll to position [0, 1548]
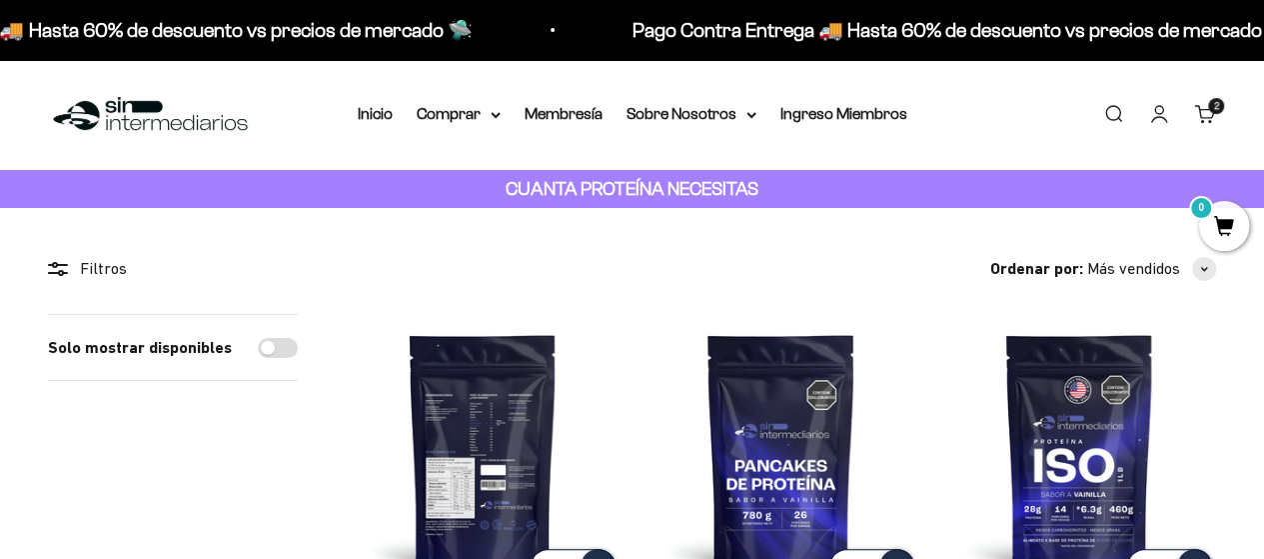
scroll to position [200, 0]
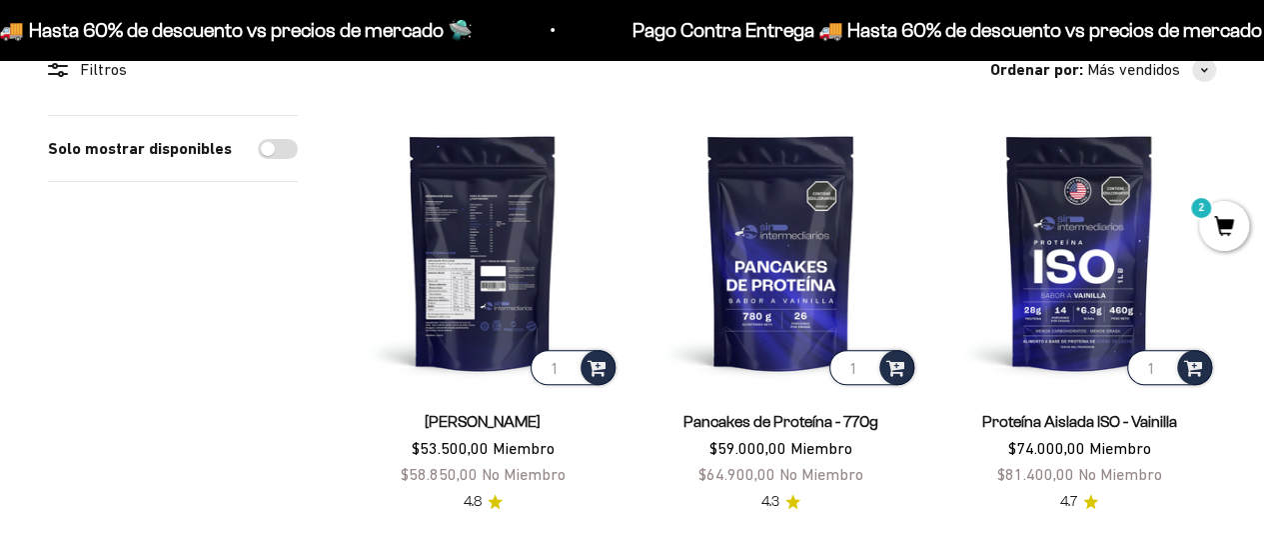
click at [485, 251] on img at bounding box center [483, 252] width 274 height 274
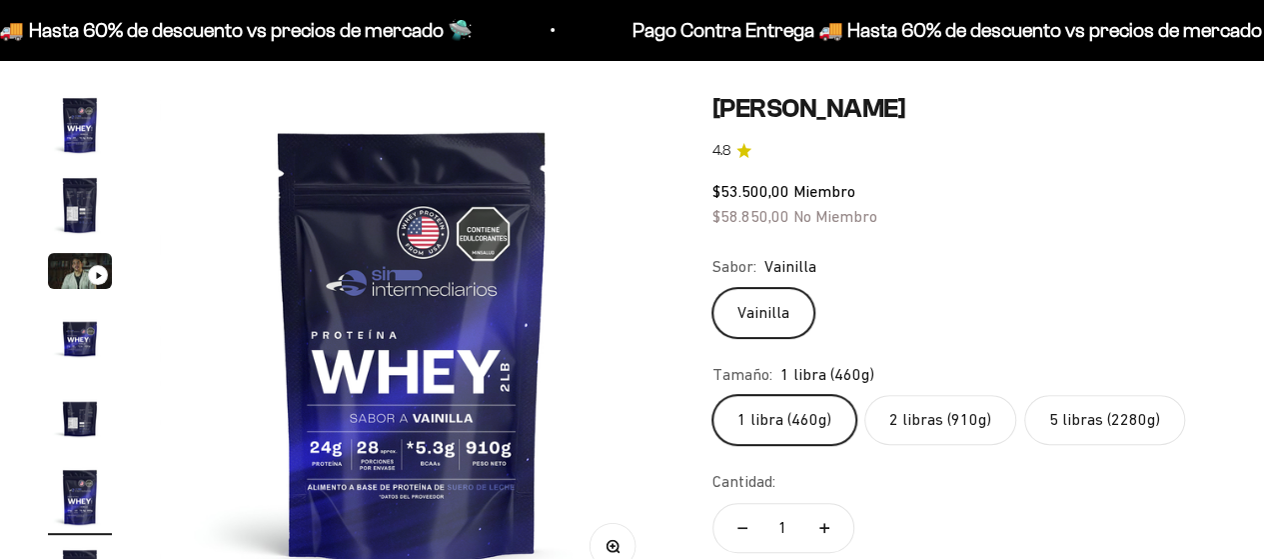
scroll to position [0, 2581]
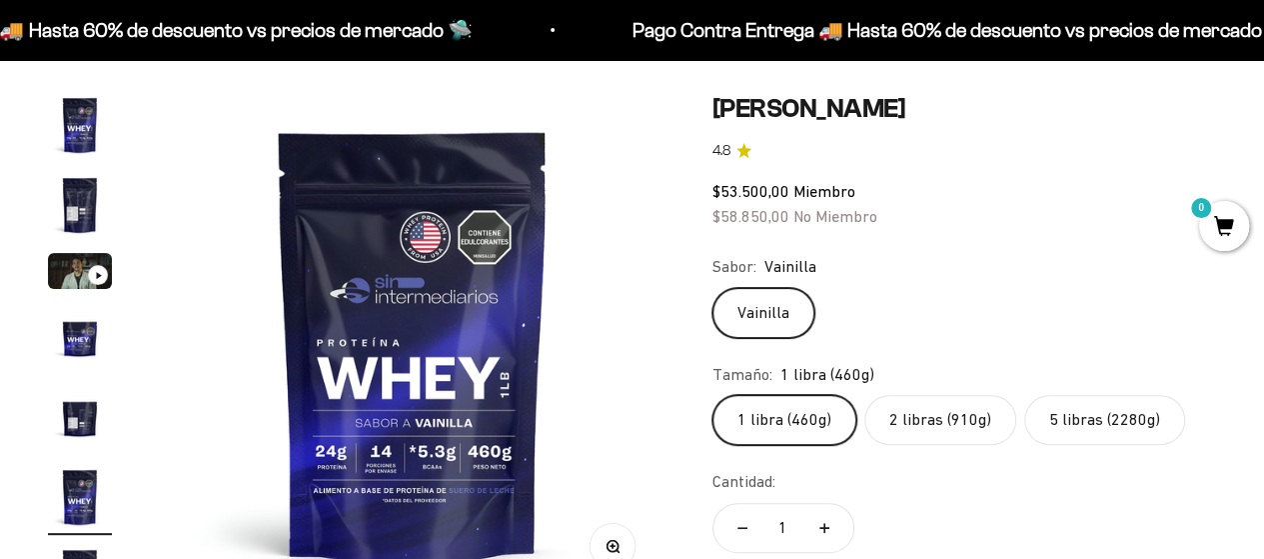
click at [946, 395] on label "2 libras (910g)" at bounding box center [941, 420] width 152 height 50
click at [713, 394] on input "2 libras (910g)" at bounding box center [712, 394] width 1 height 1
radio input "true"
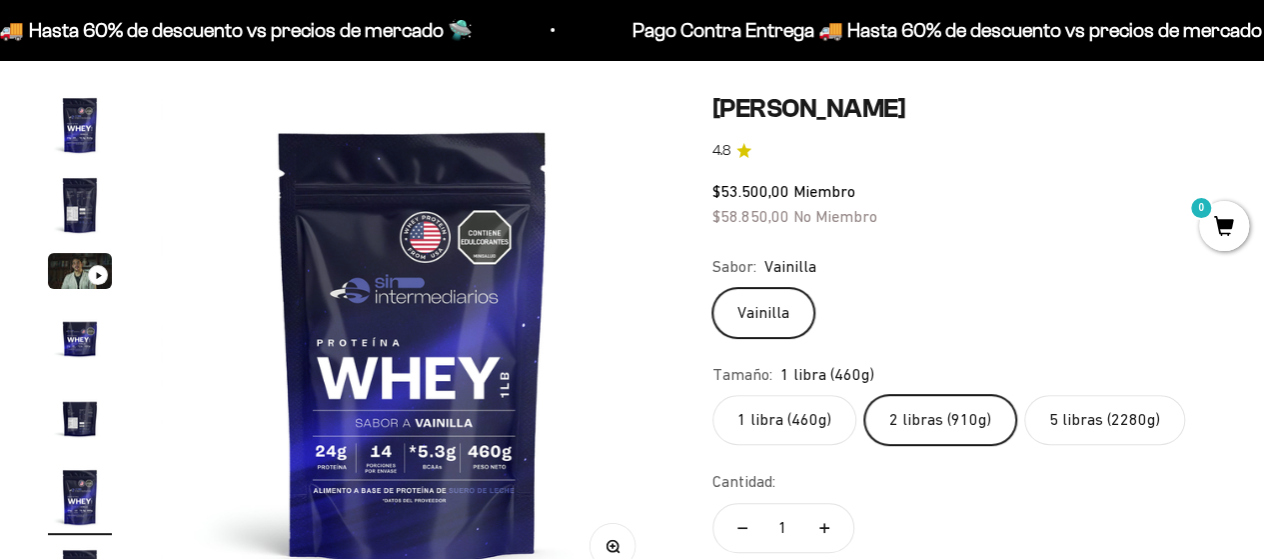
scroll to position [200, 0]
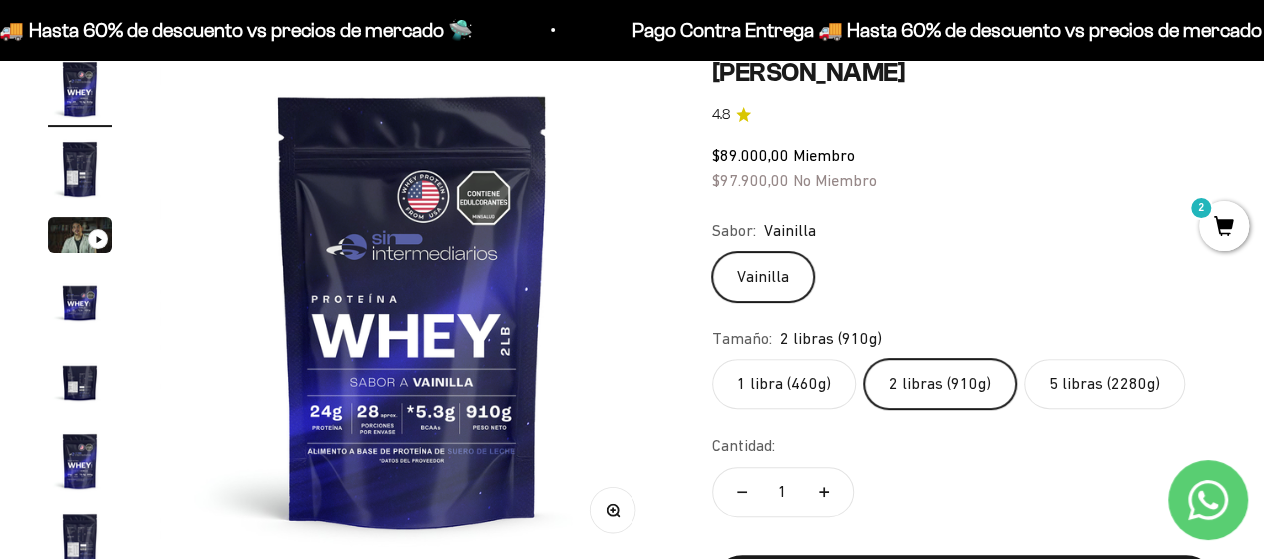
click at [1092, 385] on label "5 libras (2280g)" at bounding box center [1105, 384] width 161 height 50
click at [713, 359] on input "5 libras (2280g)" at bounding box center [712, 358] width 1 height 1
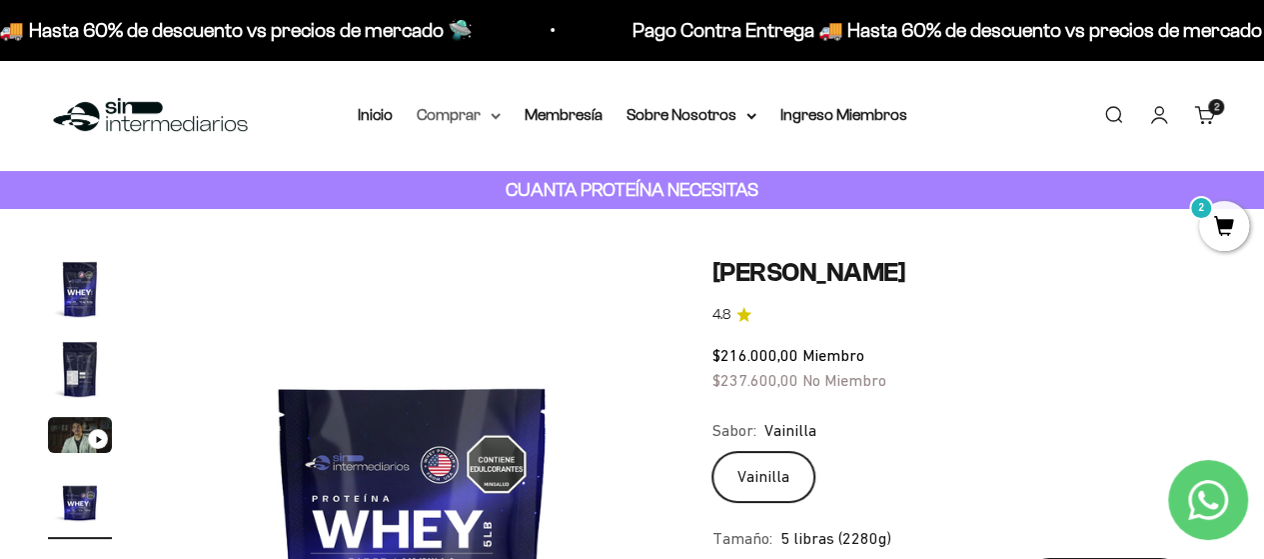
click at [496, 117] on icon at bounding box center [496, 116] width 8 height 4
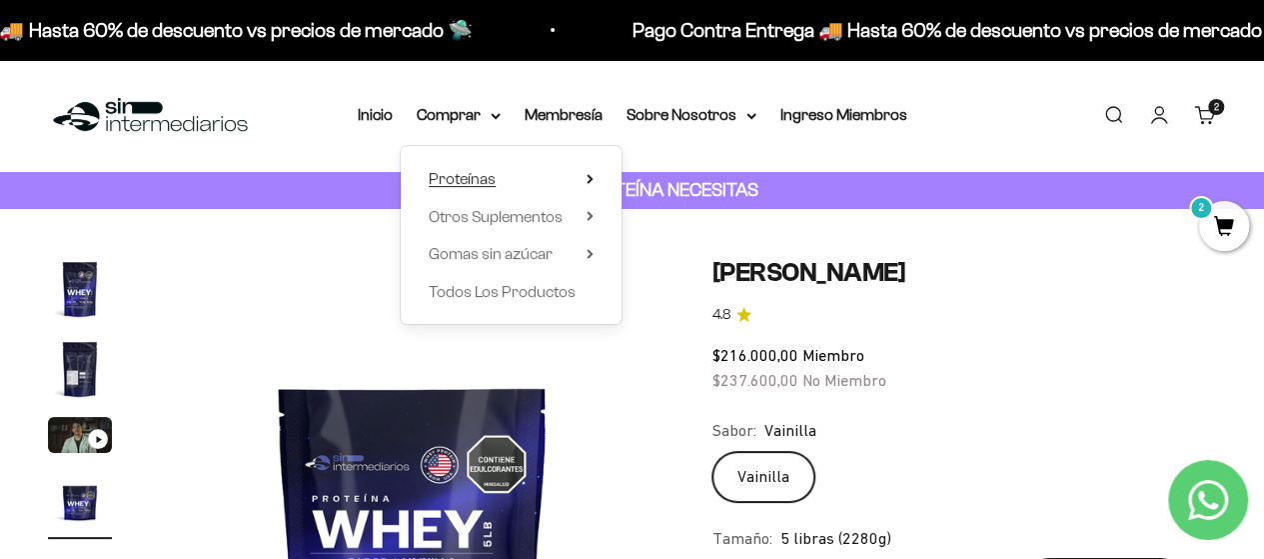
click at [590, 180] on icon at bounding box center [590, 179] width 4 height 8
click at [593, 220] on icon at bounding box center [590, 216] width 7 height 10
click at [590, 249] on icon at bounding box center [590, 254] width 7 height 10
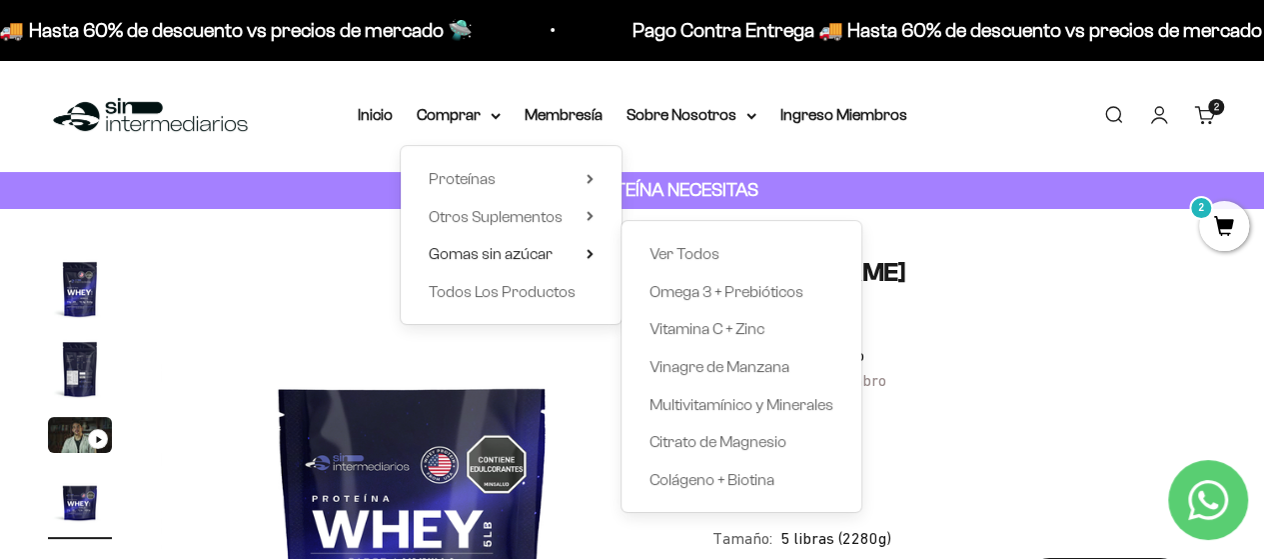
click at [1002, 381] on div "$216.000,00 Miembro $237.600,00 No Miembro" at bounding box center [965, 368] width 504 height 51
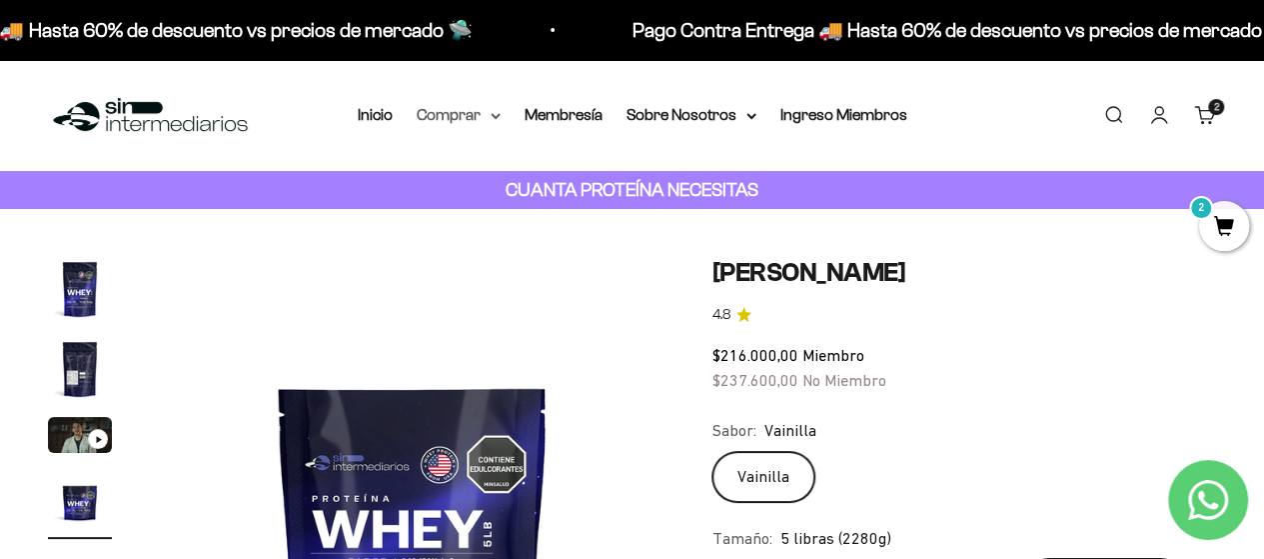
click at [493, 114] on icon at bounding box center [496, 116] width 8 height 4
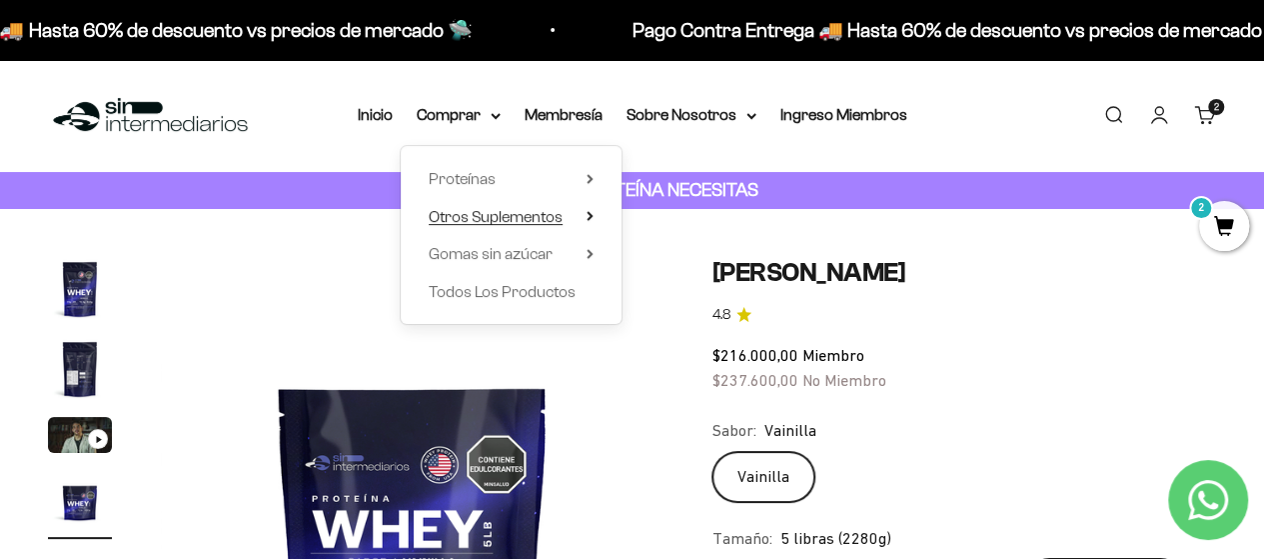
click at [593, 211] on icon at bounding box center [590, 216] width 7 height 10
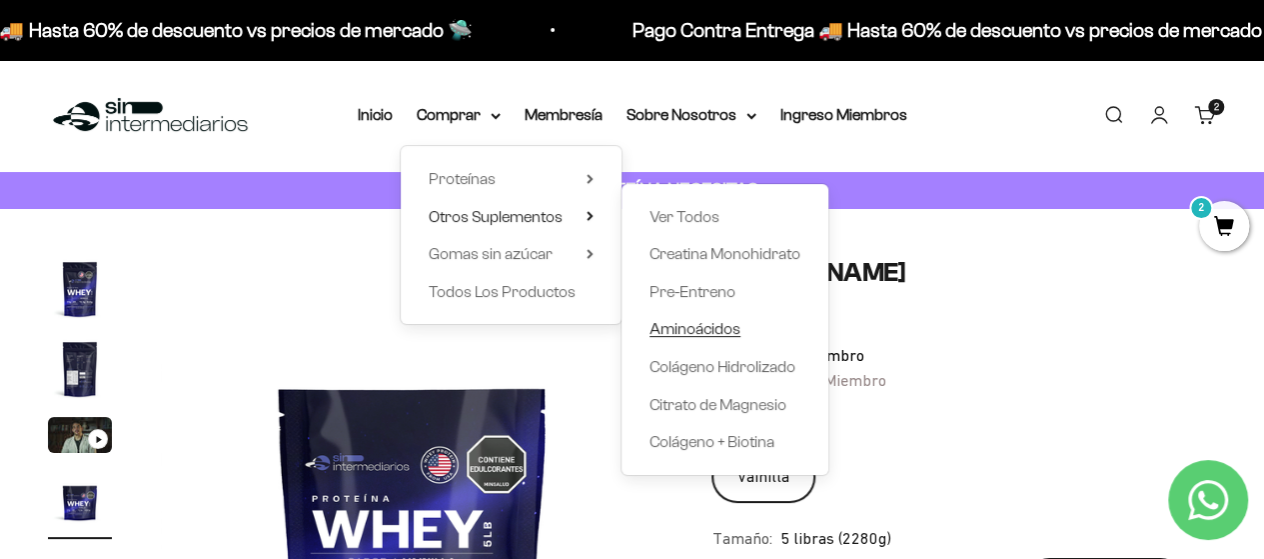
click at [733, 331] on span "Aminoácidos" at bounding box center [695, 328] width 91 height 17
